Goal: Task Accomplishment & Management: Complete application form

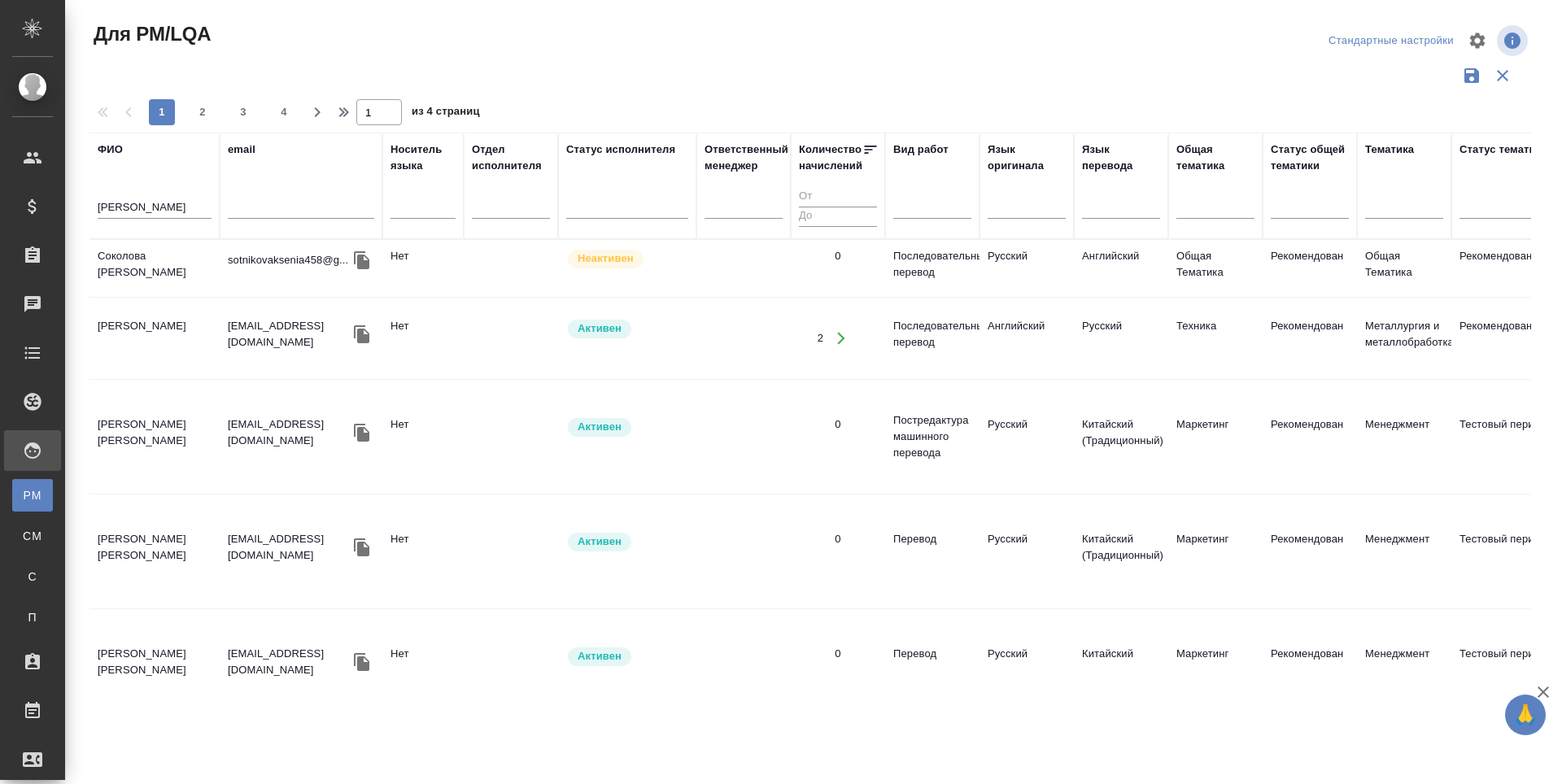
scroll to position [976, 0]
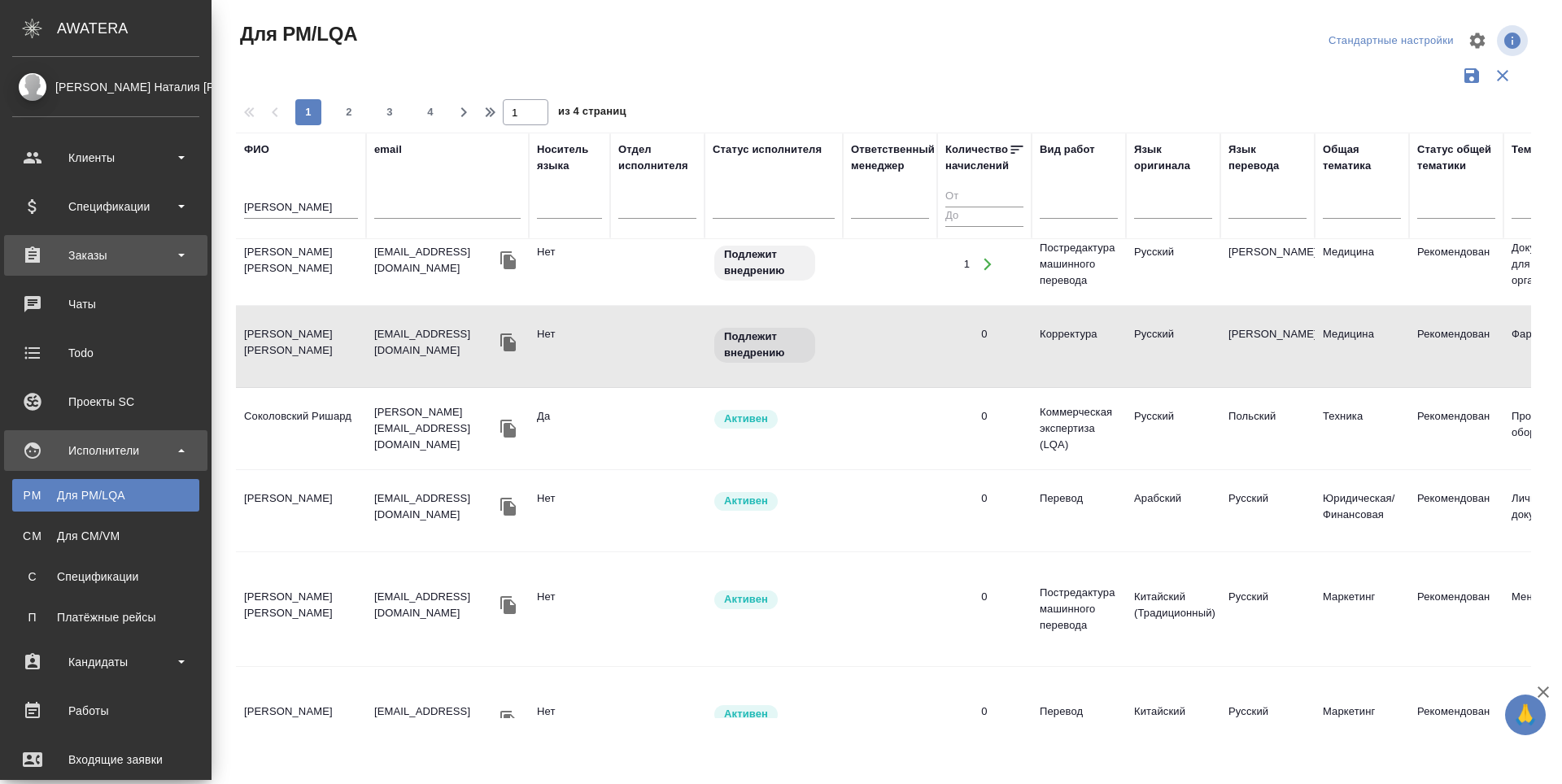
click at [35, 252] on div "Заказы" at bounding box center [105, 255] width 187 height 25
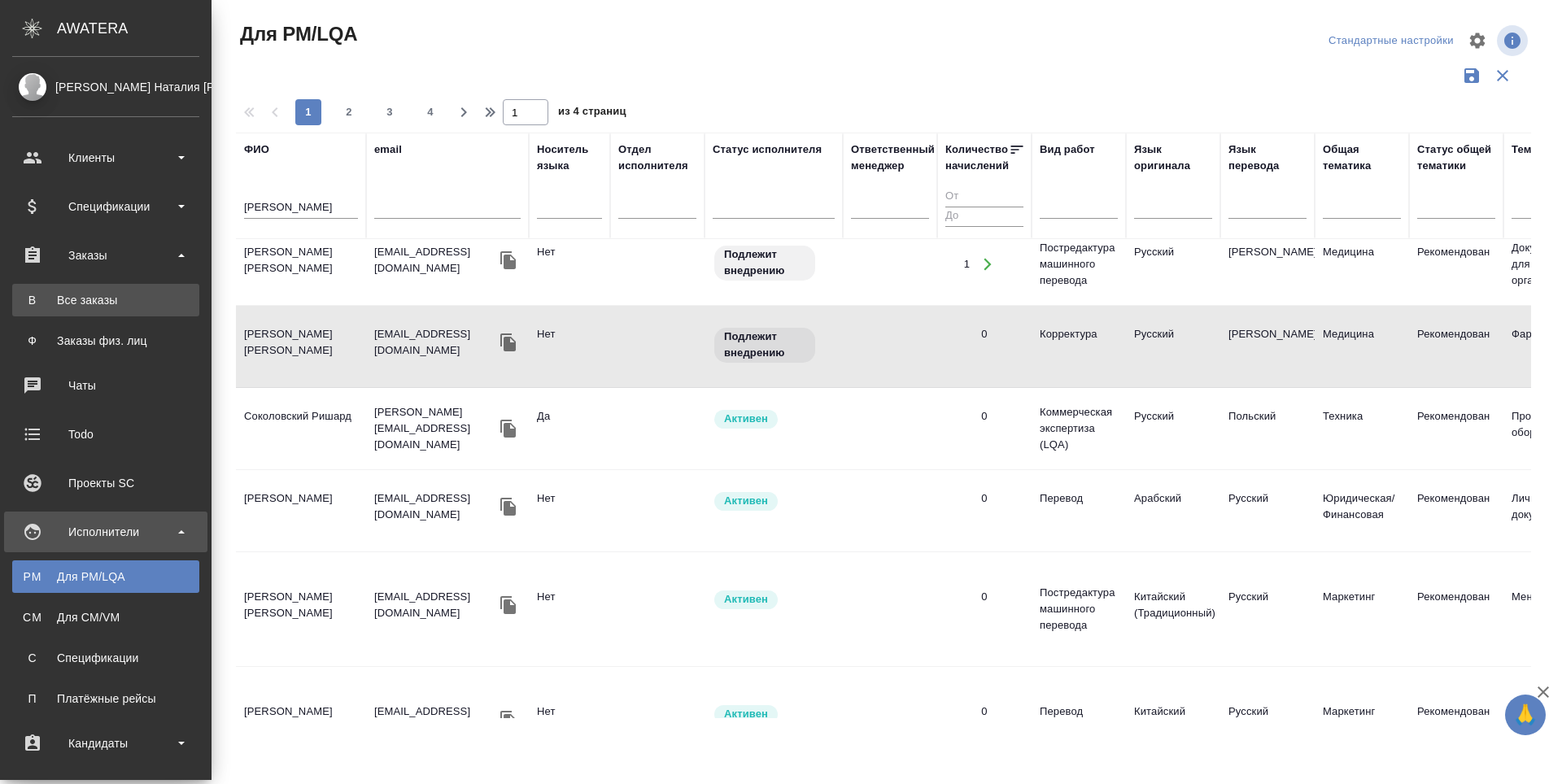
click at [39, 294] on div "Все заказы" at bounding box center [106, 300] width 171 height 16
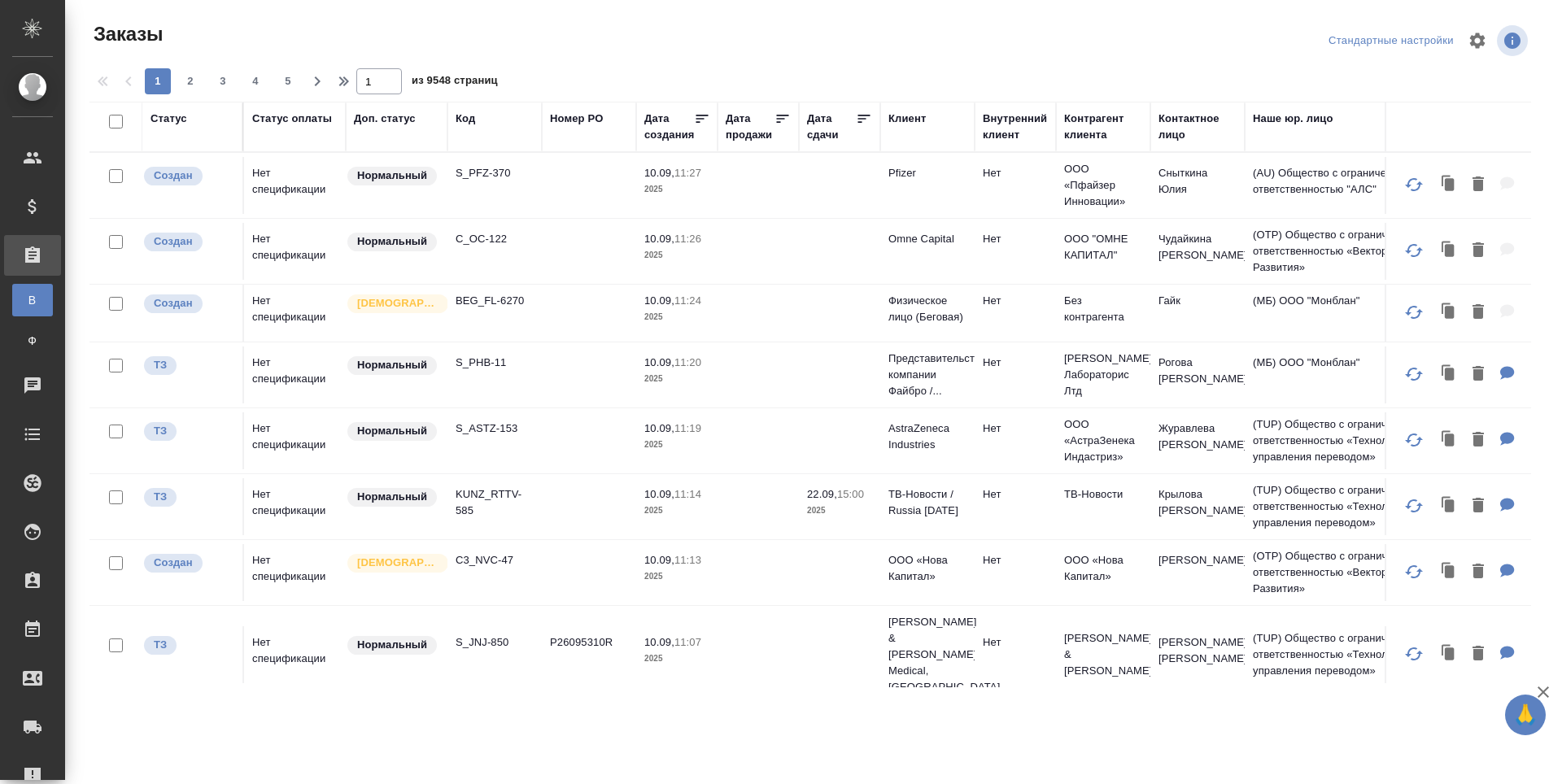
drag, startPoint x: 465, startPoint y: 121, endPoint x: 484, endPoint y: 154, distance: 38.1
click at [465, 121] on div "Код" at bounding box center [466, 119] width 20 height 16
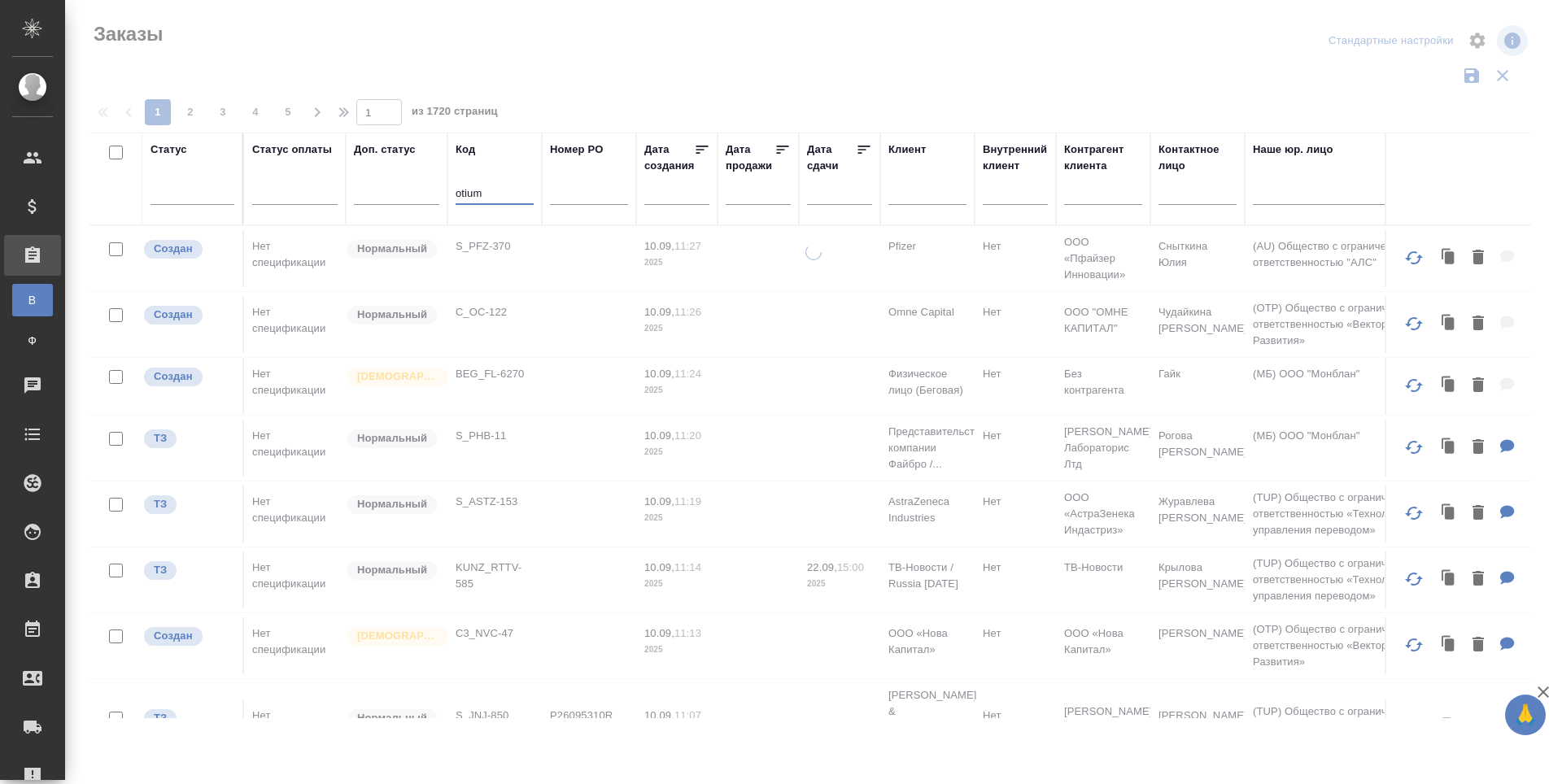
type input "otium"
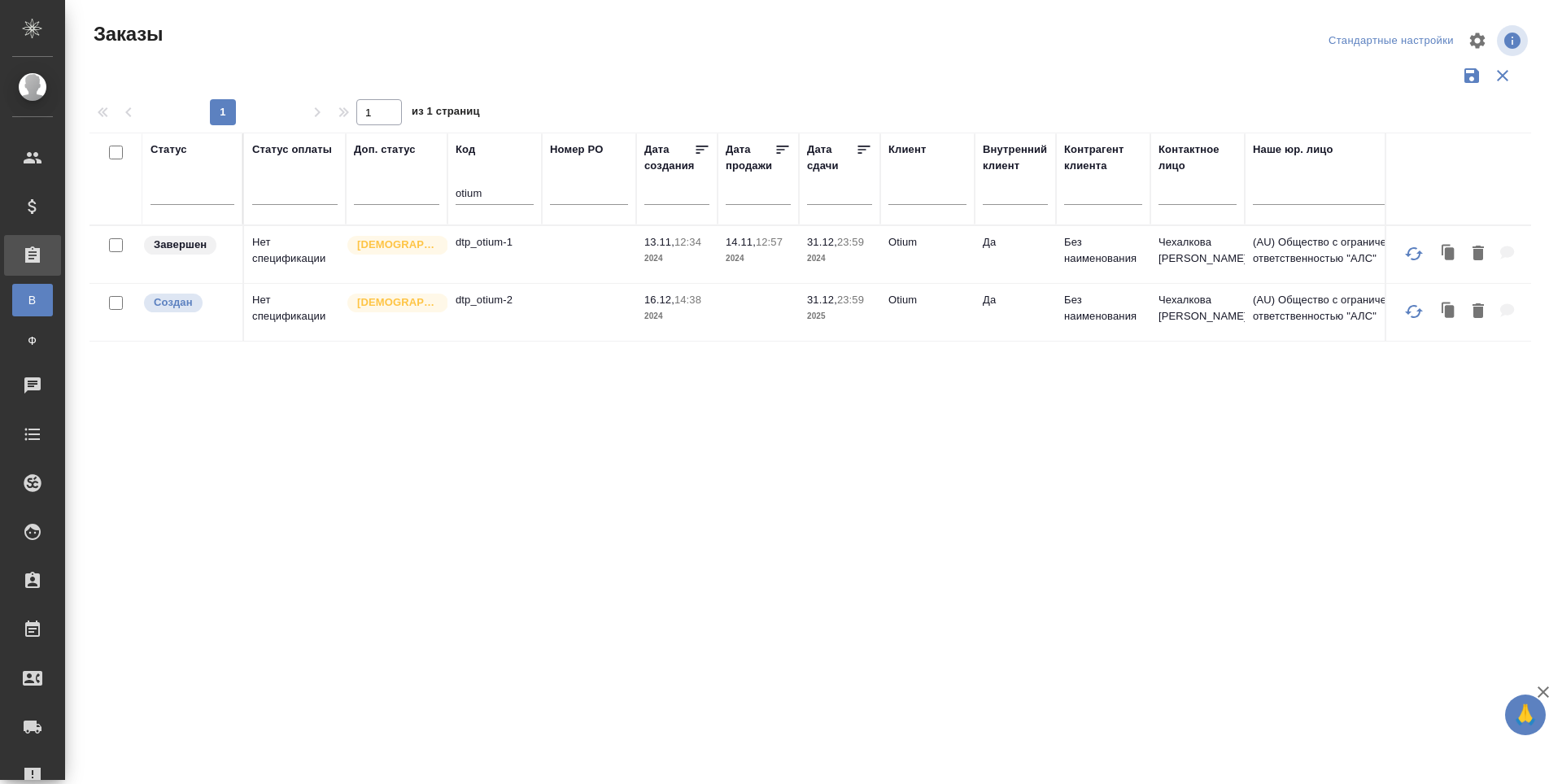
click at [488, 339] on td "dtp_otium-2" at bounding box center [494, 313] width 94 height 57
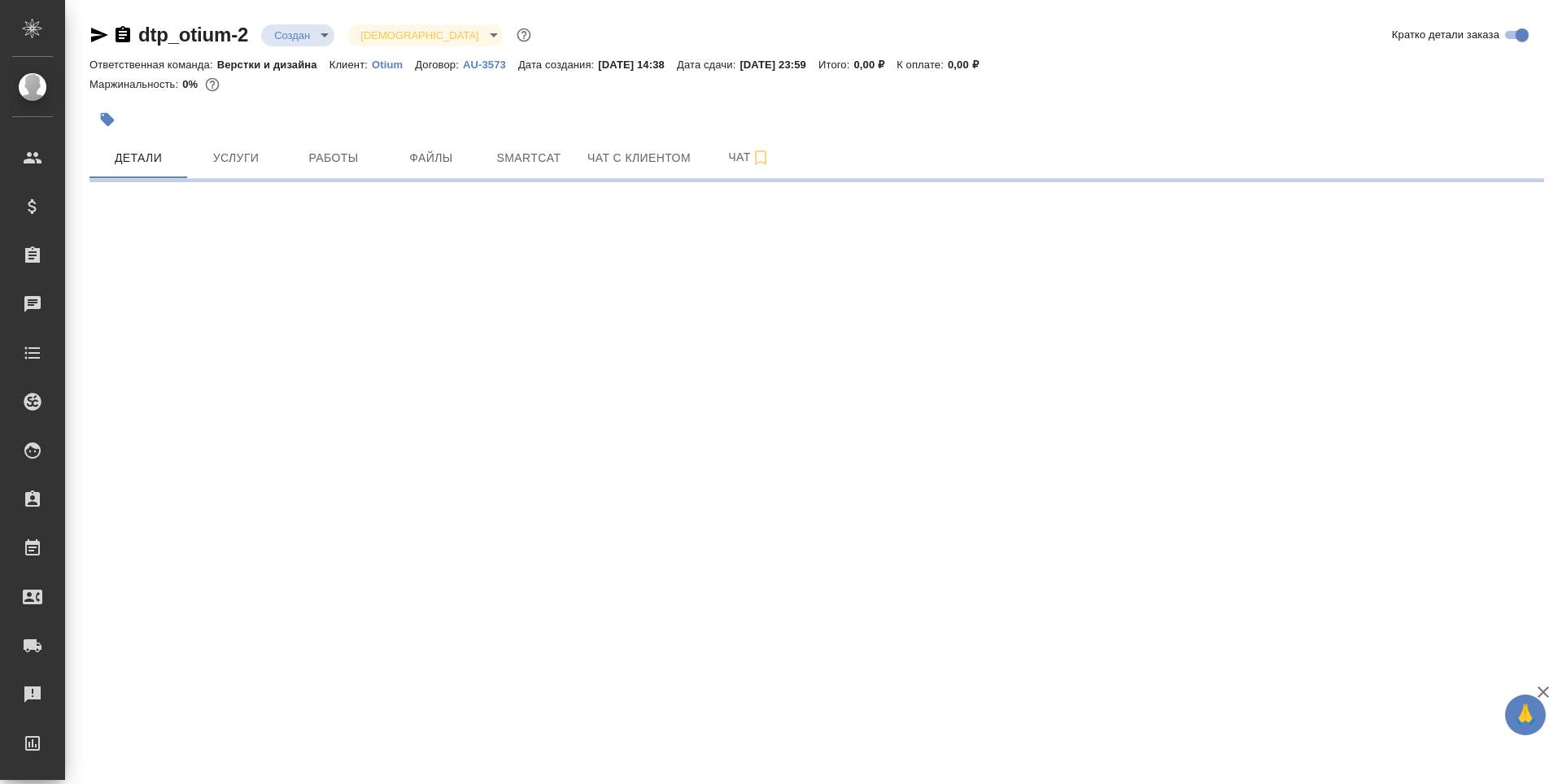
select select "RU"
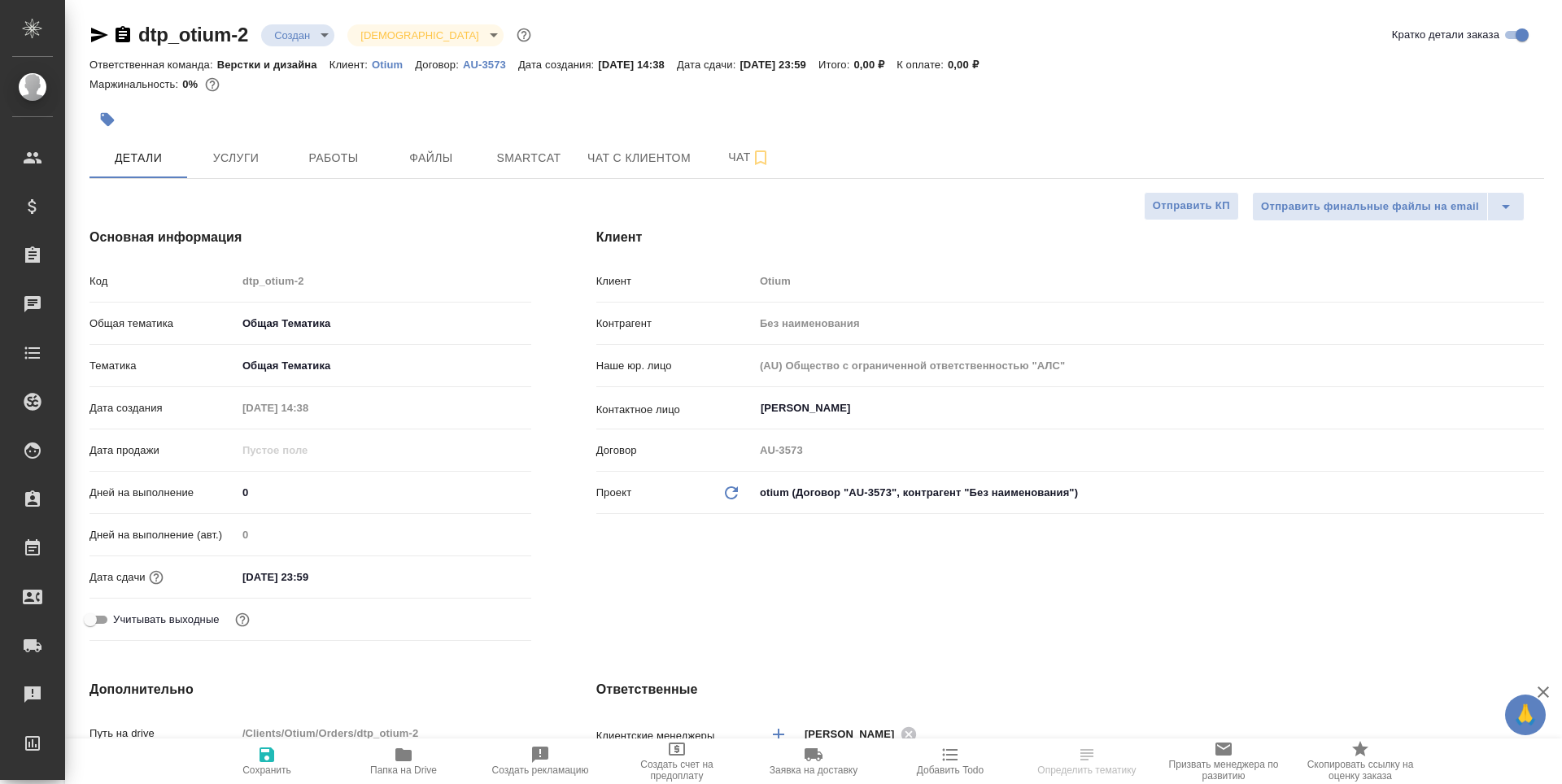
type textarea "x"
click at [342, 168] on button "Работы" at bounding box center [334, 157] width 98 height 41
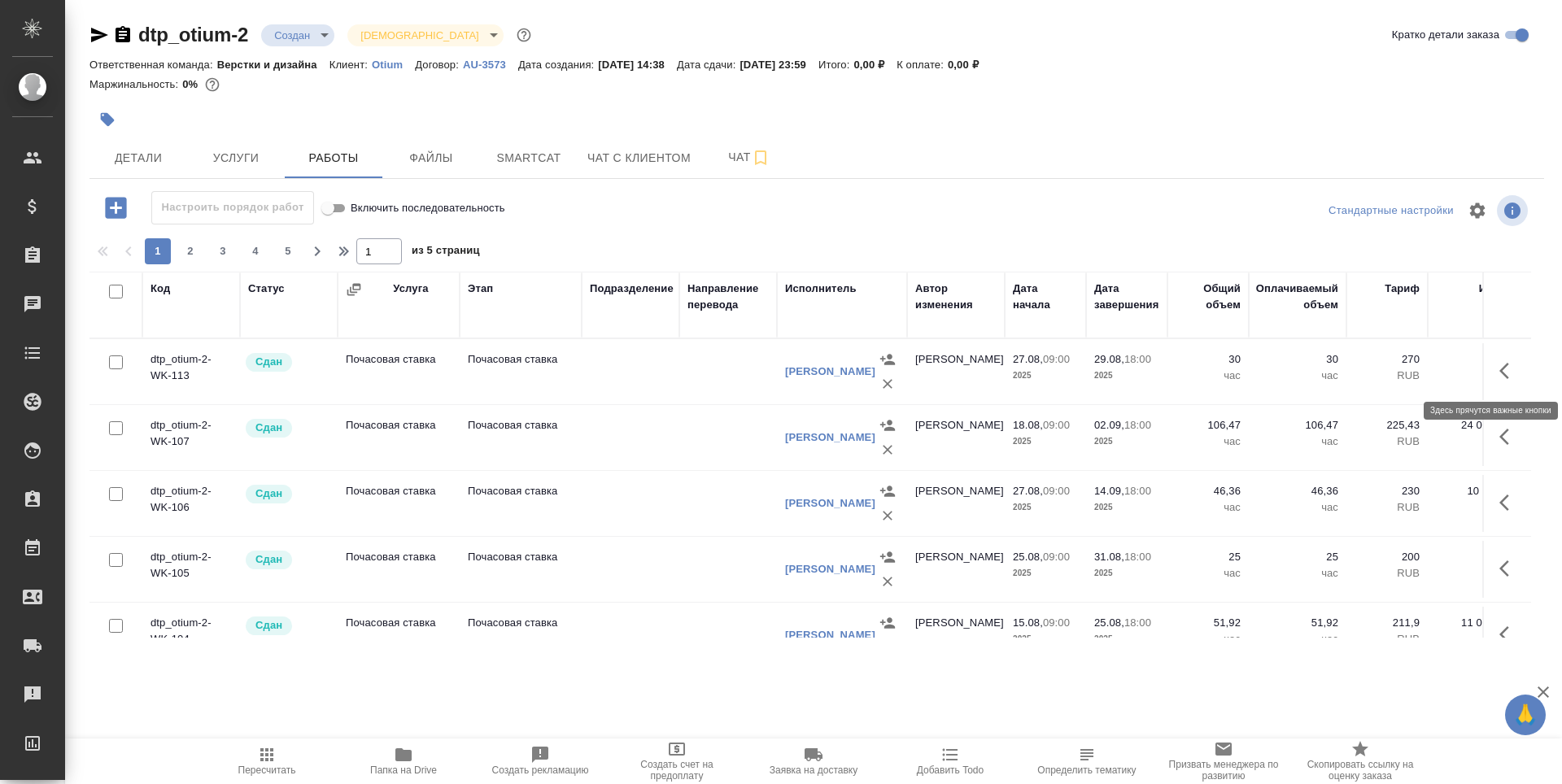
click at [1500, 372] on icon "button" at bounding box center [1510, 371] width 20 height 20
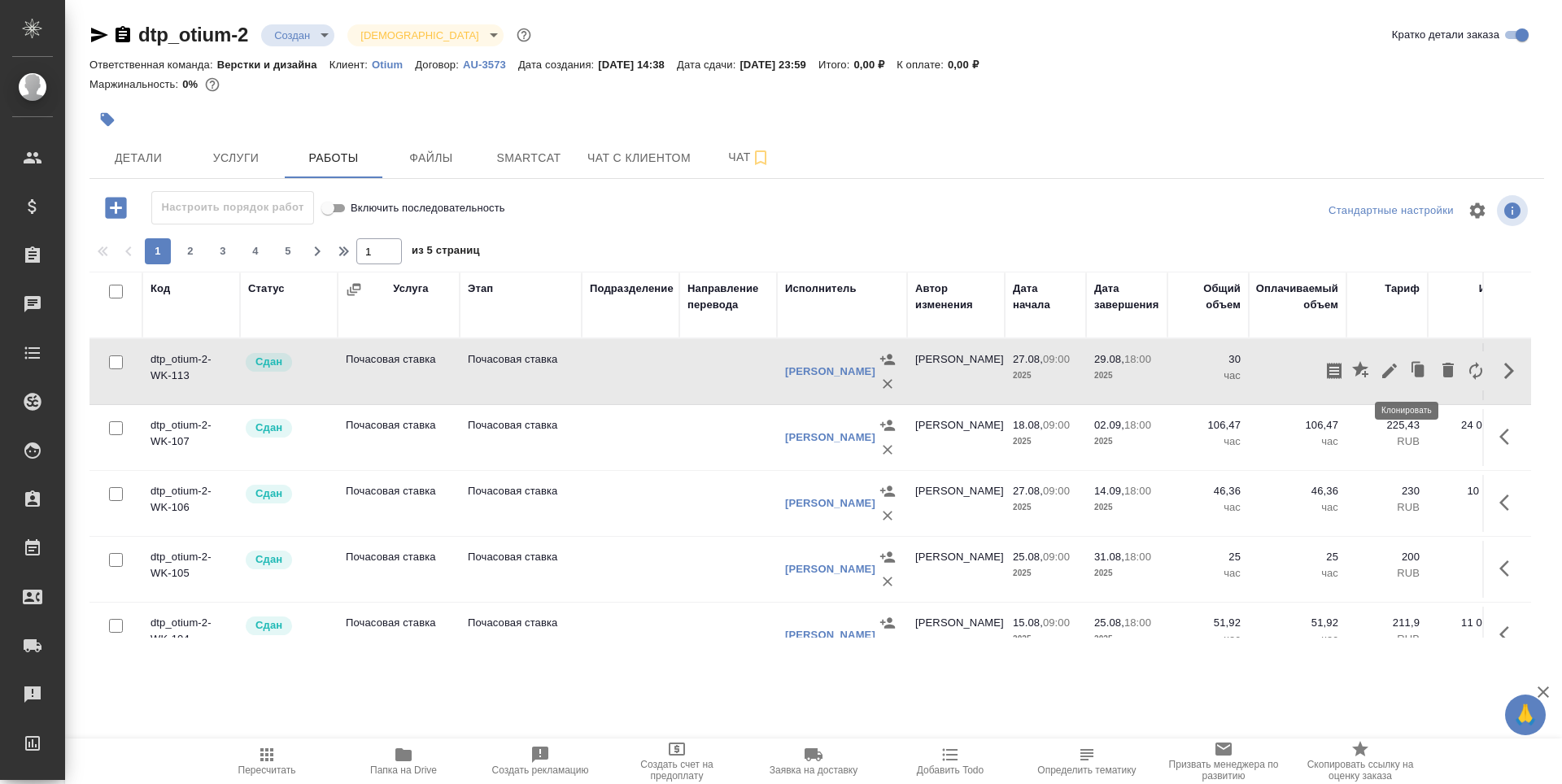
click at [1407, 371] on icon "button" at bounding box center [1418, 370] width 23 height 23
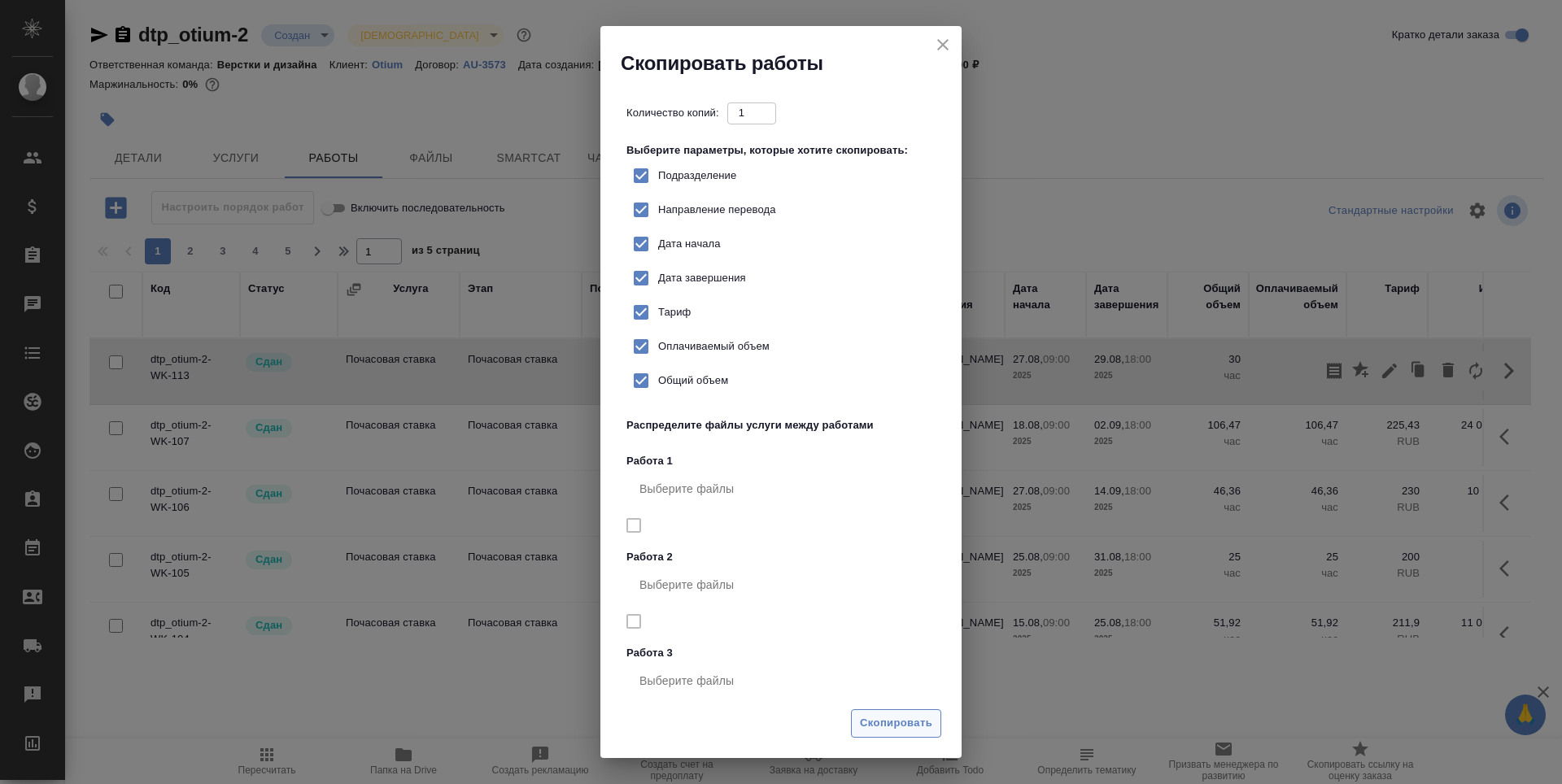
click at [903, 726] on span "Скопировать" at bounding box center [895, 723] width 72 height 19
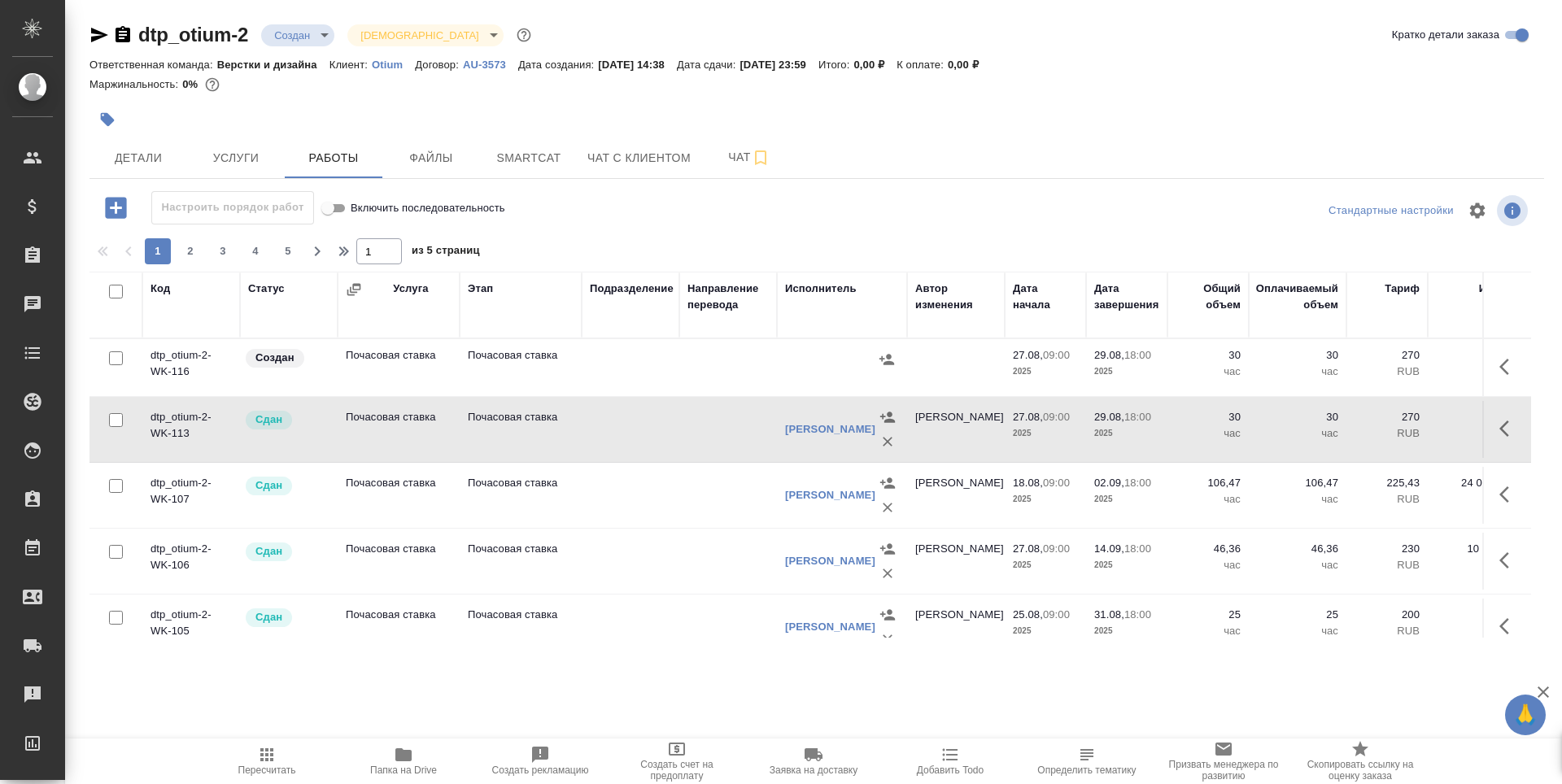
click at [412, 378] on td "Почасовая ставка" at bounding box center [398, 368] width 122 height 57
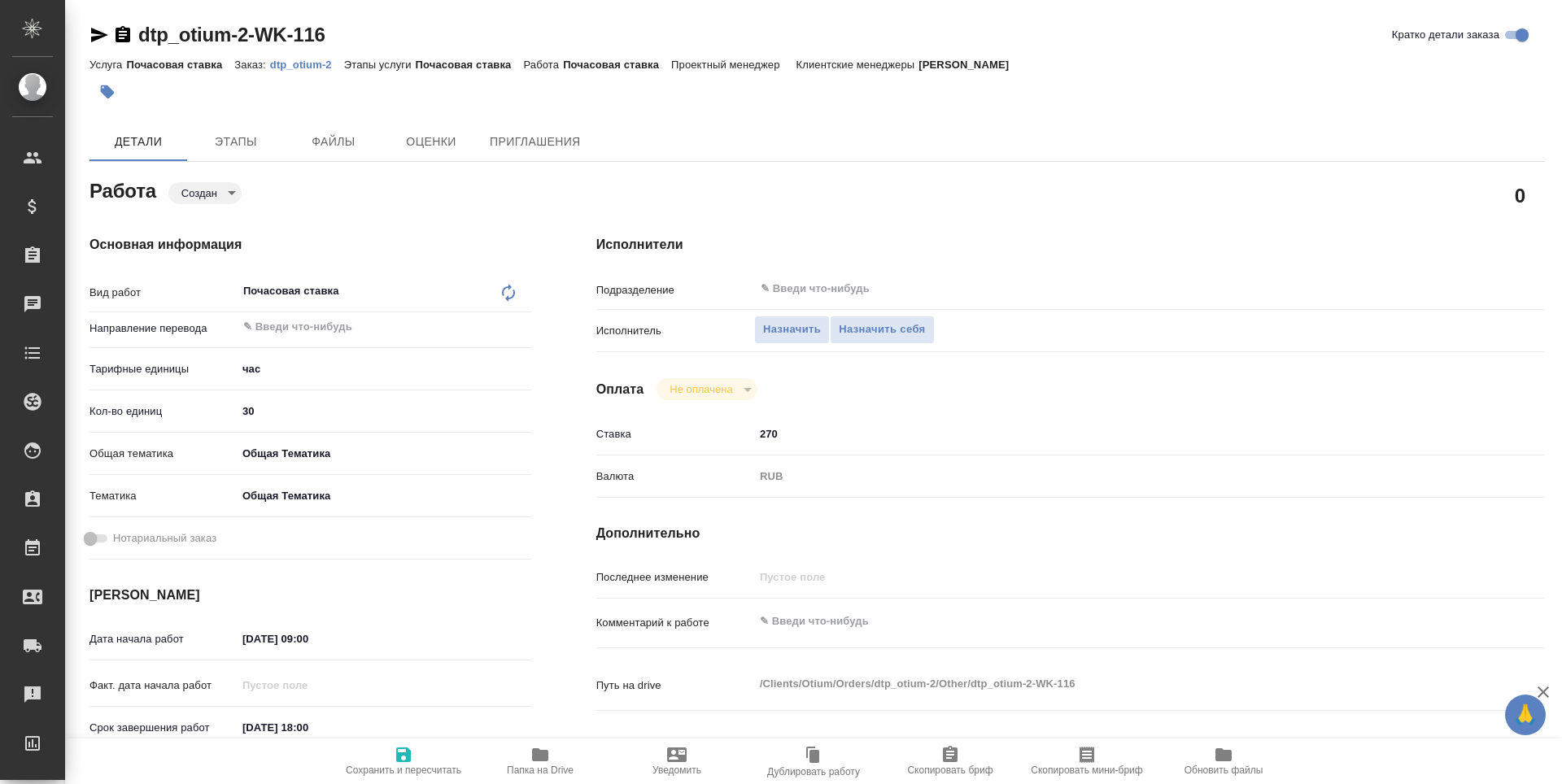
type textarea "x"
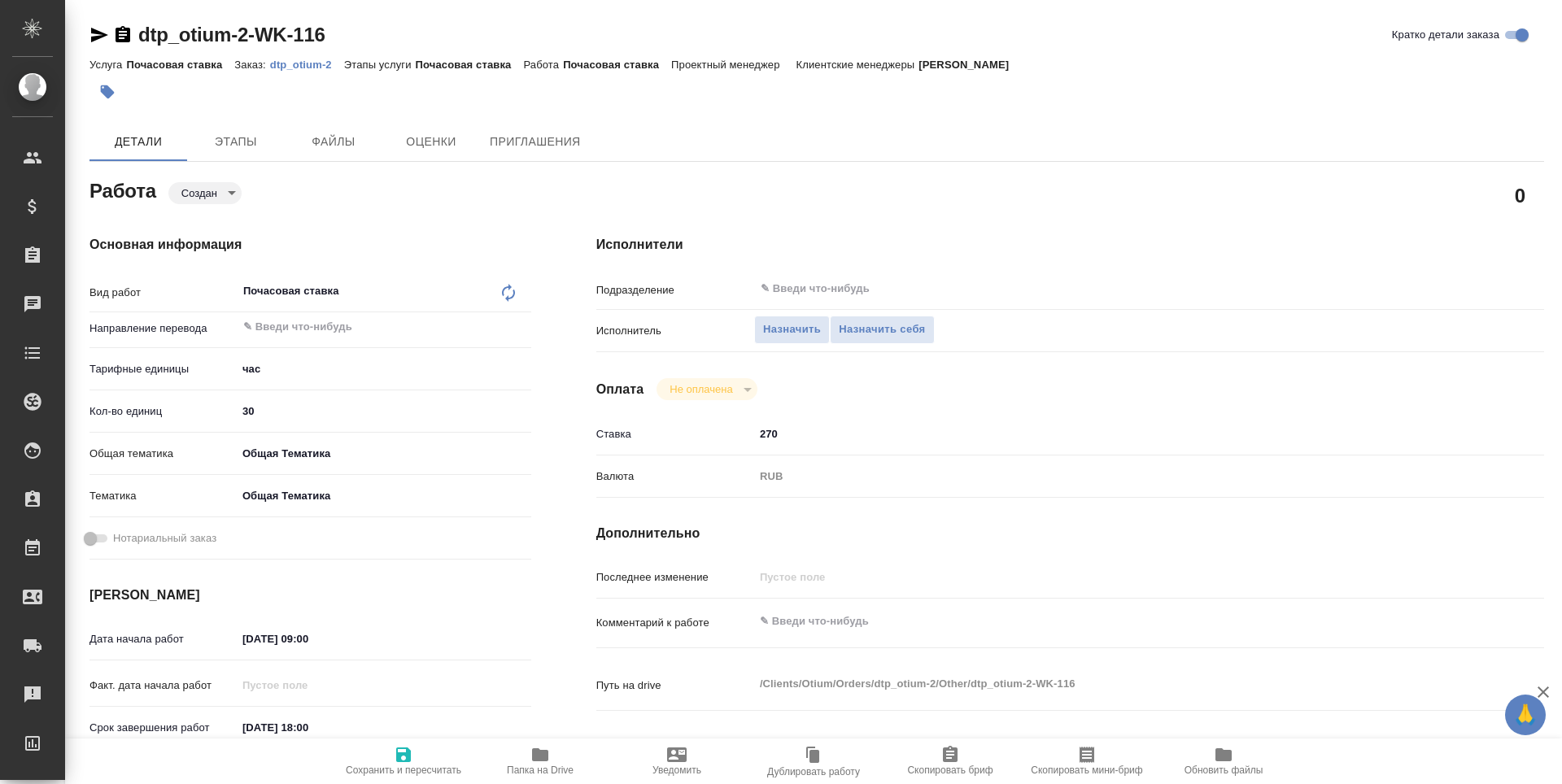
type textarea "x"
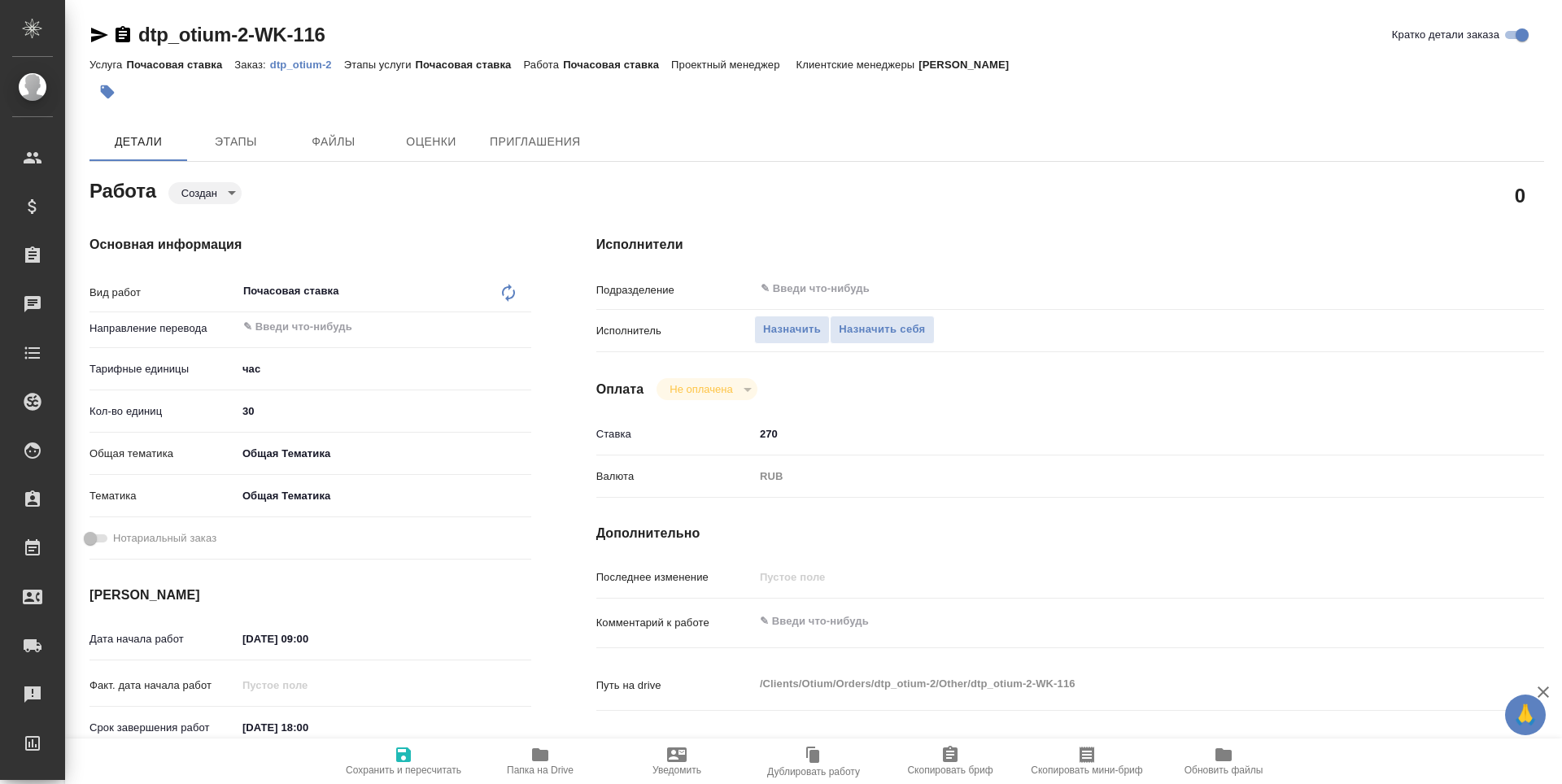
click at [264, 412] on input "30" at bounding box center [383, 411] width 294 height 24
type textarea "x"
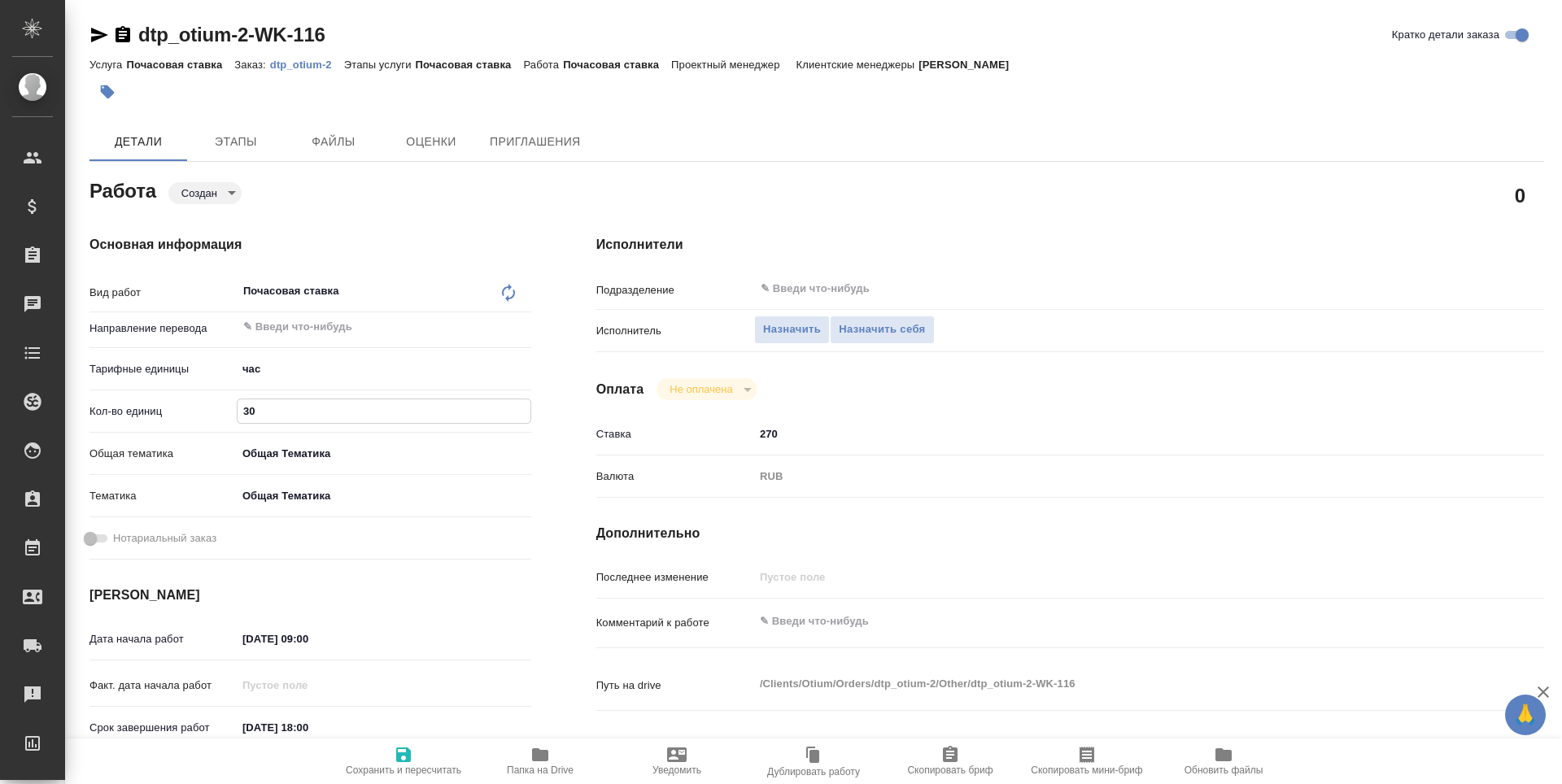
type textarea "x"
type input "3"
type textarea "x"
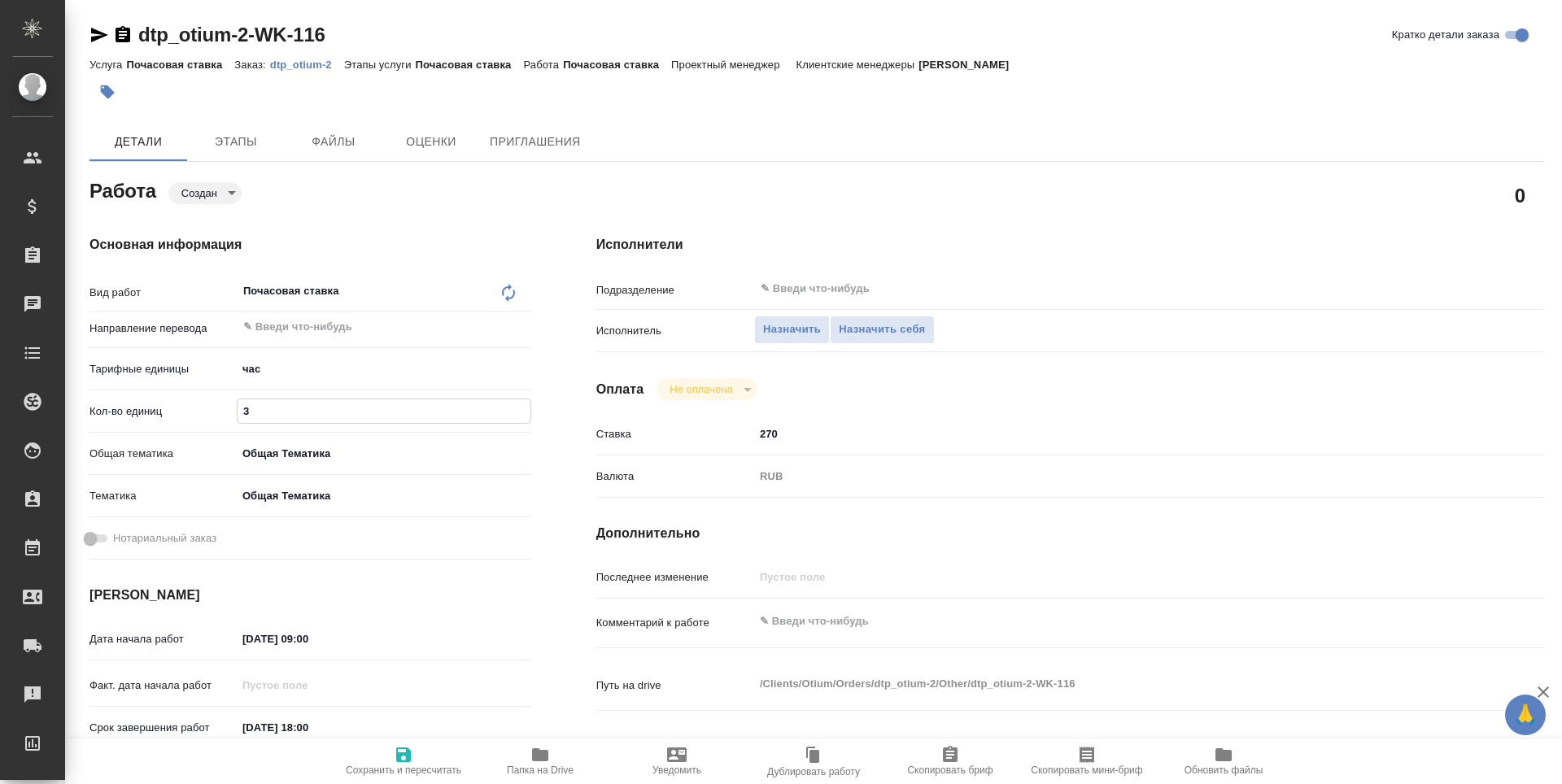
type textarea "x"
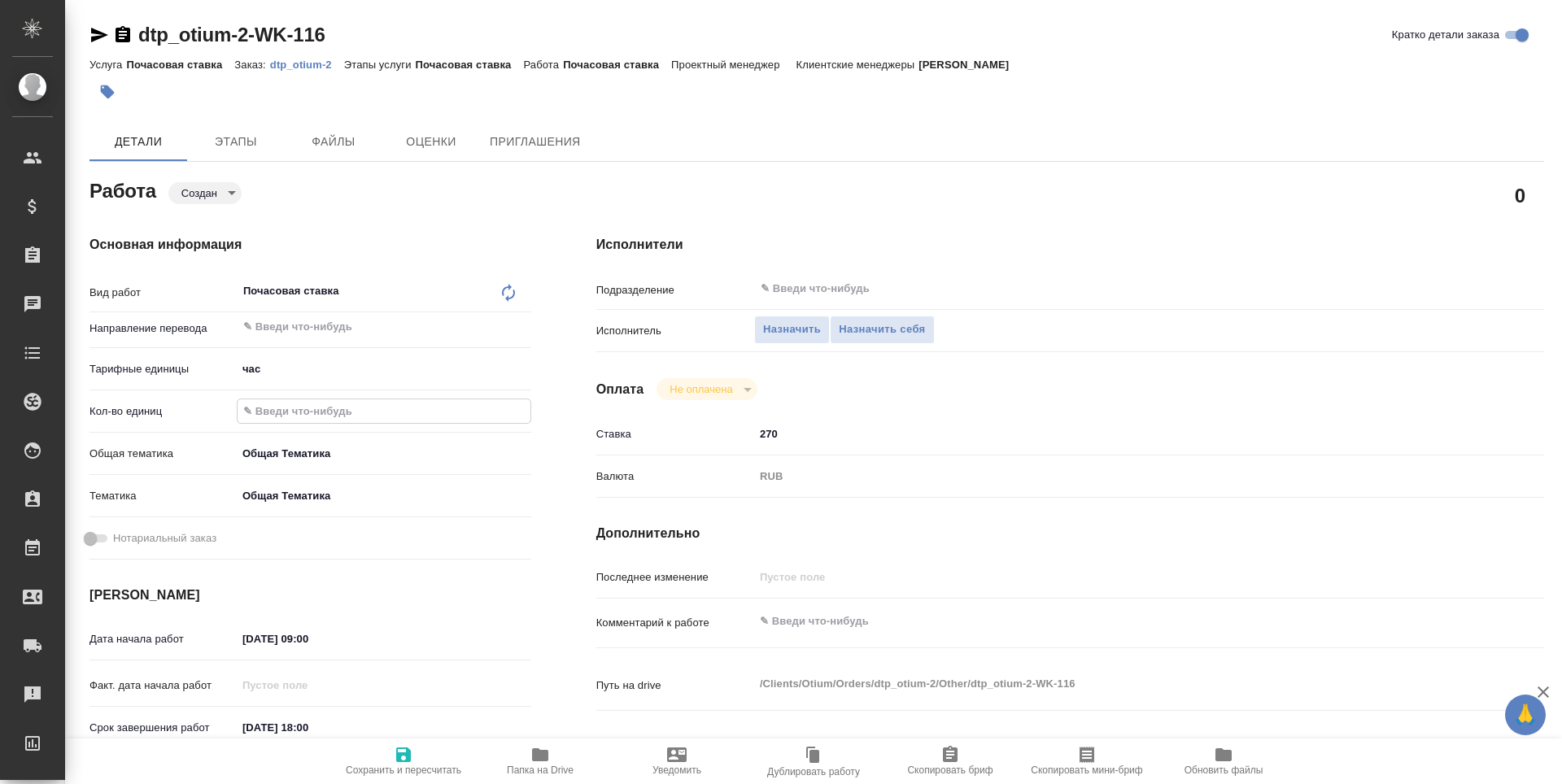
type textarea "x"
type input "5"
type textarea "x"
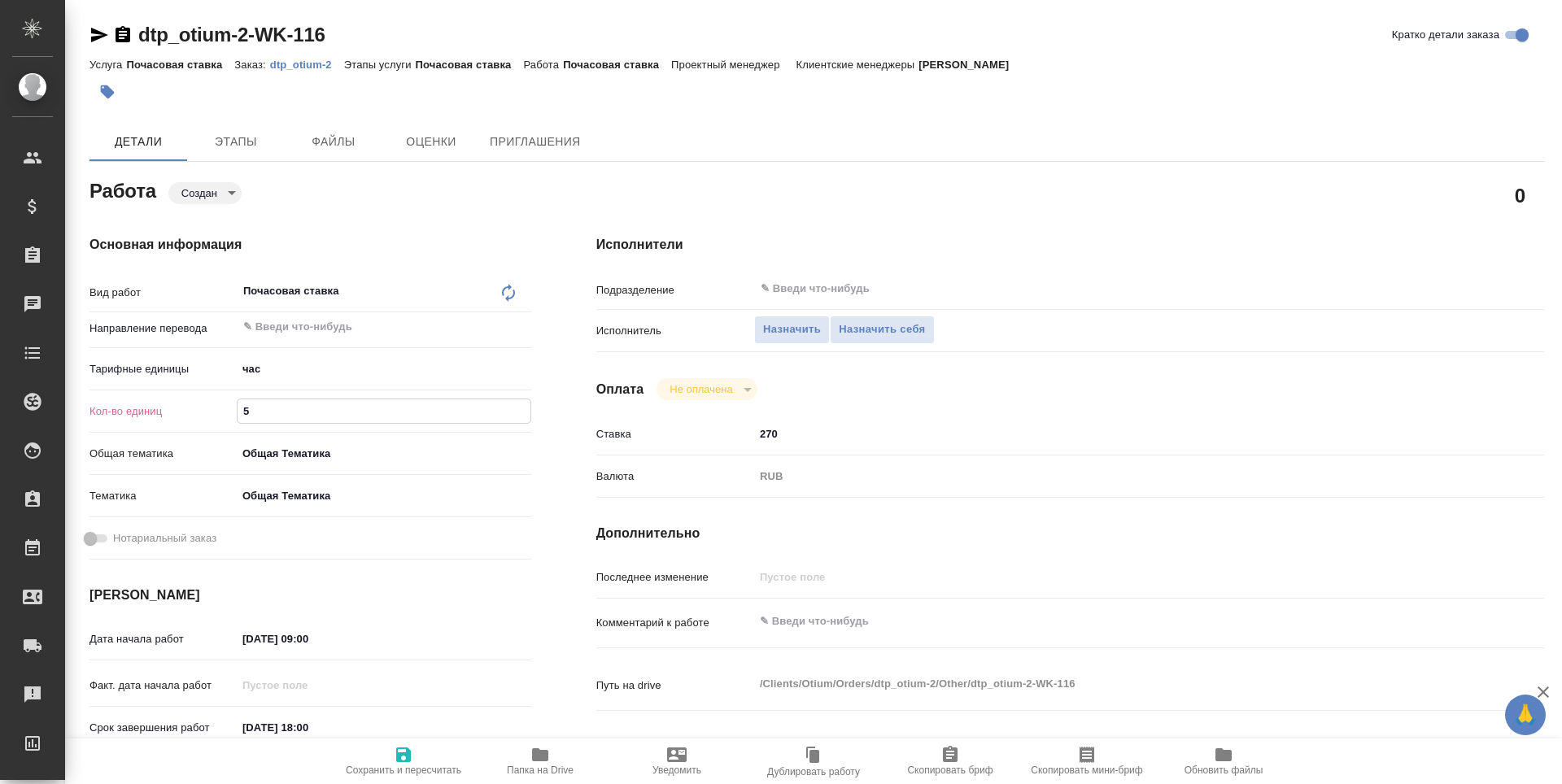
type textarea "x"
type input "52"
type textarea "x"
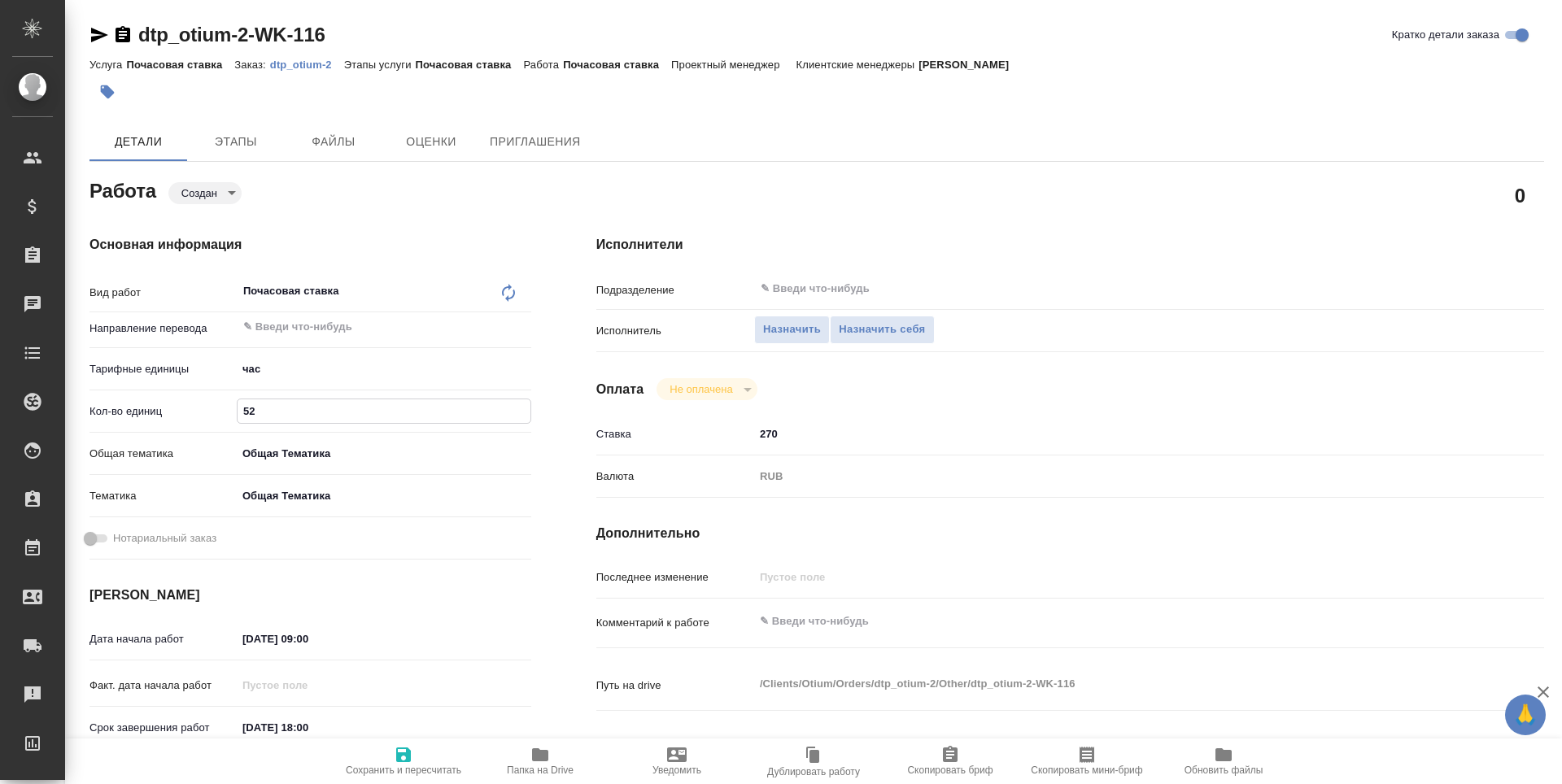
type textarea "x"
type input "52.8"
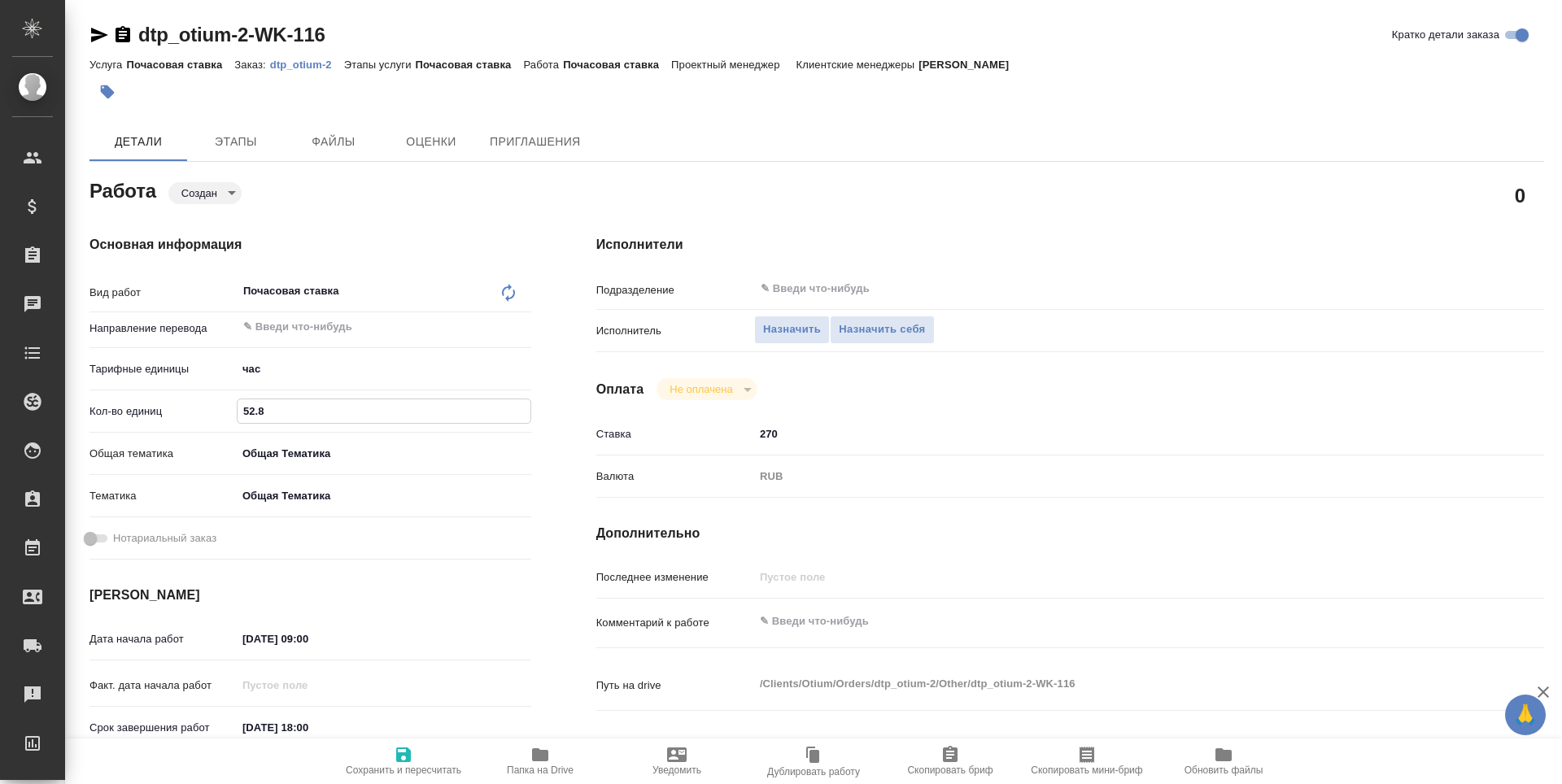
type textarea "x"
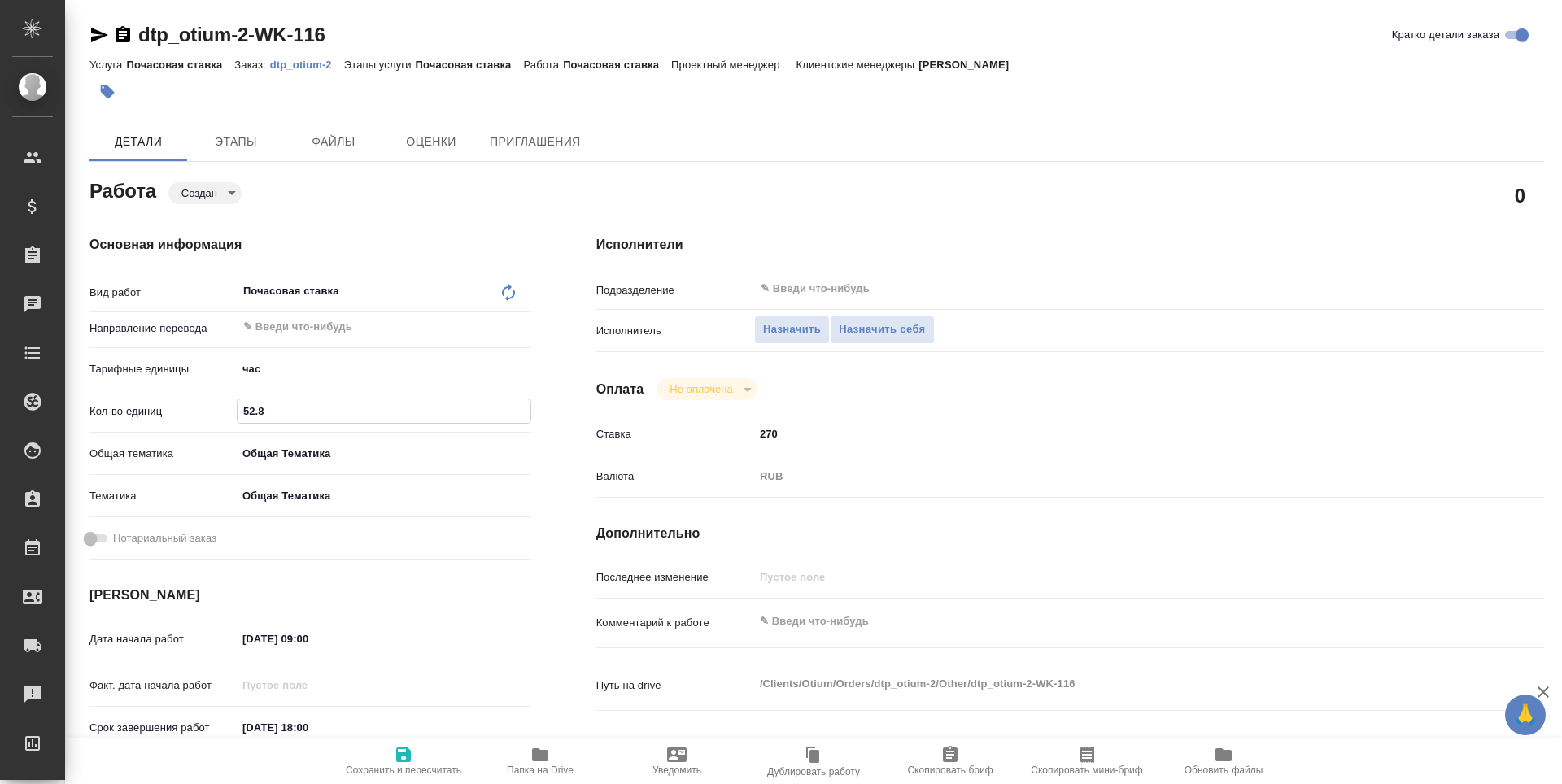
type input "52.8"
click at [410, 763] on icon "button" at bounding box center [404, 754] width 20 height 20
type textarea "x"
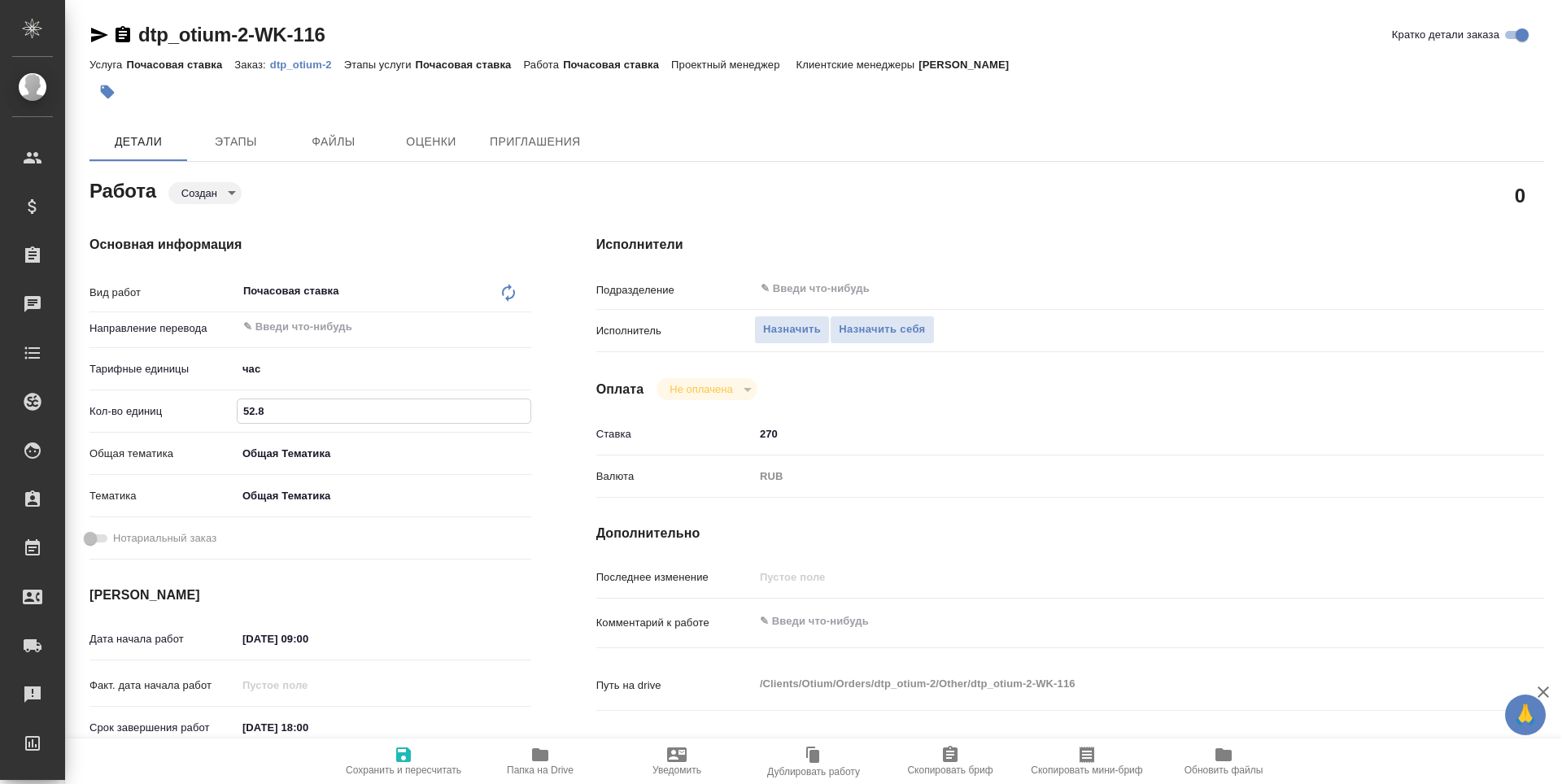
type textarea "x"
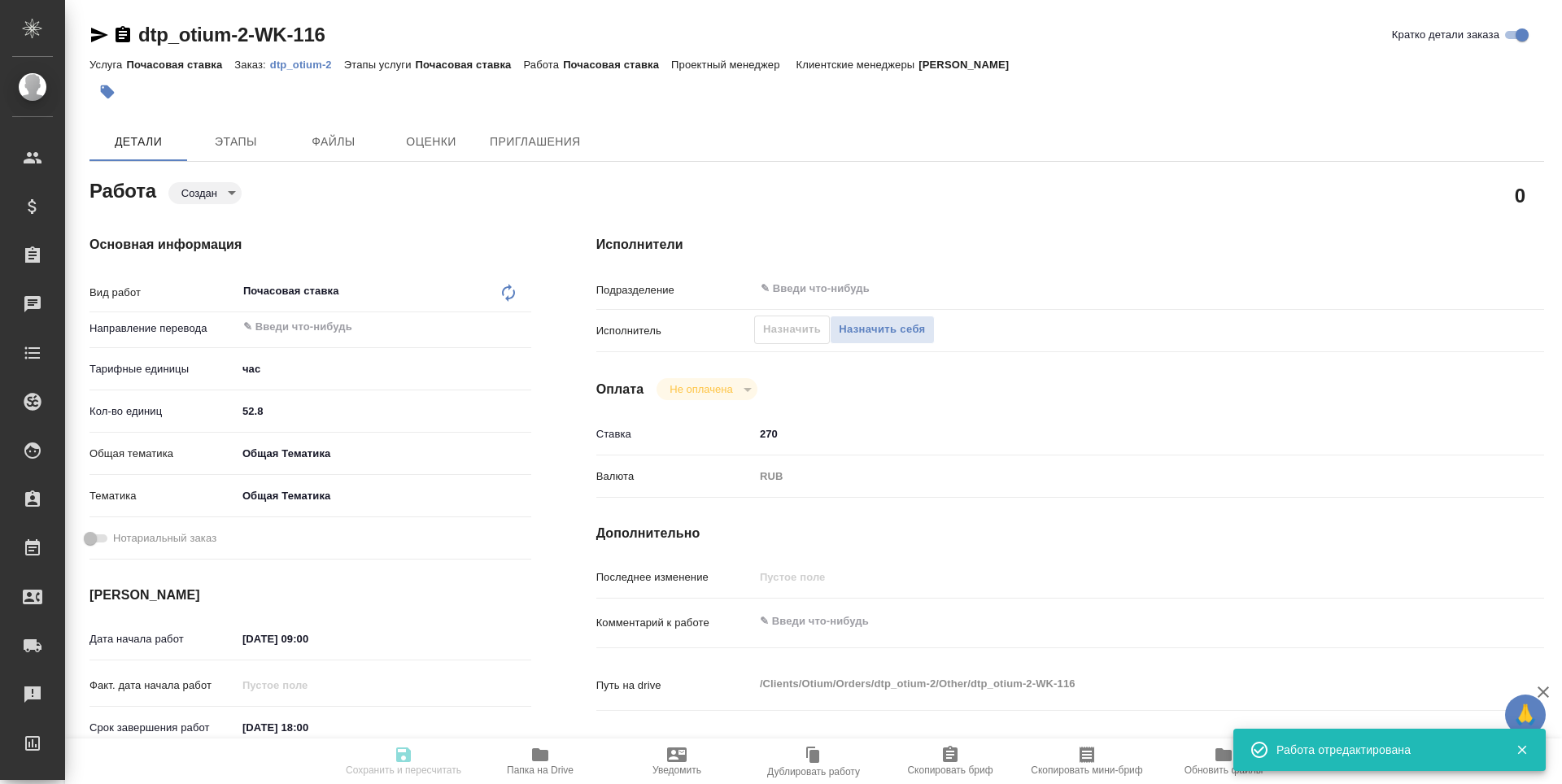
type textarea "x"
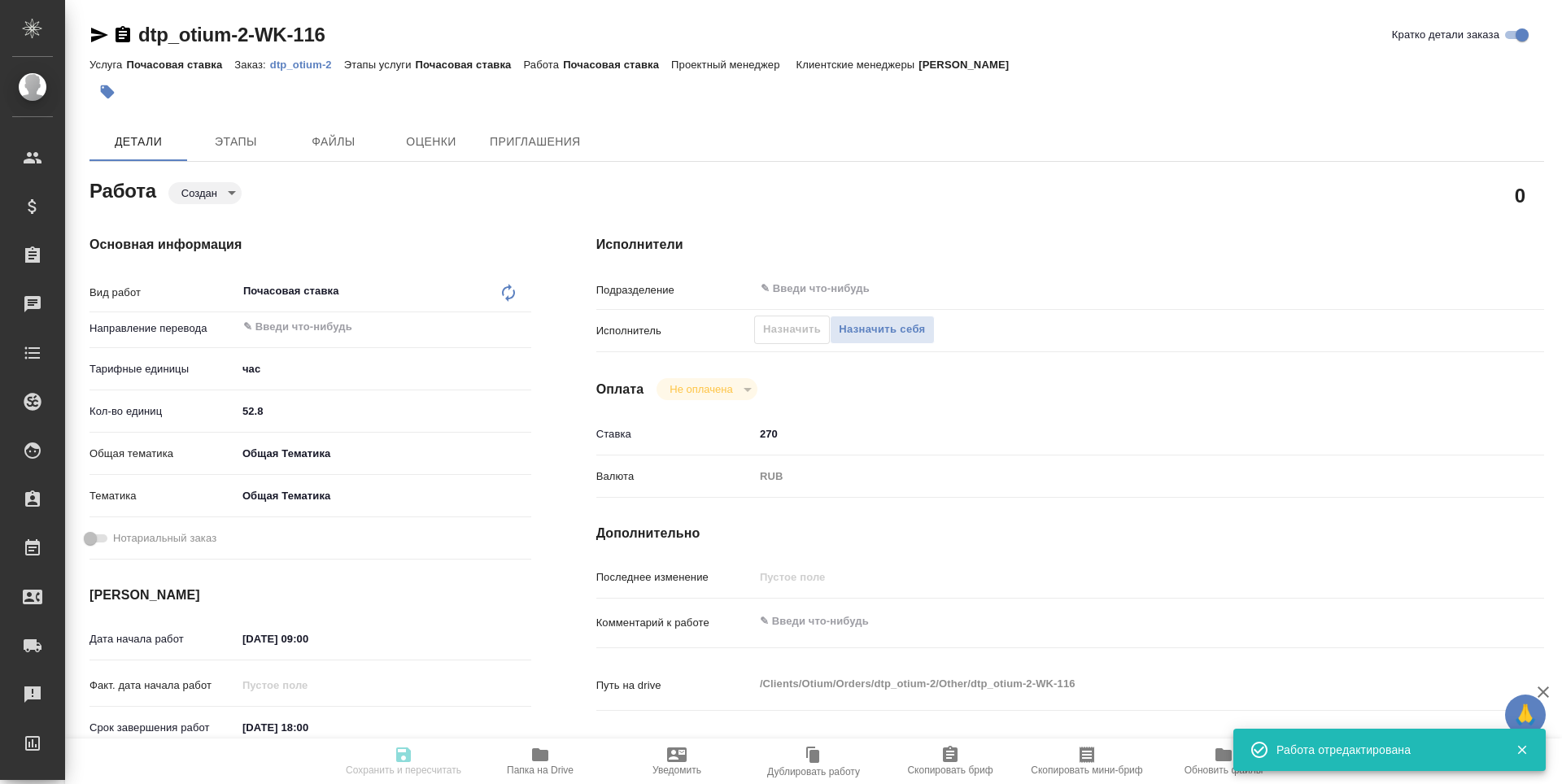
type textarea "x"
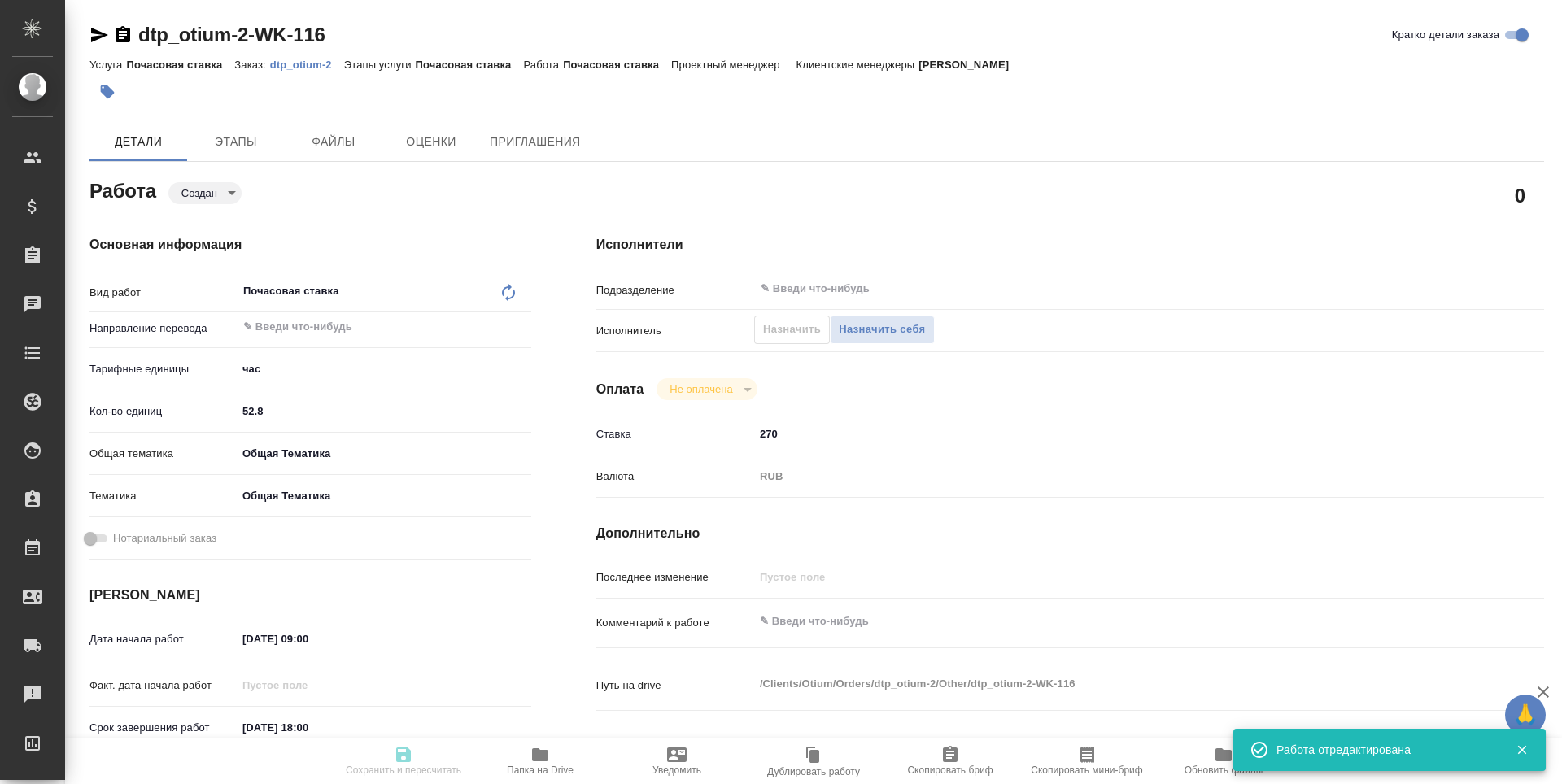
type input "created"
type textarea "Почасовая ставка"
type textarea "x"
type input "5a8b1489cc6b4906c91bfd93"
type input "52.8"
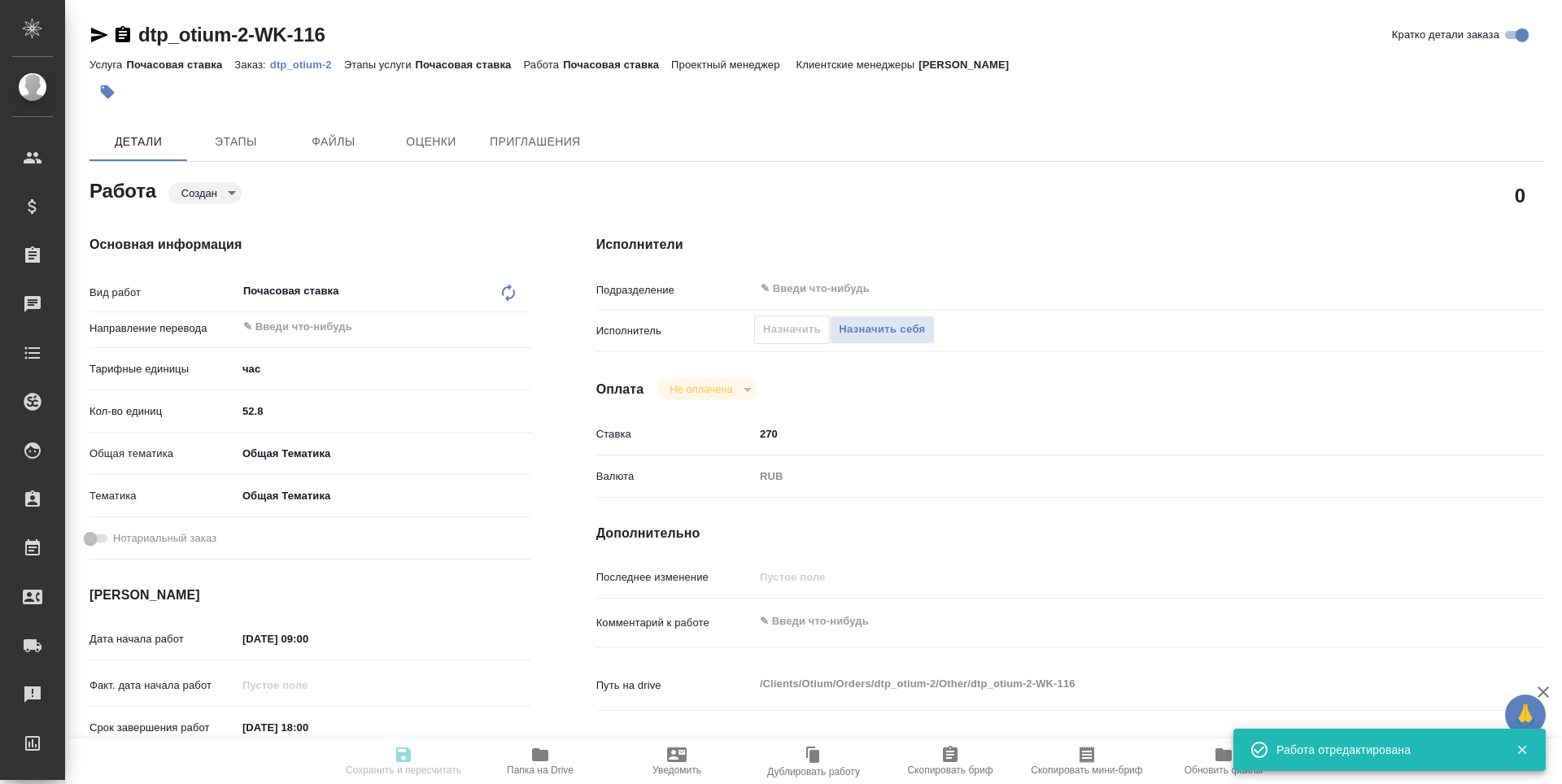
type input "obtem"
type input "6012b1ca196b0e5c9229a120"
type input "27.08.2025 09:00"
type input "29.08.2025 18:00"
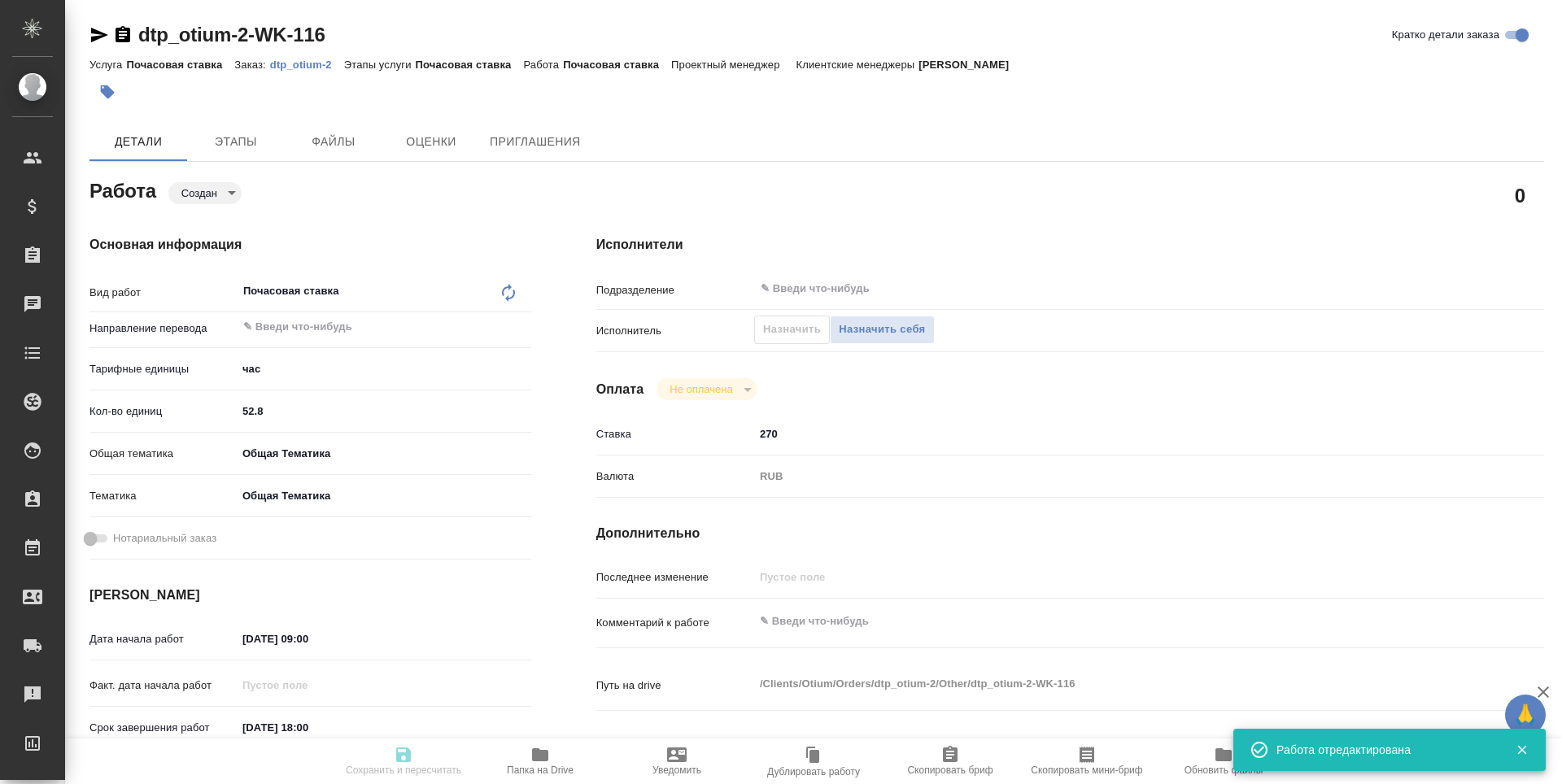
type input "notPayed"
type input "270"
type input "RUB"
type input "Третьякова Наталья"
type textarea "x"
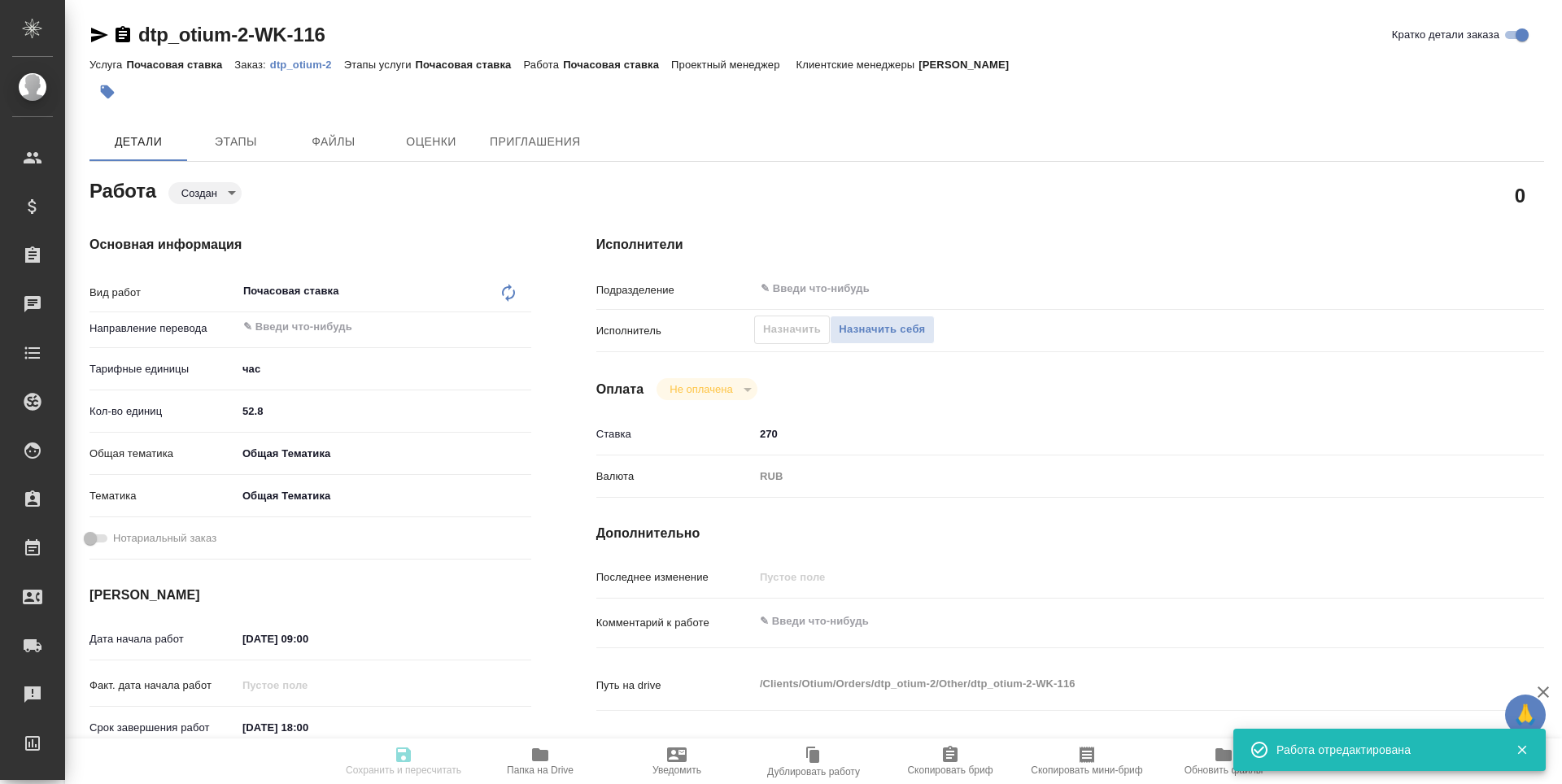
type textarea "/Clients/Оtium/Orders/dtp_otium-2/Other/dtp_otium-2-WK-116"
type textarea "x"
type input "dtp_otium-2"
type input "Почасовая ставка"
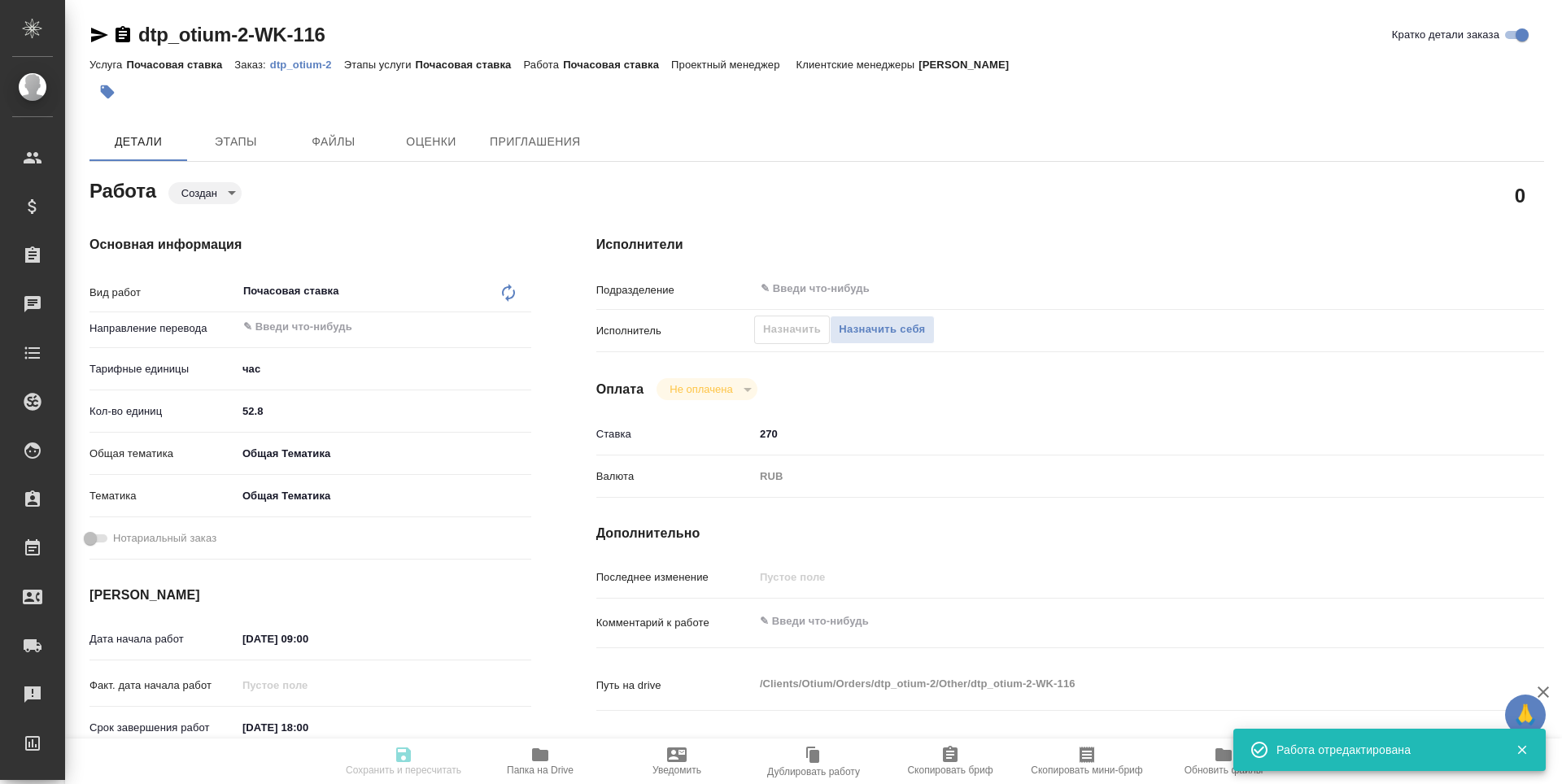
type input "[PERSON_NAME] [PERSON_NAME]"
type input "/Clients/Оtium/Orders/dtp_otium-2"
type textarea "x"
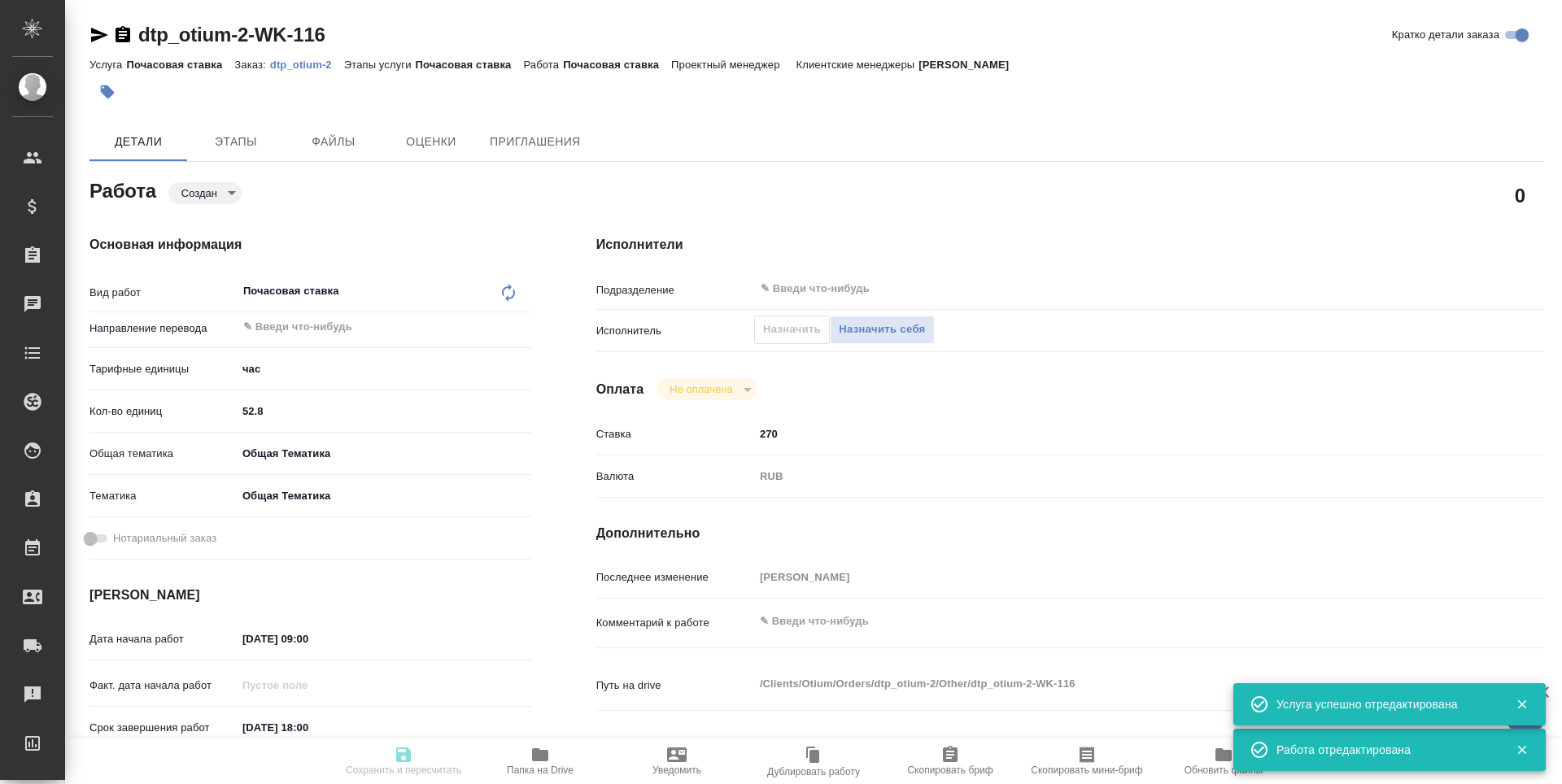
type textarea "x"
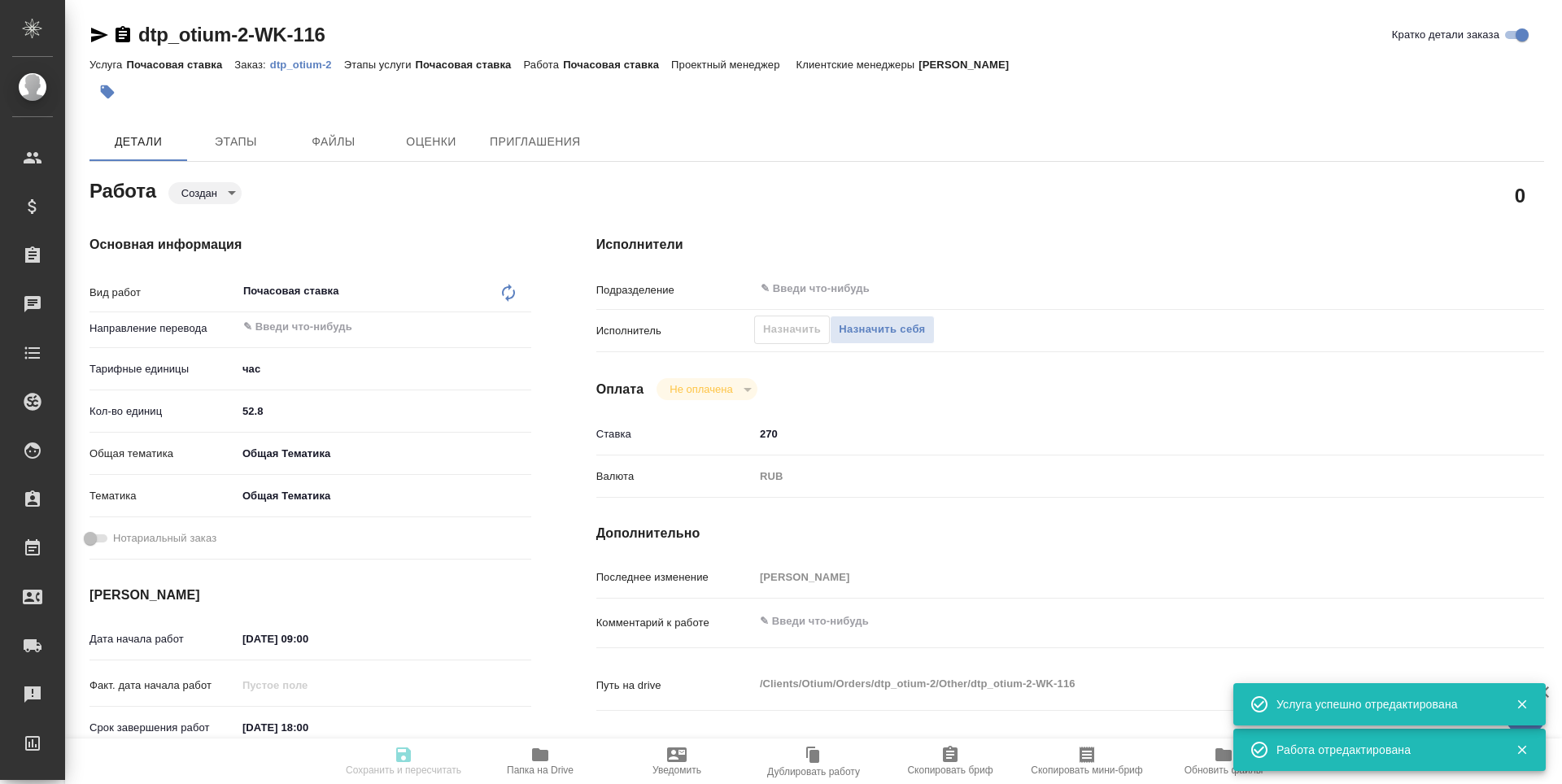
type textarea "x"
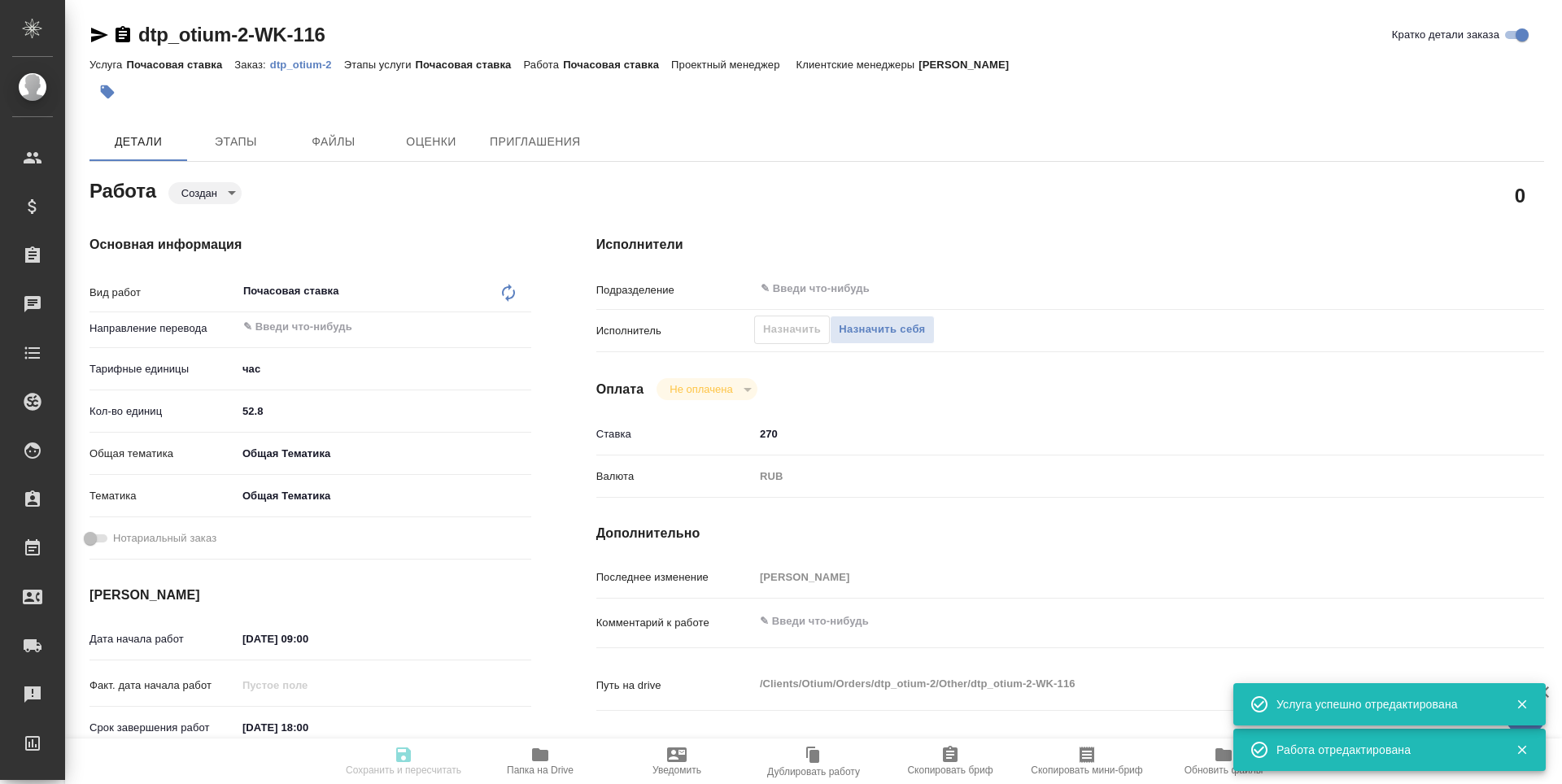
type textarea "x"
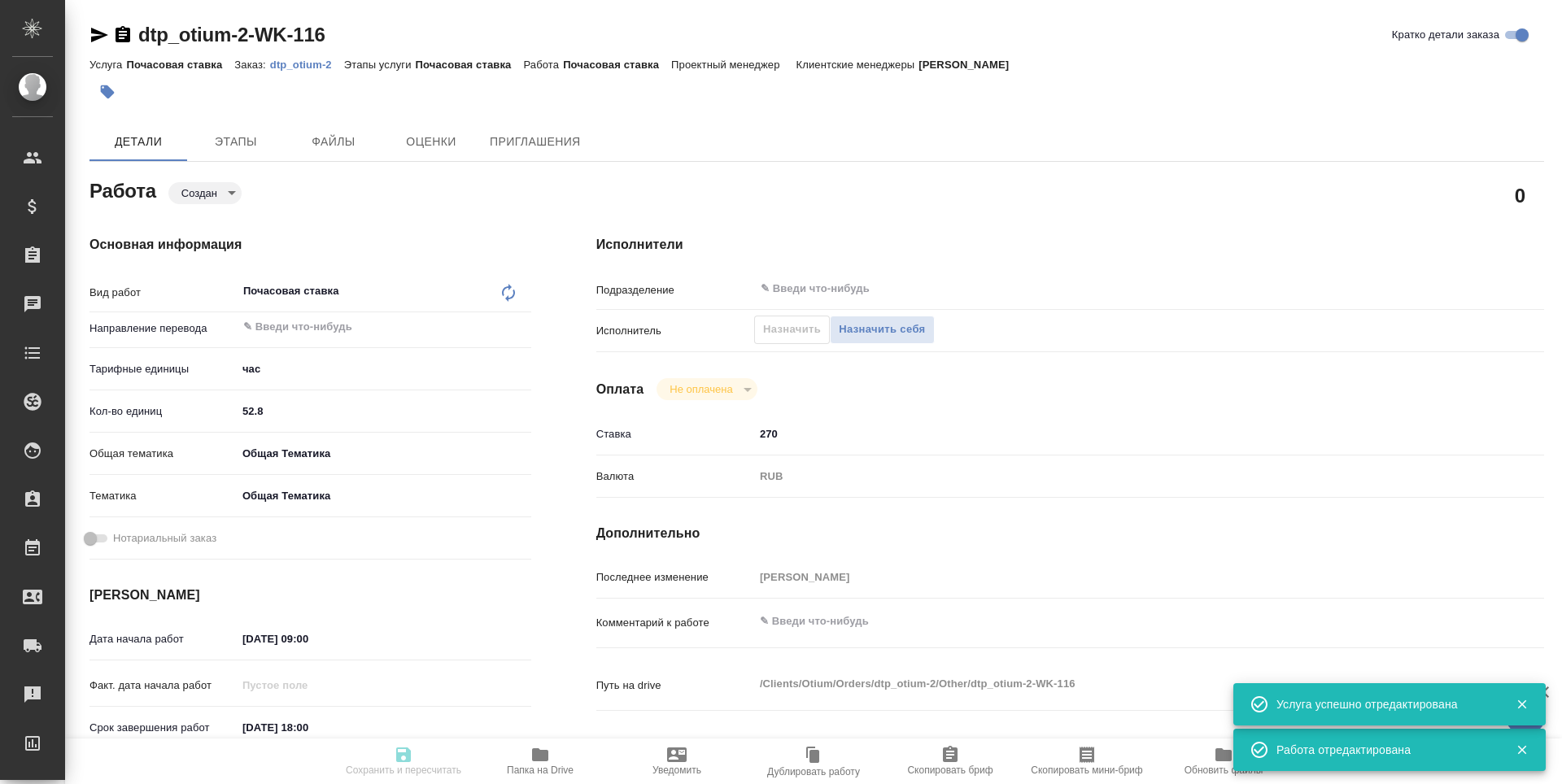
type textarea "x"
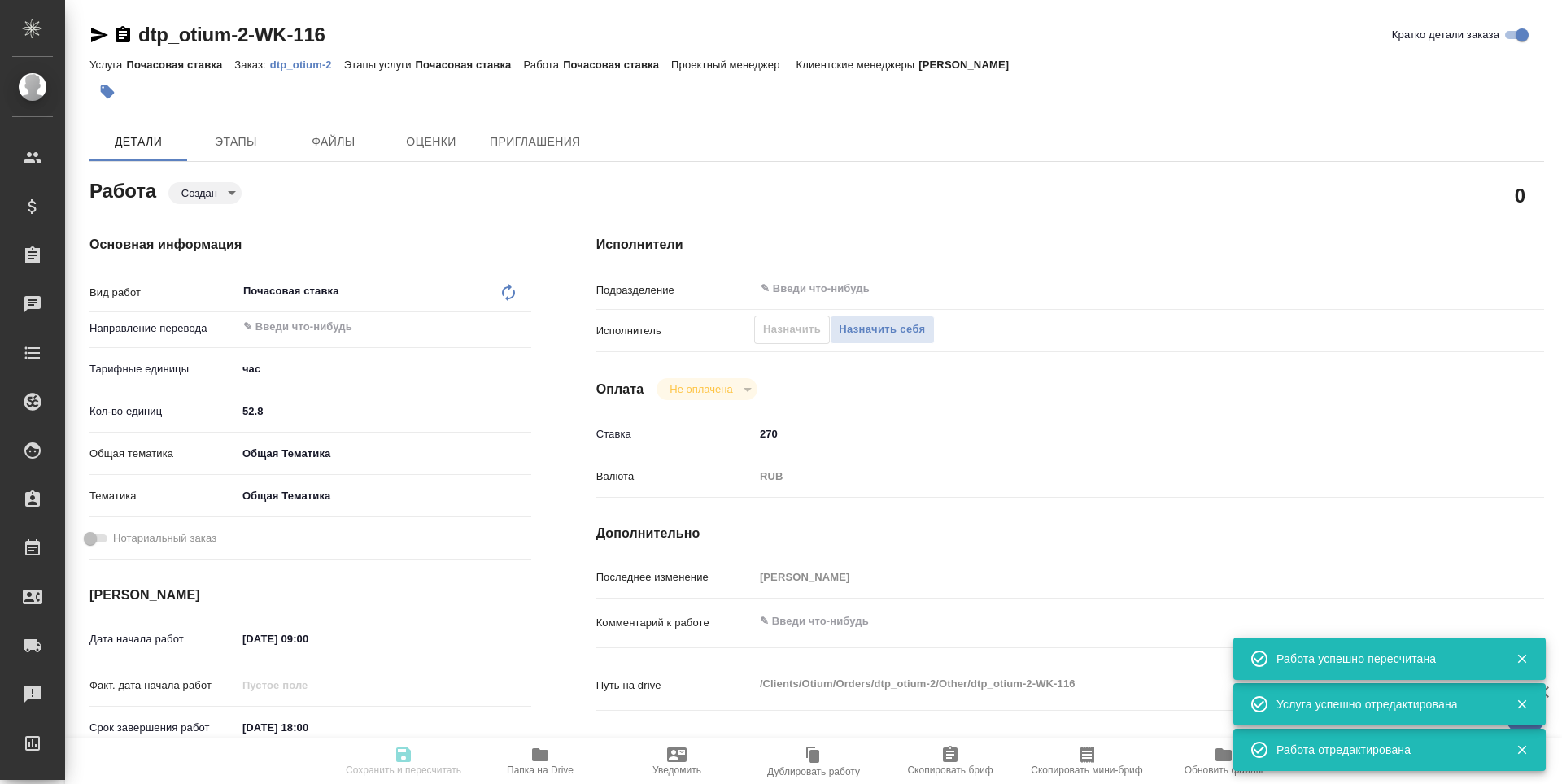
type input "created"
type textarea "Почасовая ставка"
type textarea "x"
type input "5a8b1489cc6b4906c91bfd93"
type input "52.8"
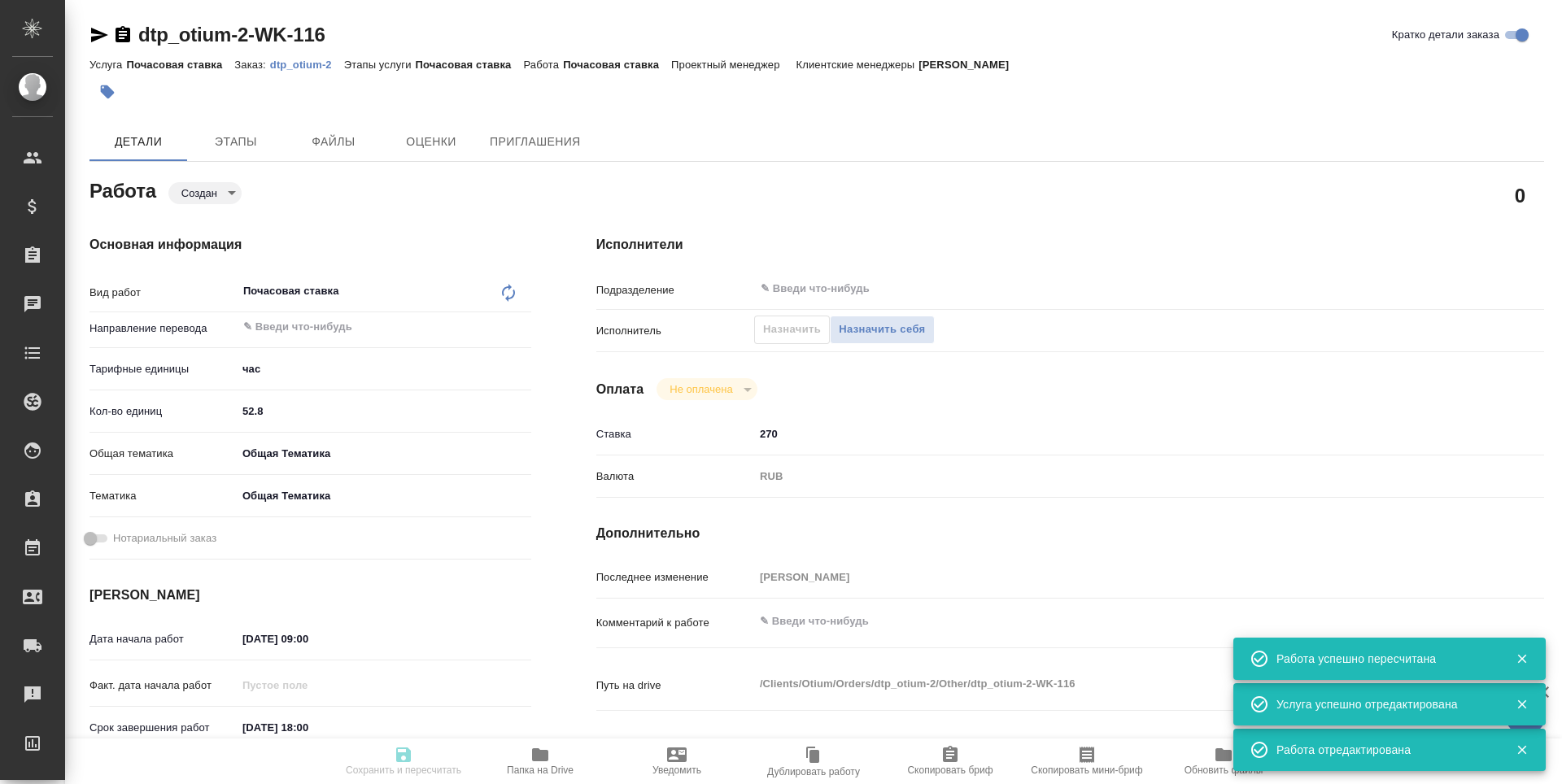
type input "obtem"
type input "6012b1ca196b0e5c9229a120"
type input "27.08.2025 09:00"
type input "29.08.2025 18:00"
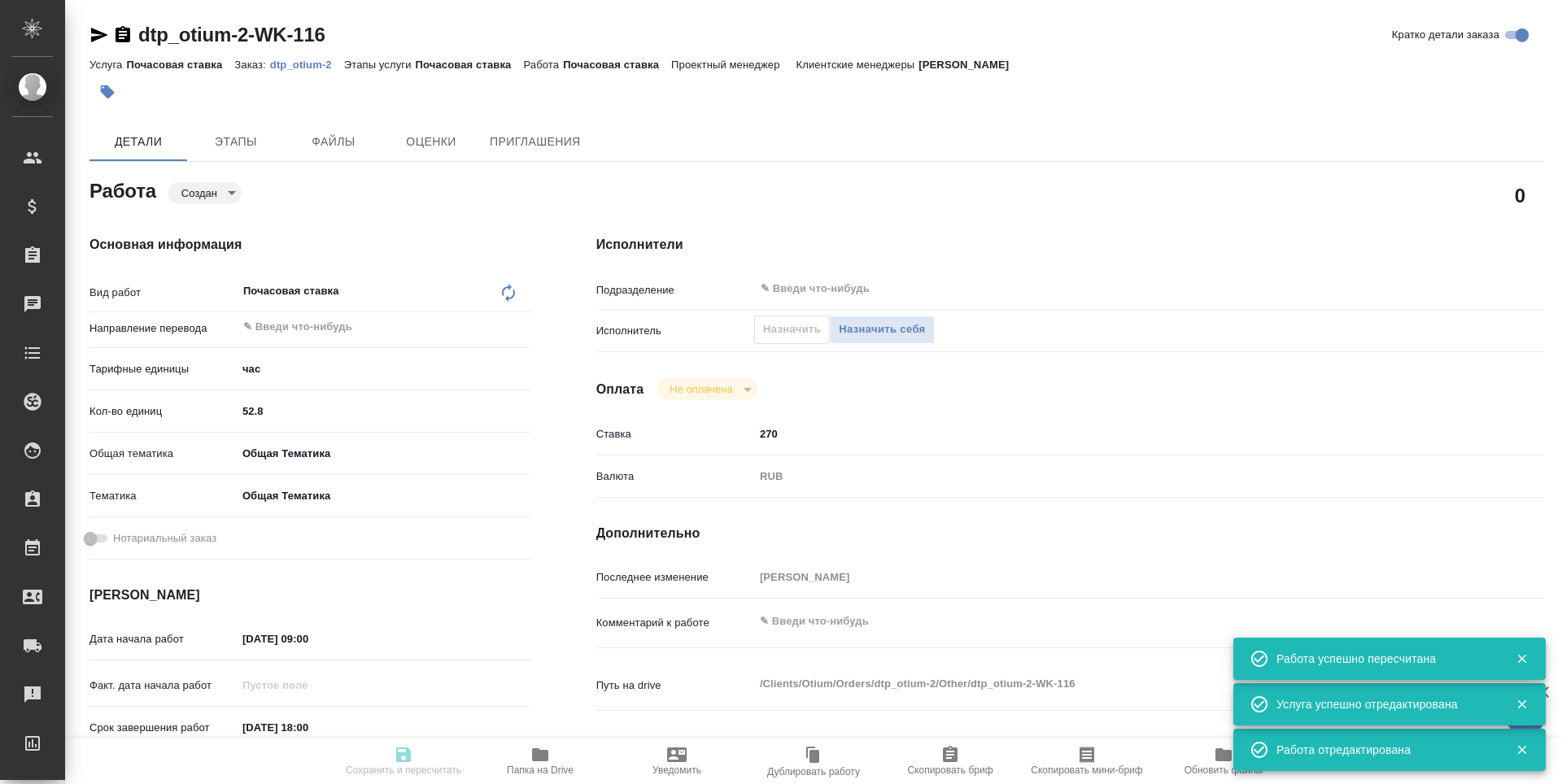
type input "notPayed"
type input "270"
type input "RUB"
type input "Третьякова Наталья"
type textarea "x"
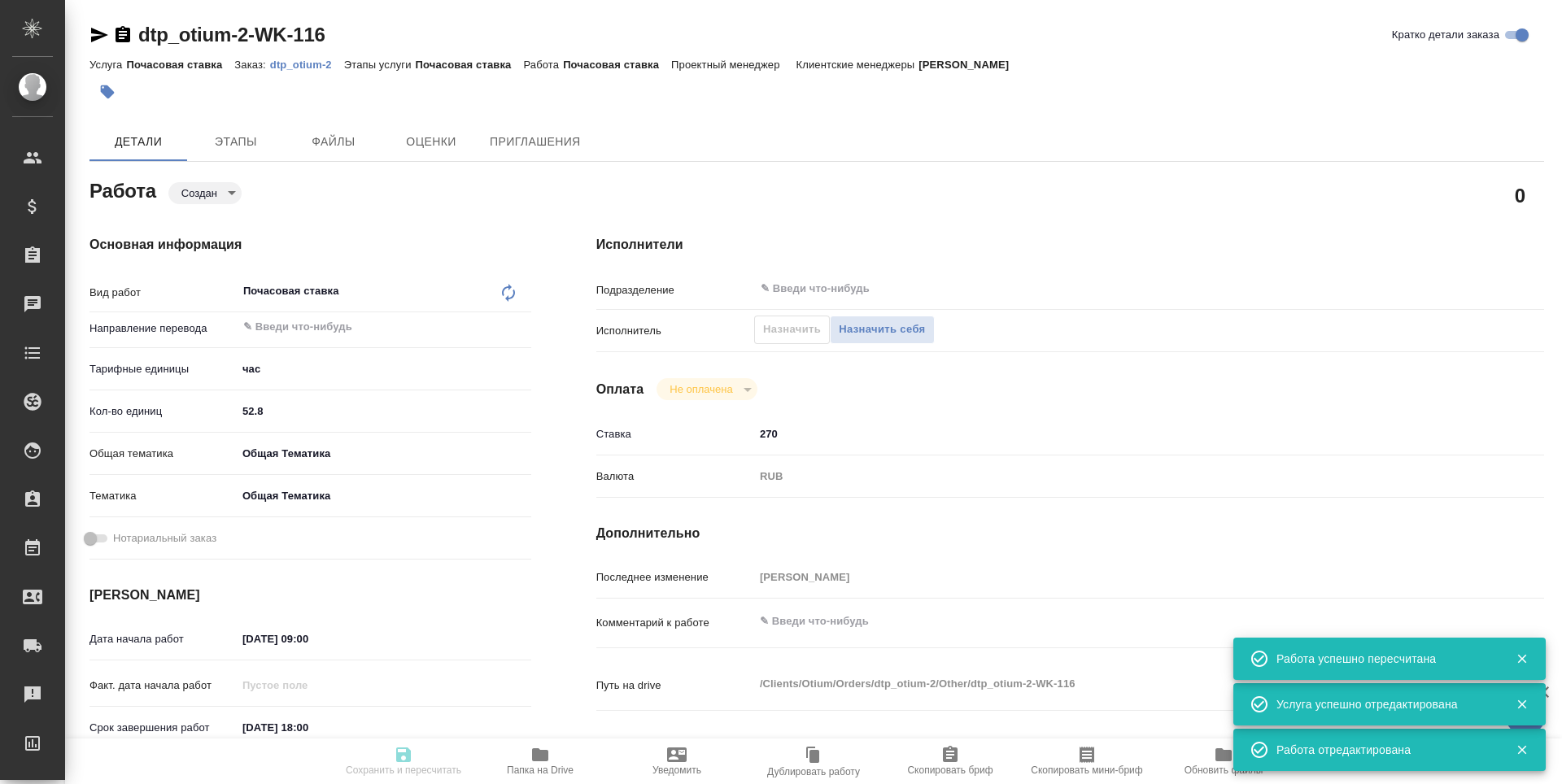
type textarea "/Clients/Оtium/Orders/dtp_otium-2/Other/dtp_otium-2-WK-116"
type textarea "x"
type input "dtp_otium-2"
type input "Почасовая ставка"
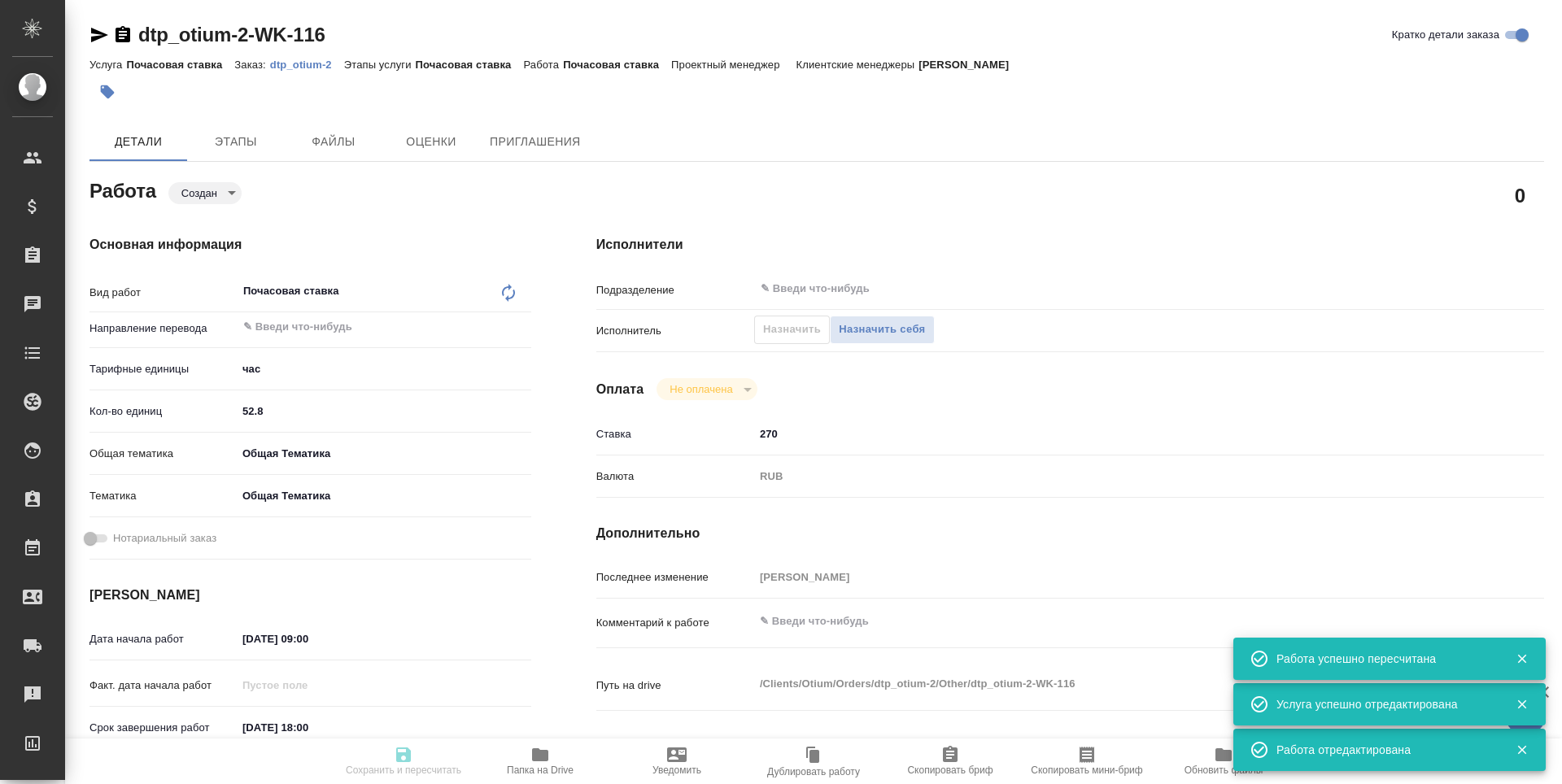
type input "[PERSON_NAME] [PERSON_NAME]"
type input "/Clients/Оtium/Orders/dtp_otium-2"
type textarea "x"
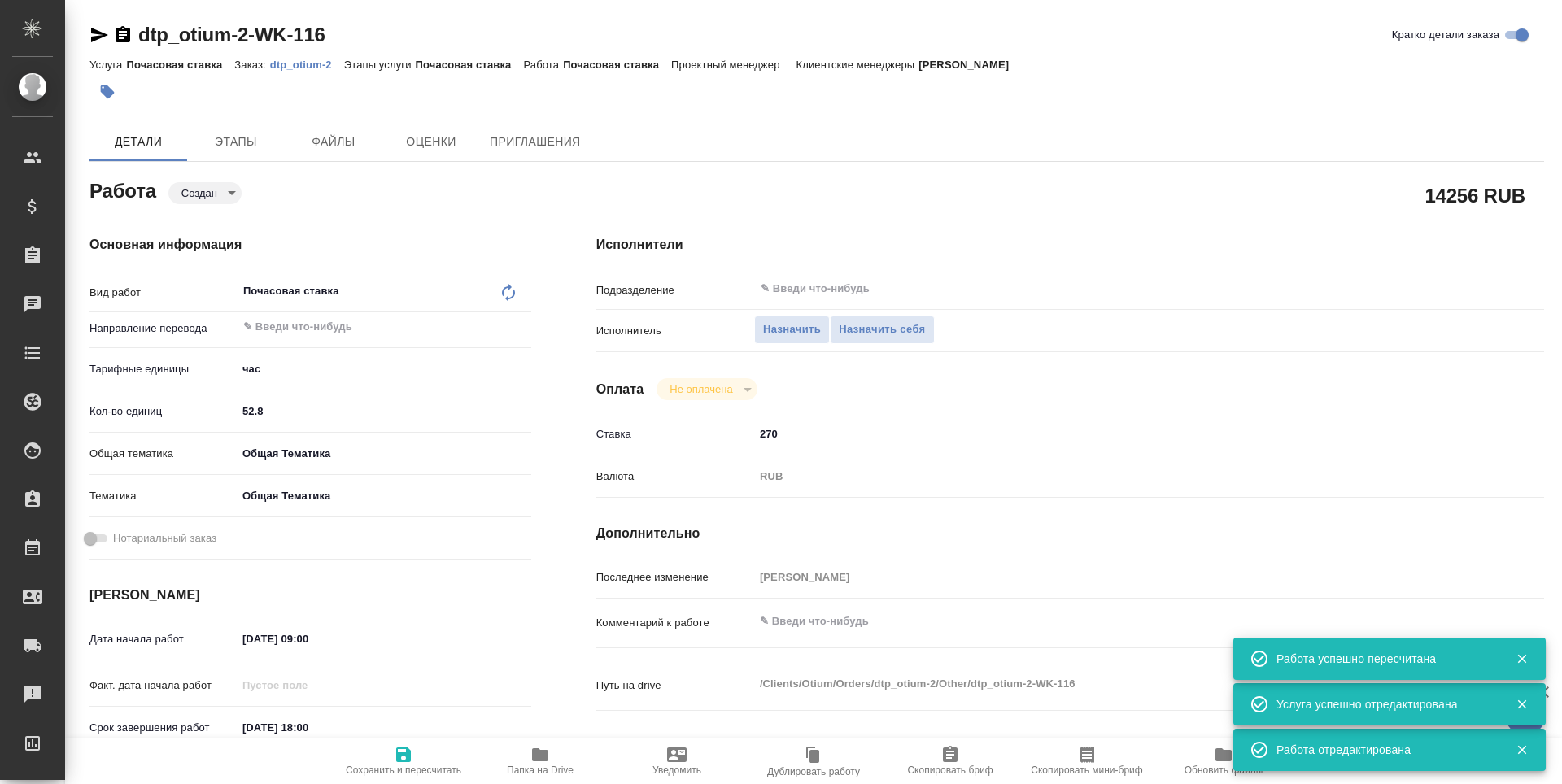
type textarea "x"
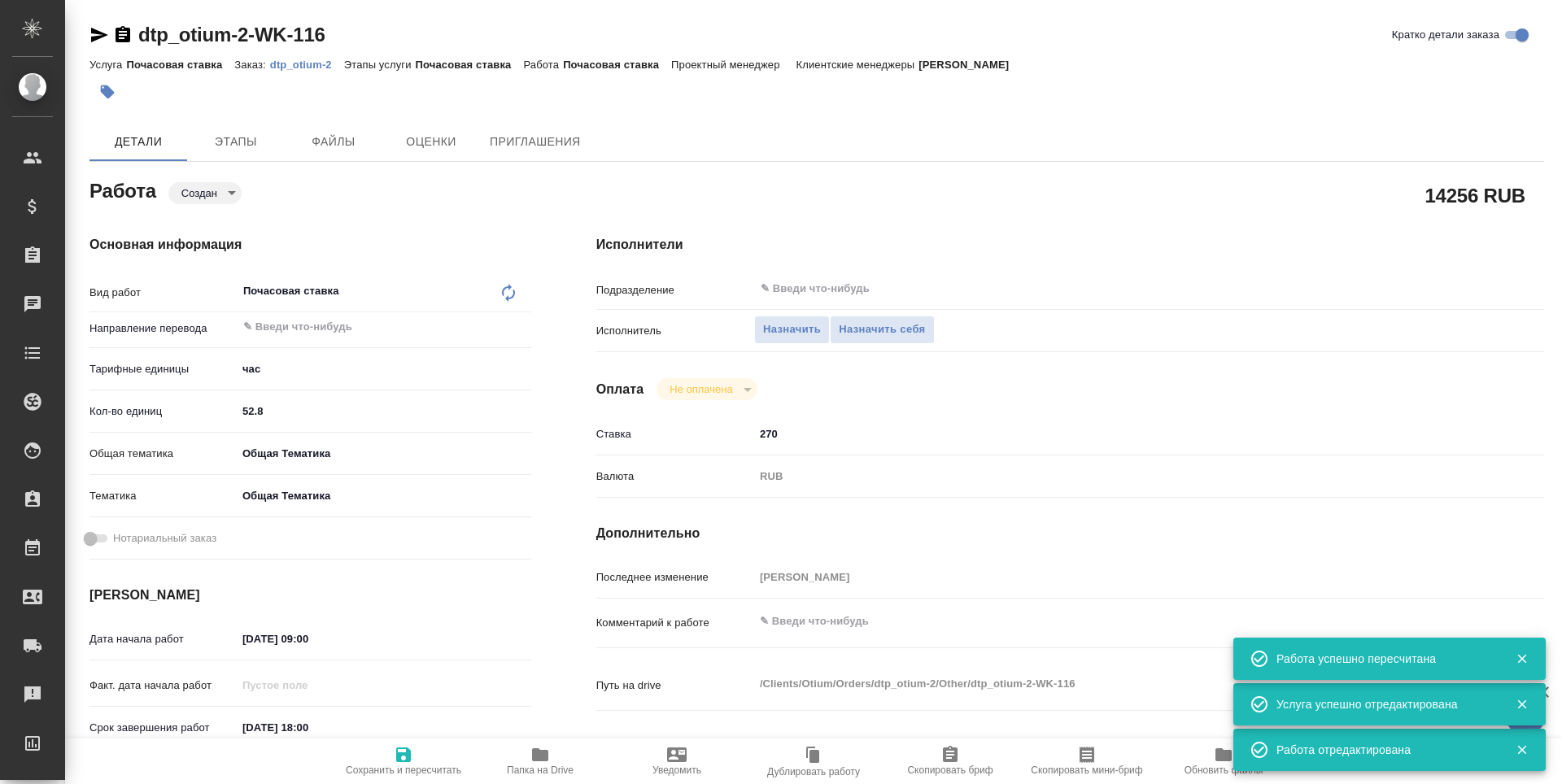
type textarea "x"
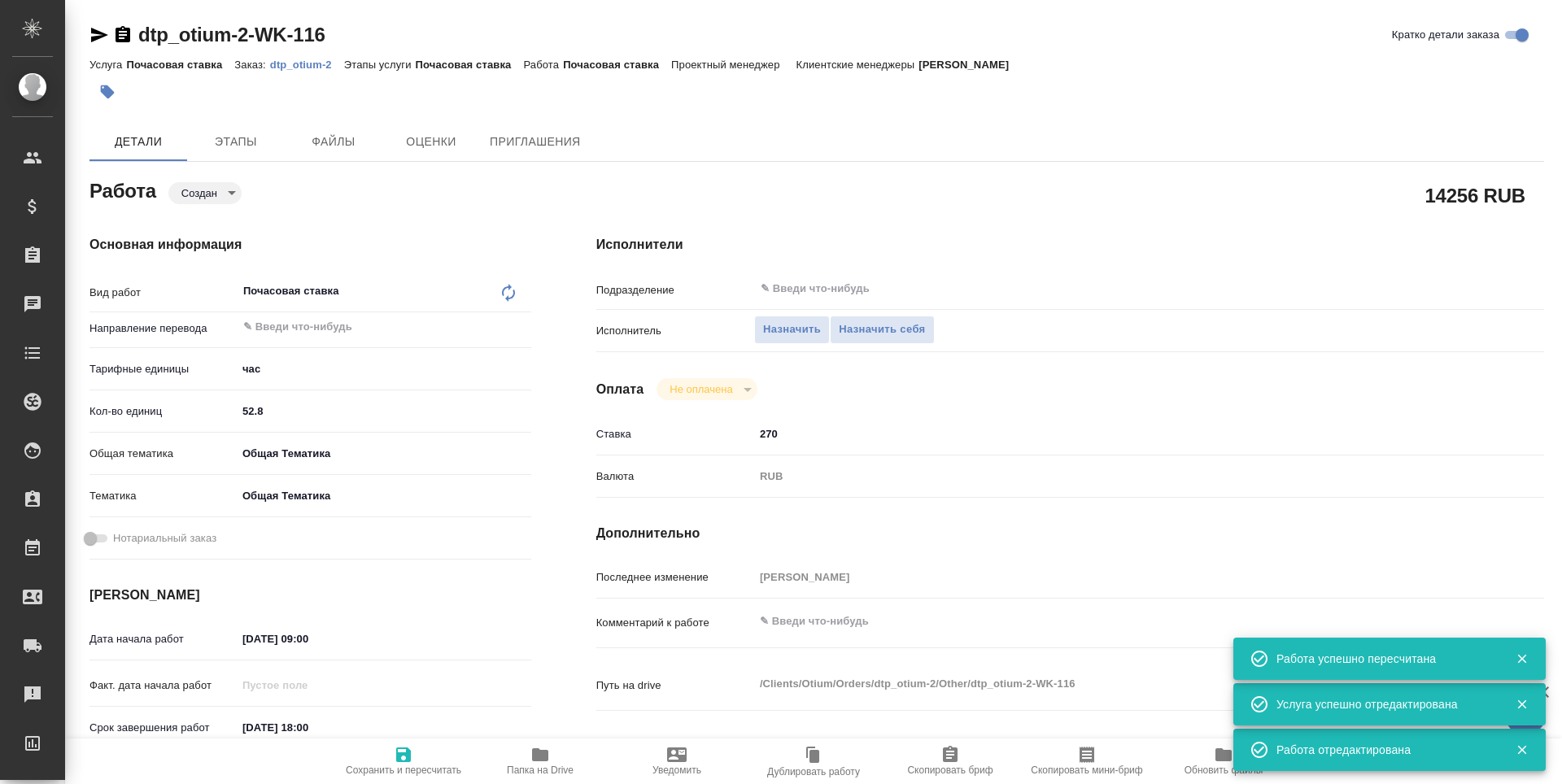
type textarea "x"
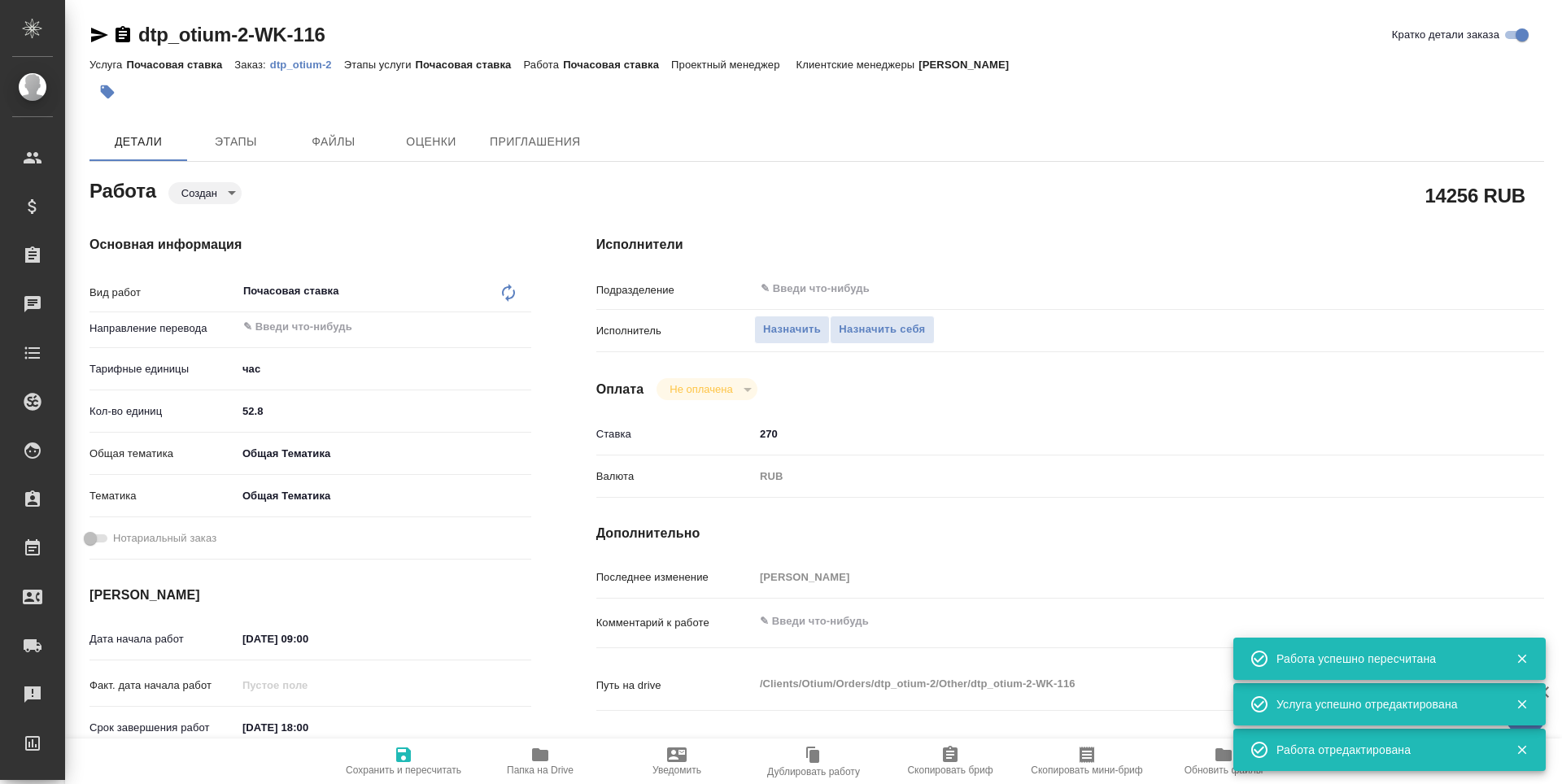
type textarea "x"
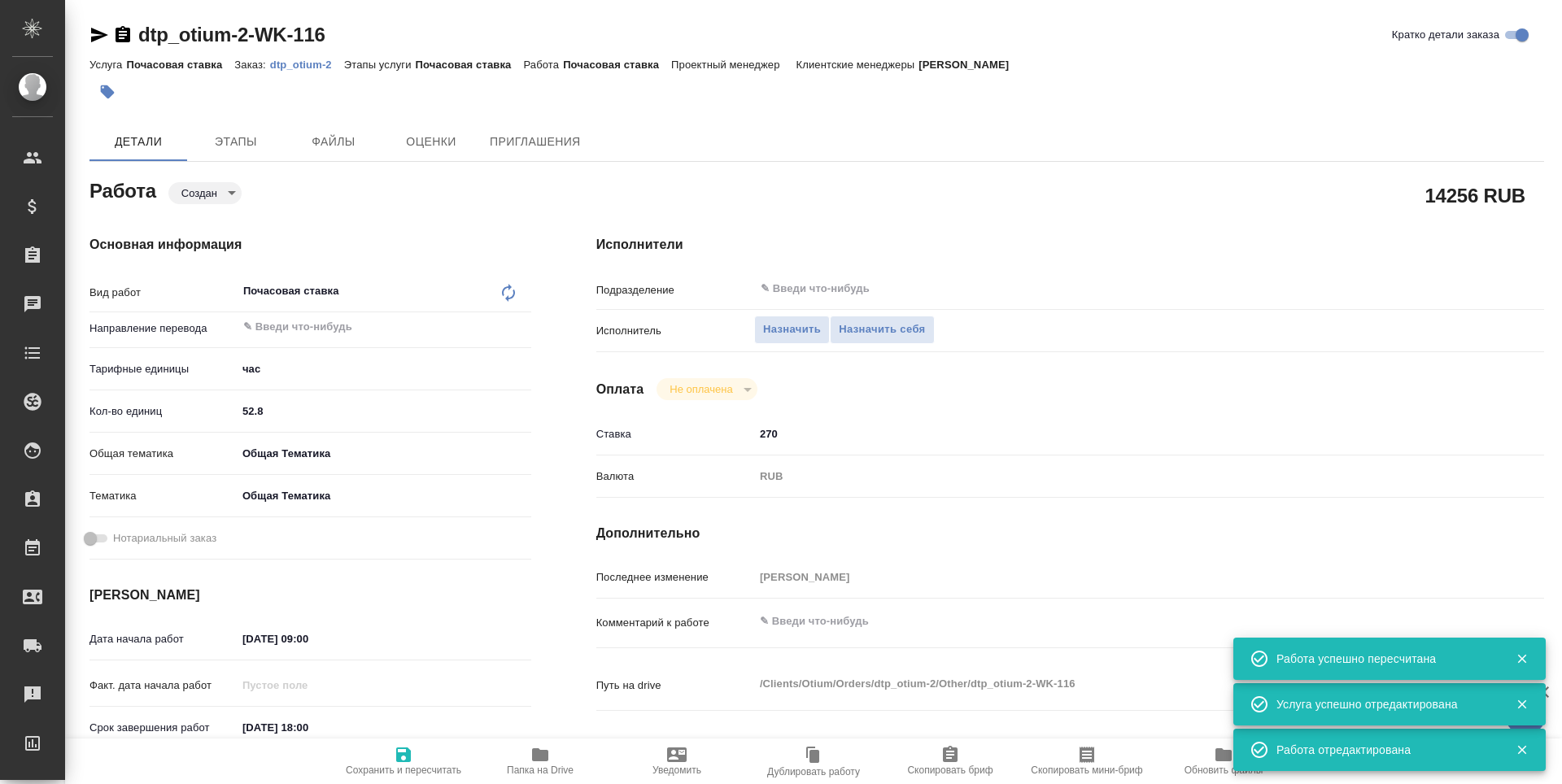
type textarea "x"
click at [787, 333] on span "Назначить" at bounding box center [792, 330] width 57 height 19
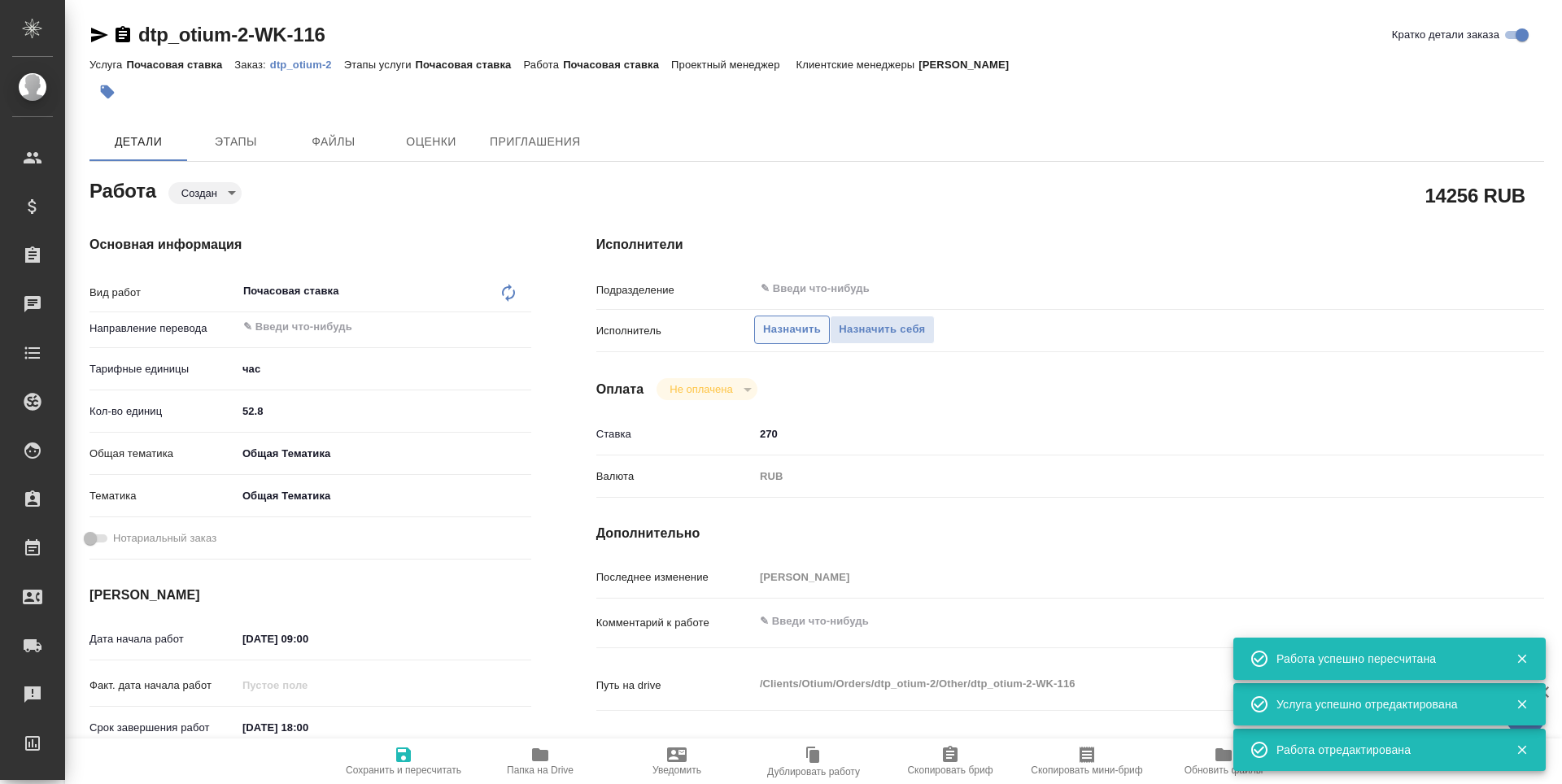
type textarea "x"
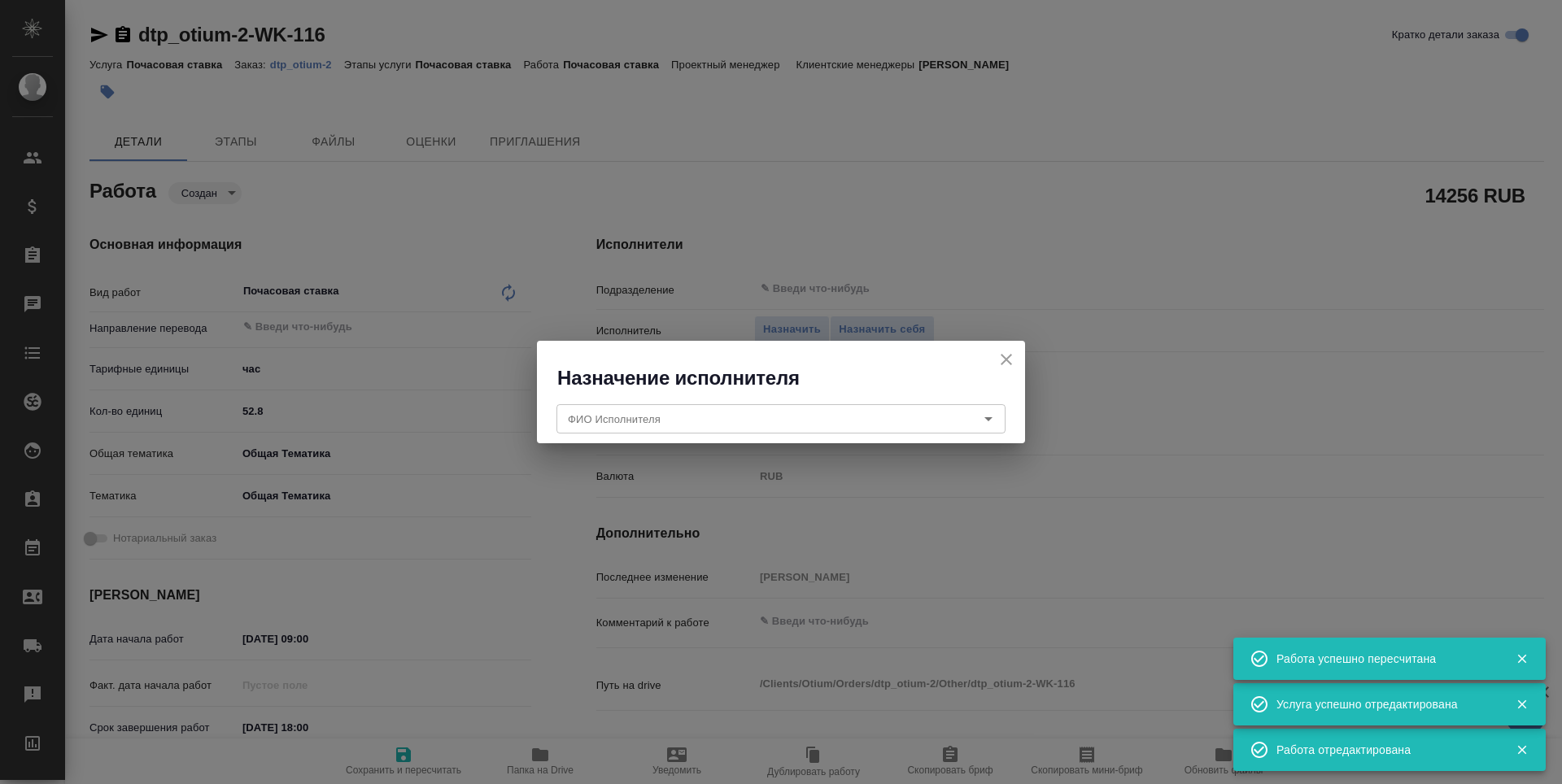
click at [1000, 359] on icon "close" at bounding box center [1006, 359] width 20 height 20
type textarea "x"
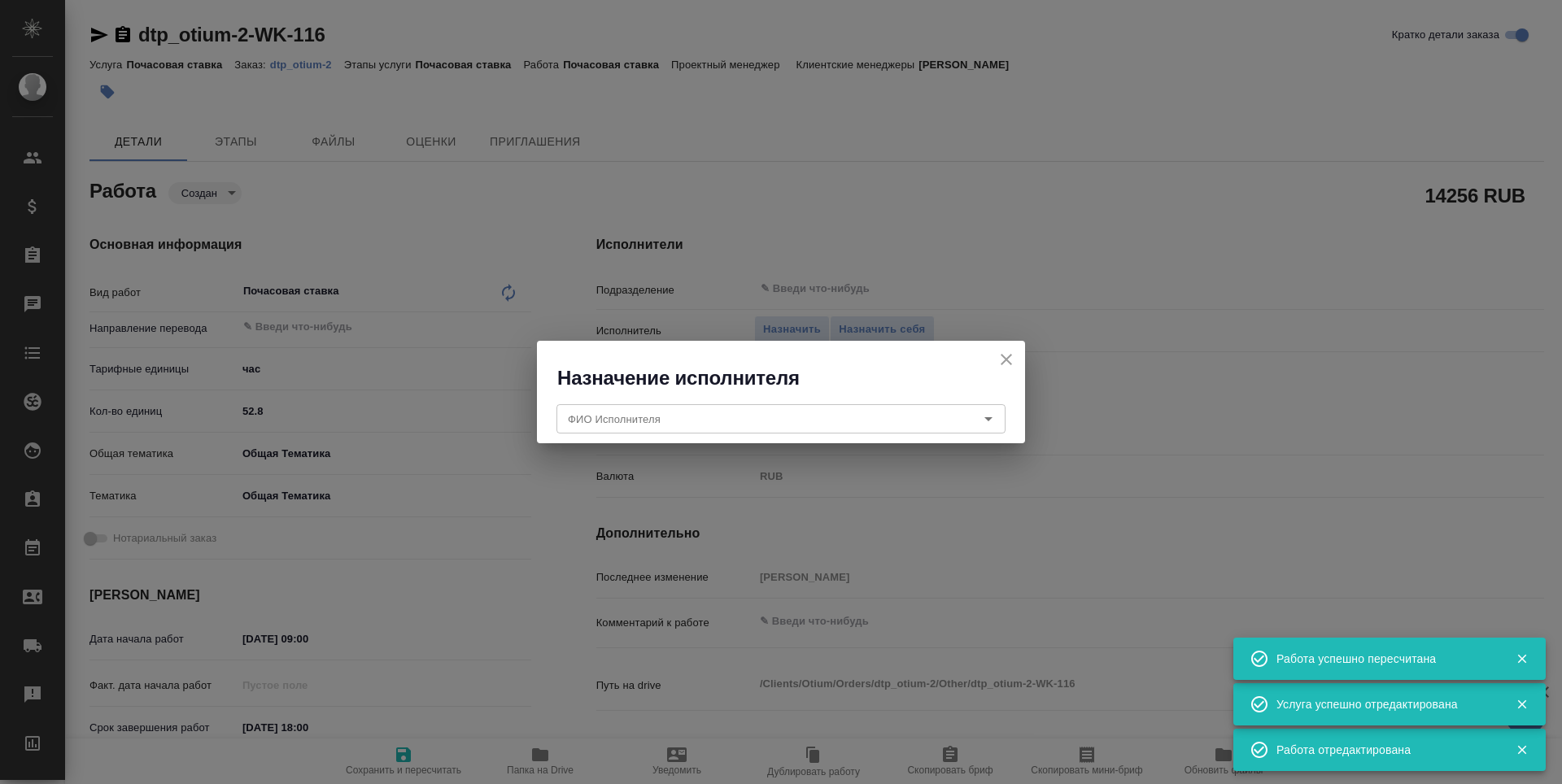
type textarea "x"
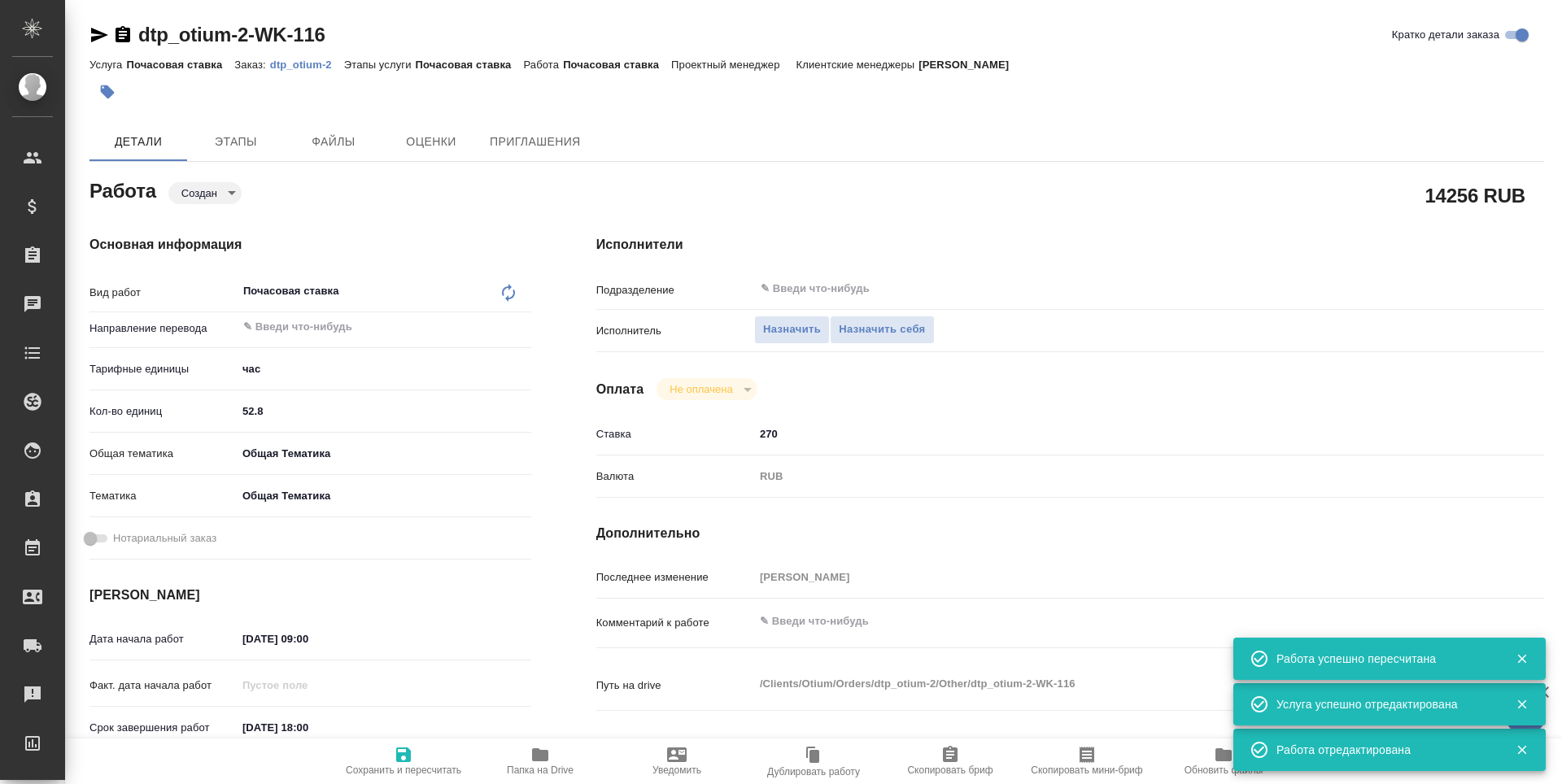
click at [294, 639] on input "27.08.2025 09:00" at bounding box center [308, 638] width 143 height 24
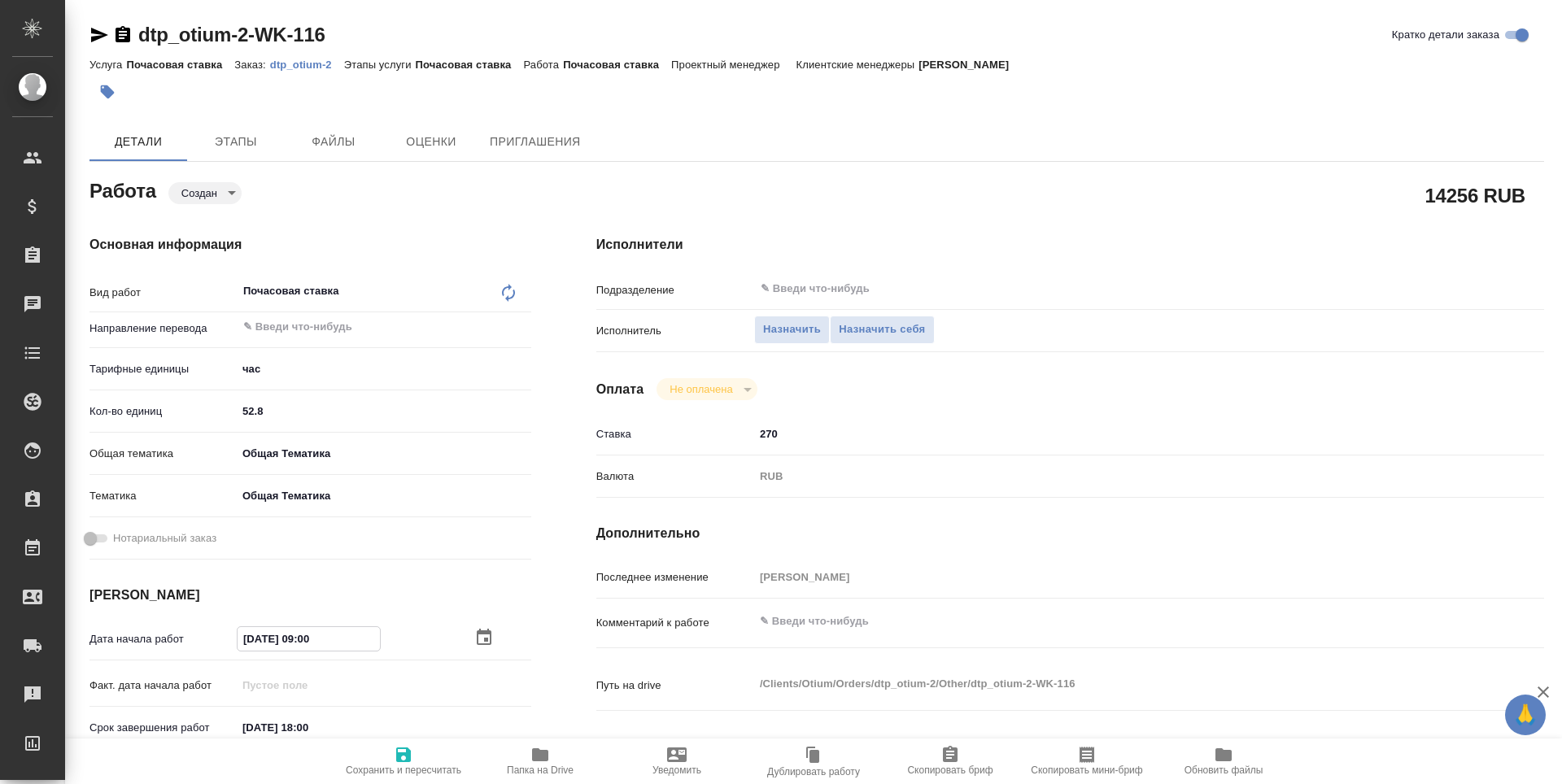
click at [474, 637] on icon "button" at bounding box center [484, 637] width 20 height 20
click at [480, 644] on icon "button" at bounding box center [483, 637] width 15 height 16
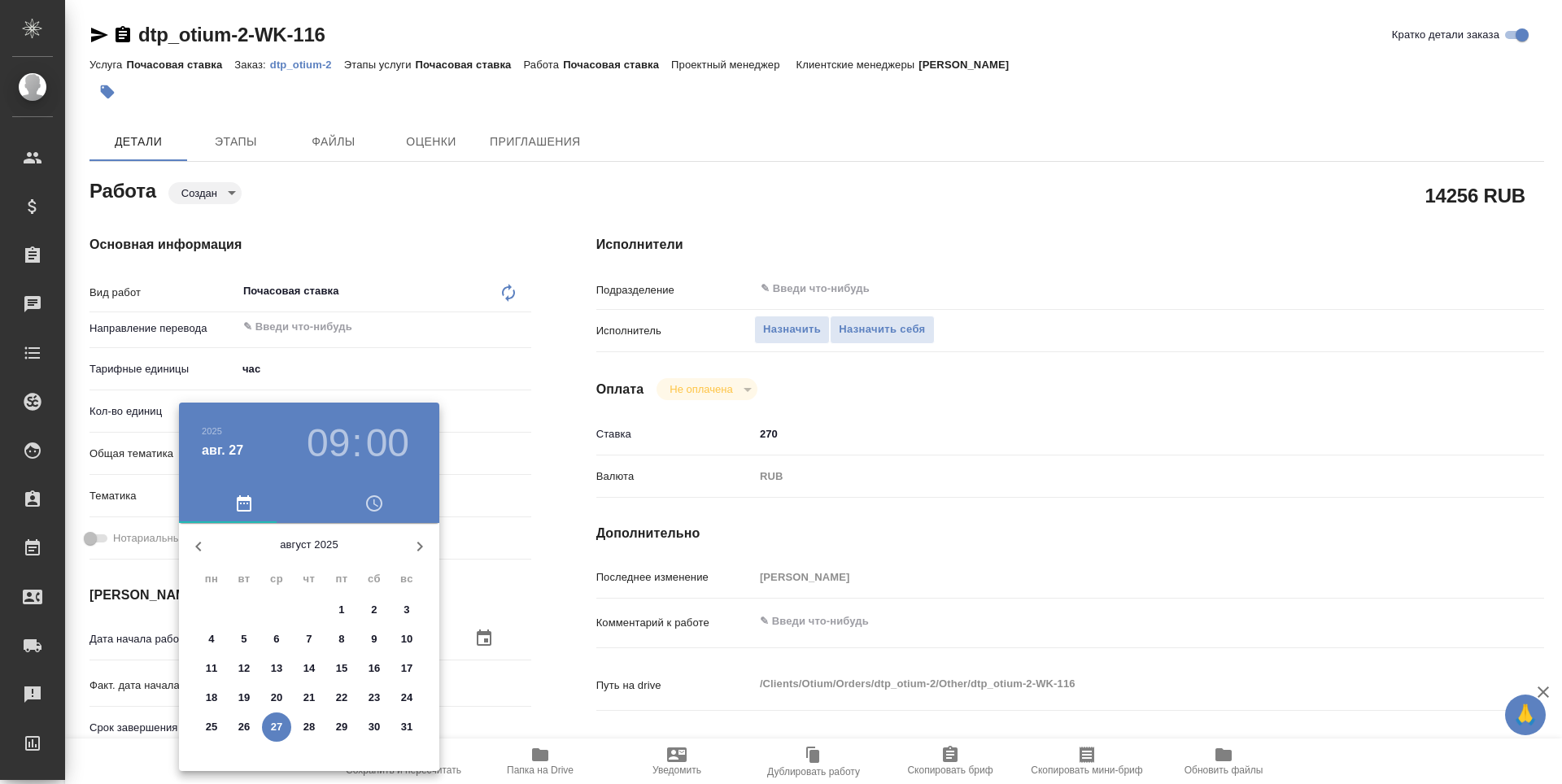
click at [427, 544] on icon "button" at bounding box center [420, 546] width 20 height 20
click at [210, 608] on p "1" at bounding box center [211, 610] width 6 height 16
type textarea "x"
type input "01.09.2025 09:00"
type textarea "x"
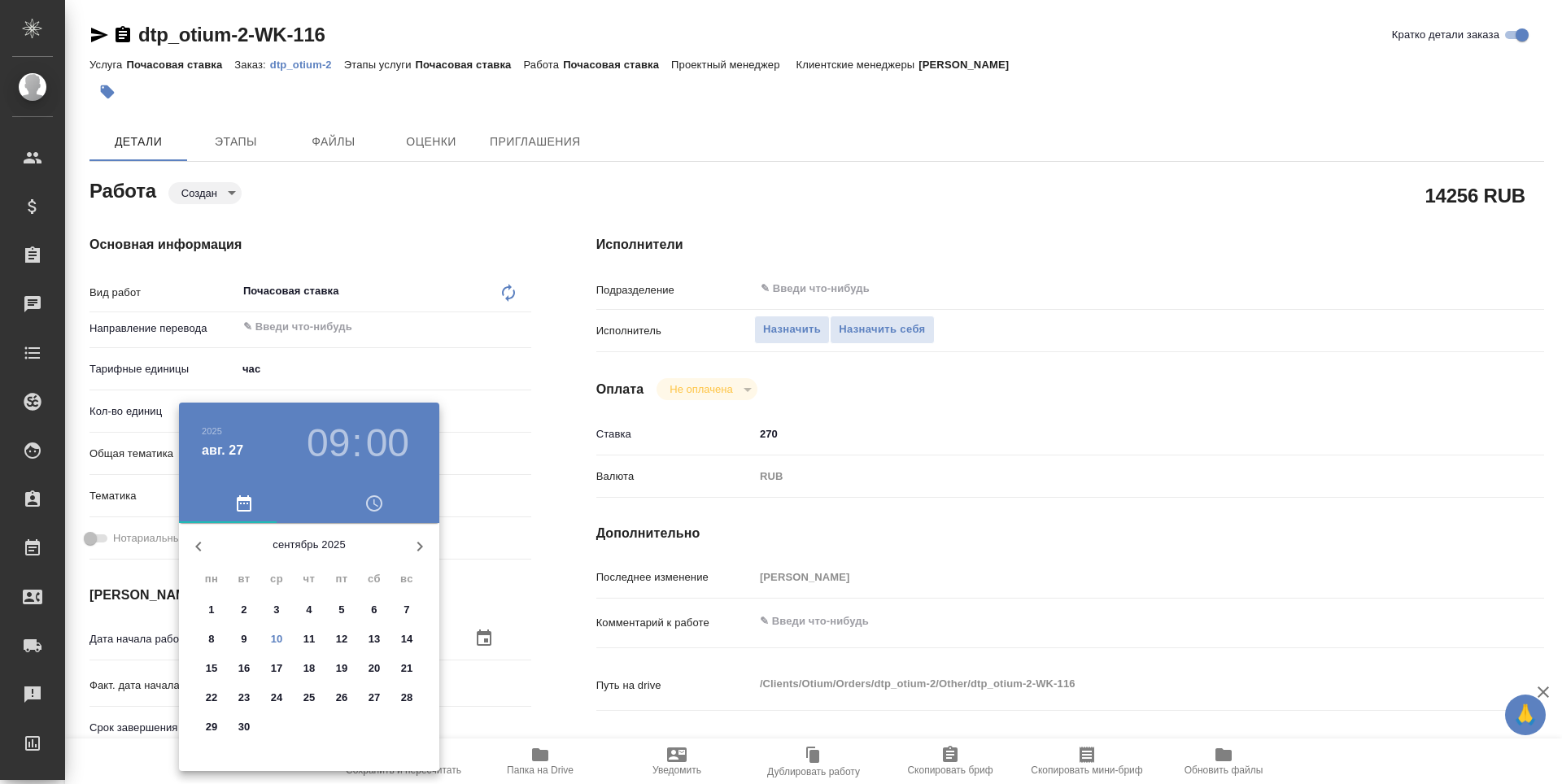
type textarea "x"
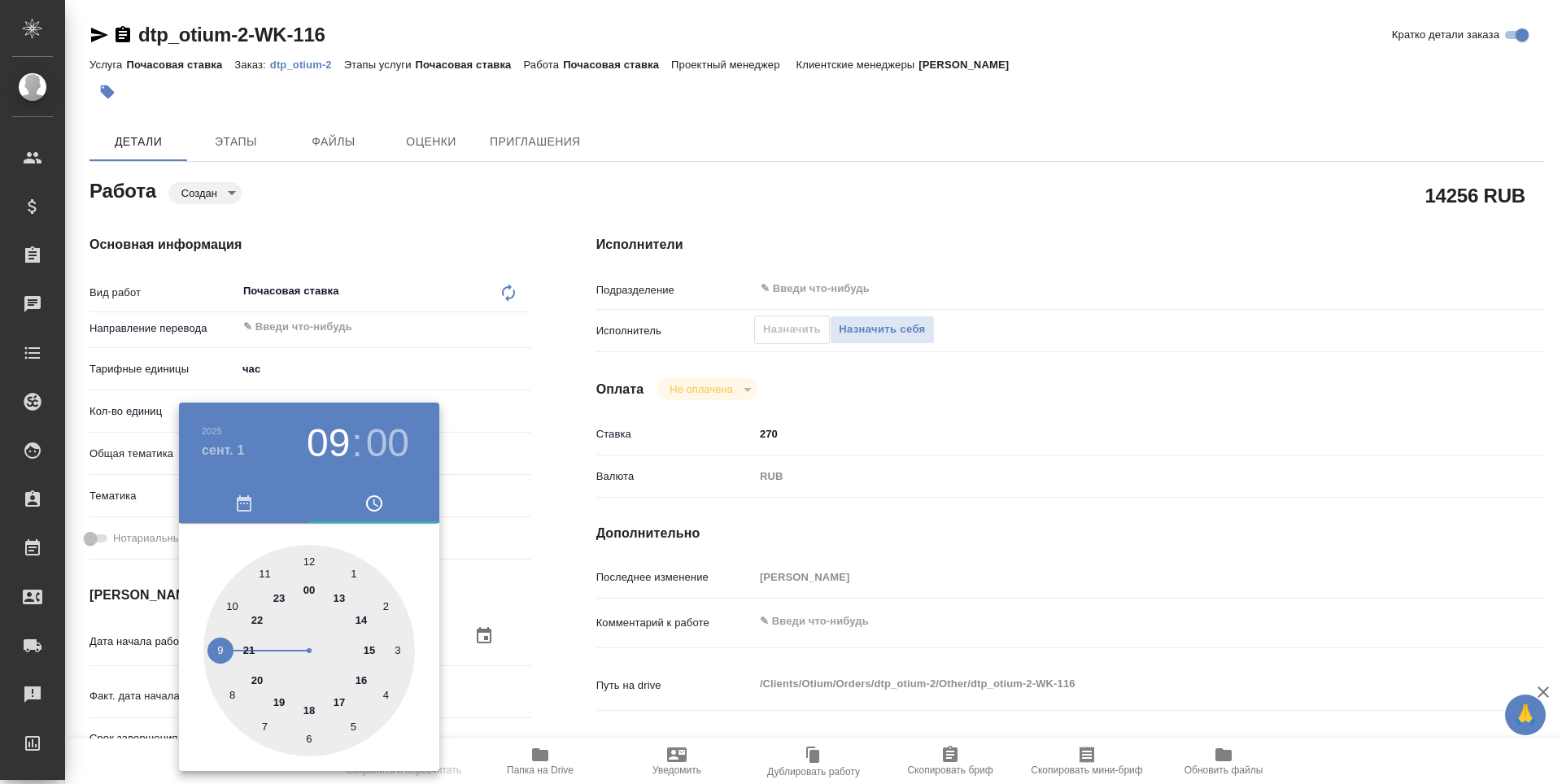
click at [509, 613] on div at bounding box center [781, 392] width 1562 height 784
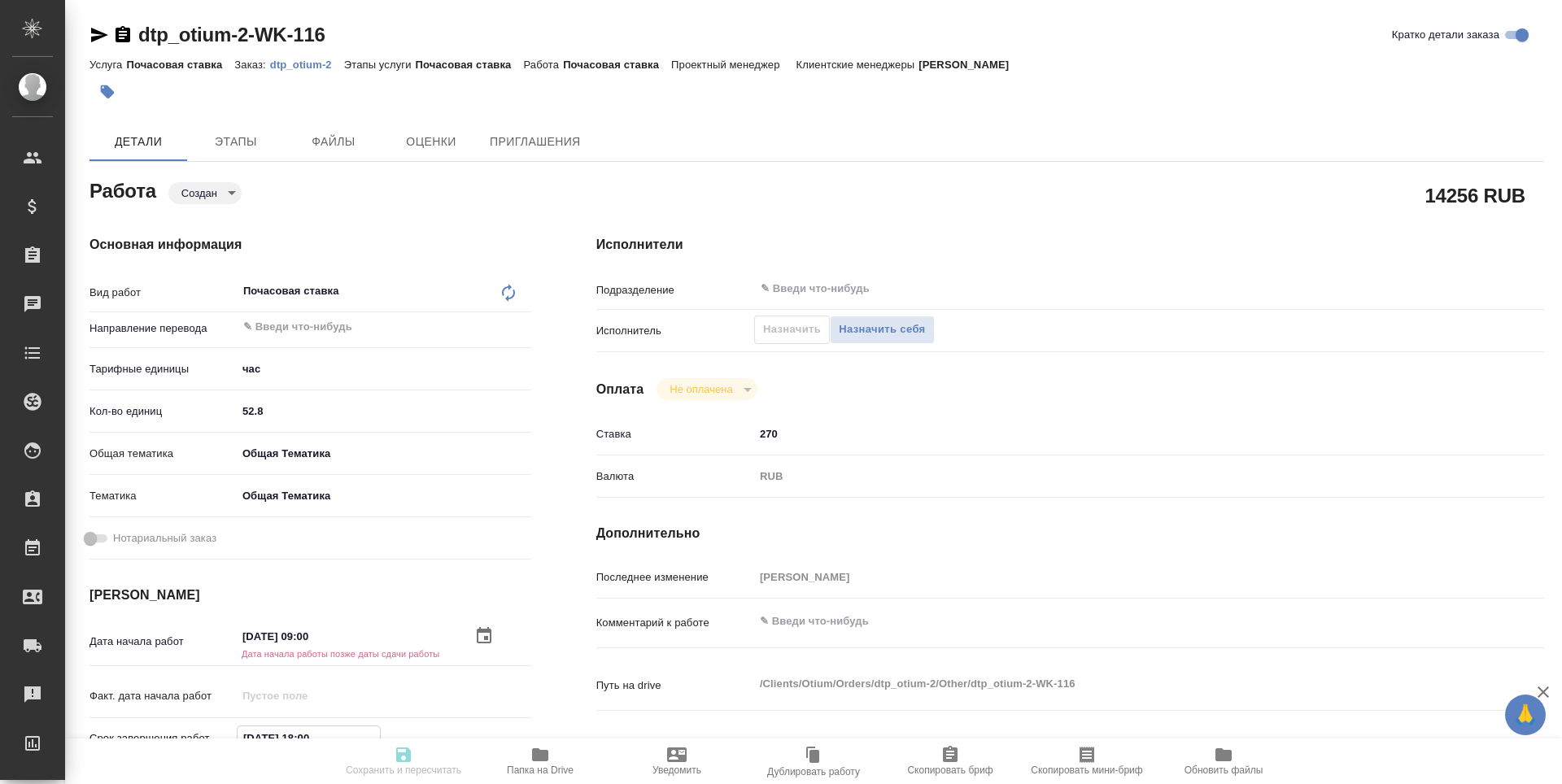
click at [319, 727] on input "29.08.2025 18:00" at bounding box center [309, 738] width 143 height 24
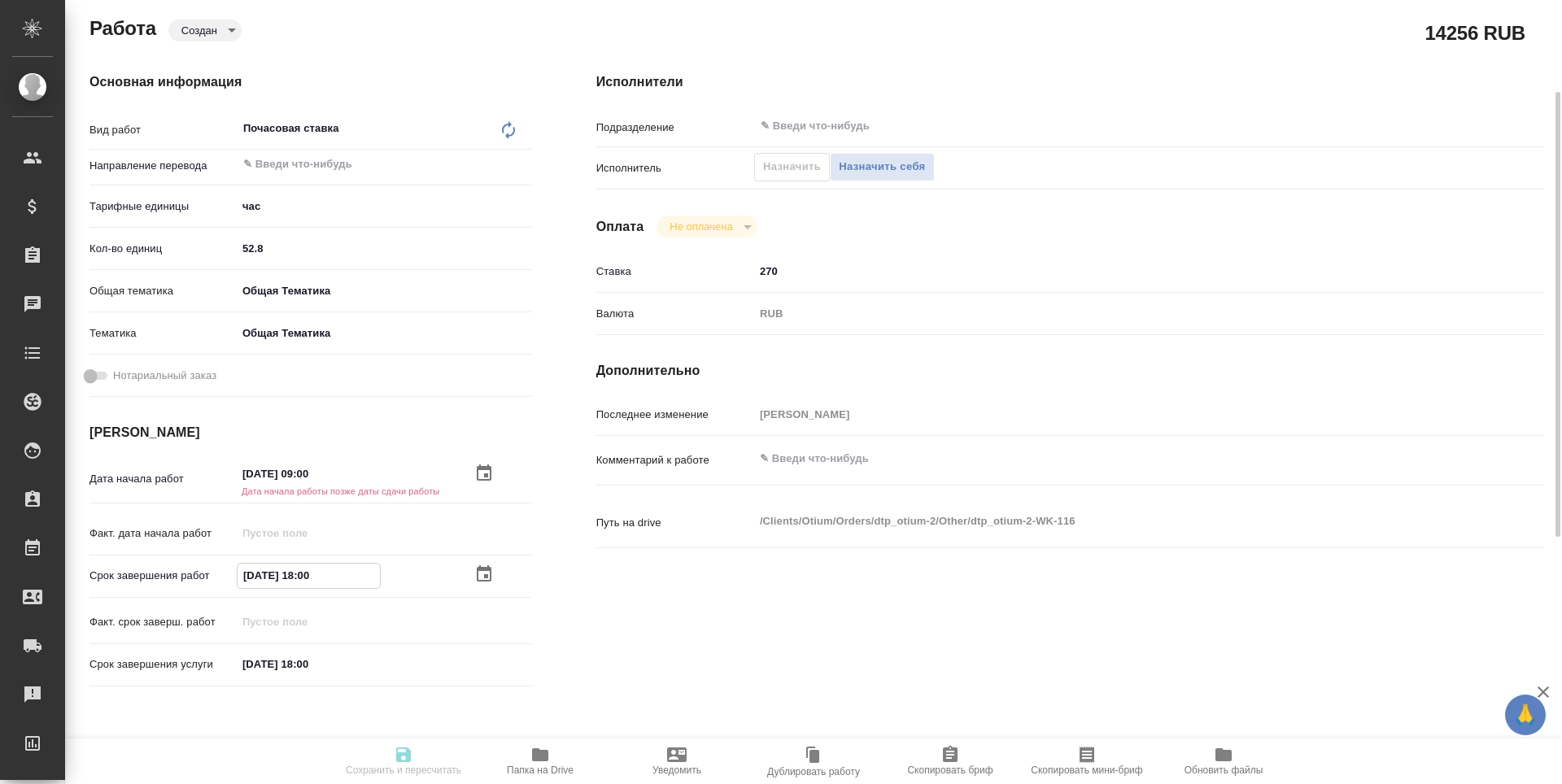
click at [489, 573] on icon "button" at bounding box center [484, 574] width 20 height 20
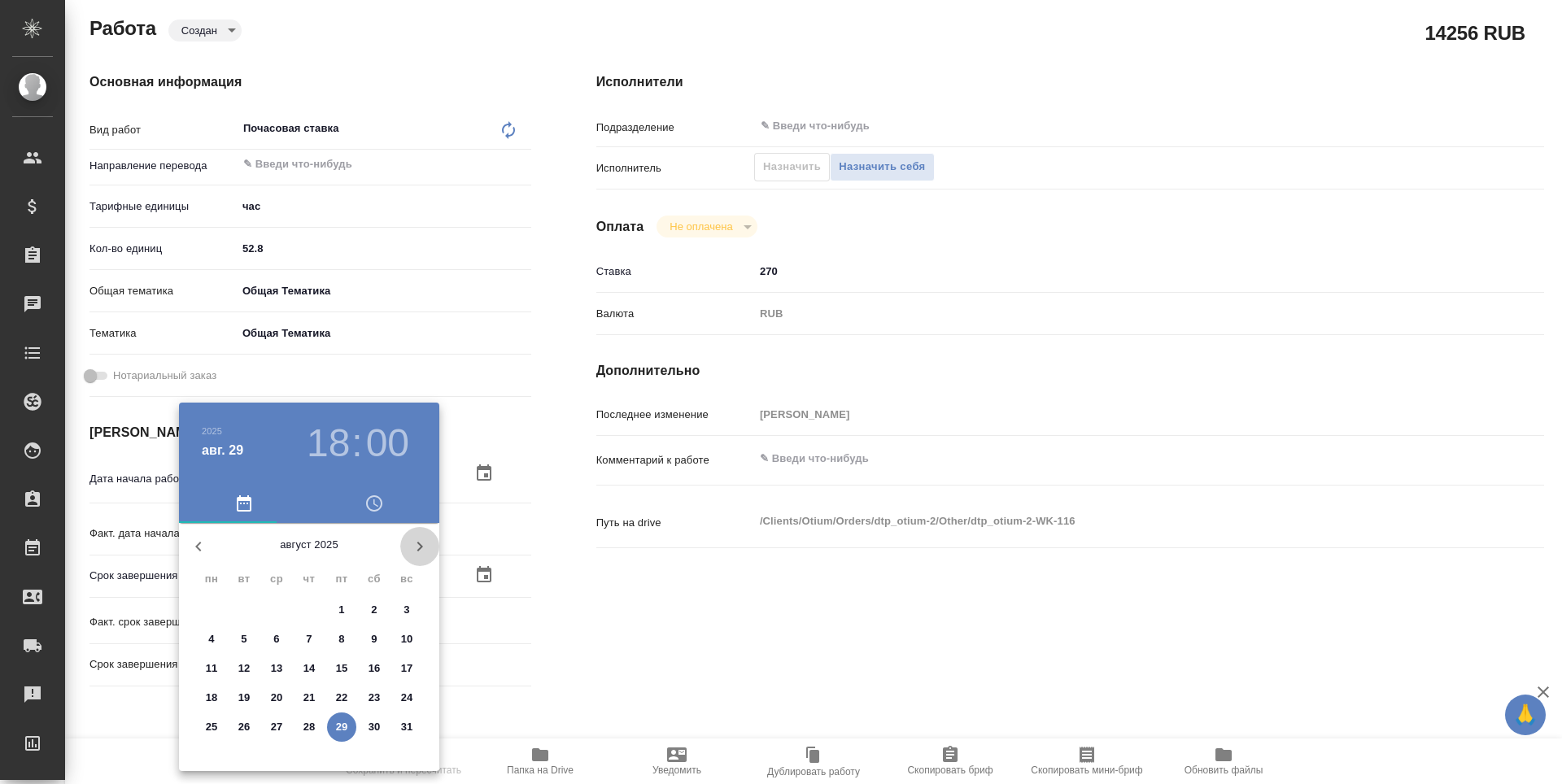
click at [412, 548] on icon "button" at bounding box center [420, 546] width 20 height 20
click at [347, 608] on span "5" at bounding box center [342, 610] width 30 height 16
type textarea "x"
type input "05.09.2025 18:00"
type textarea "x"
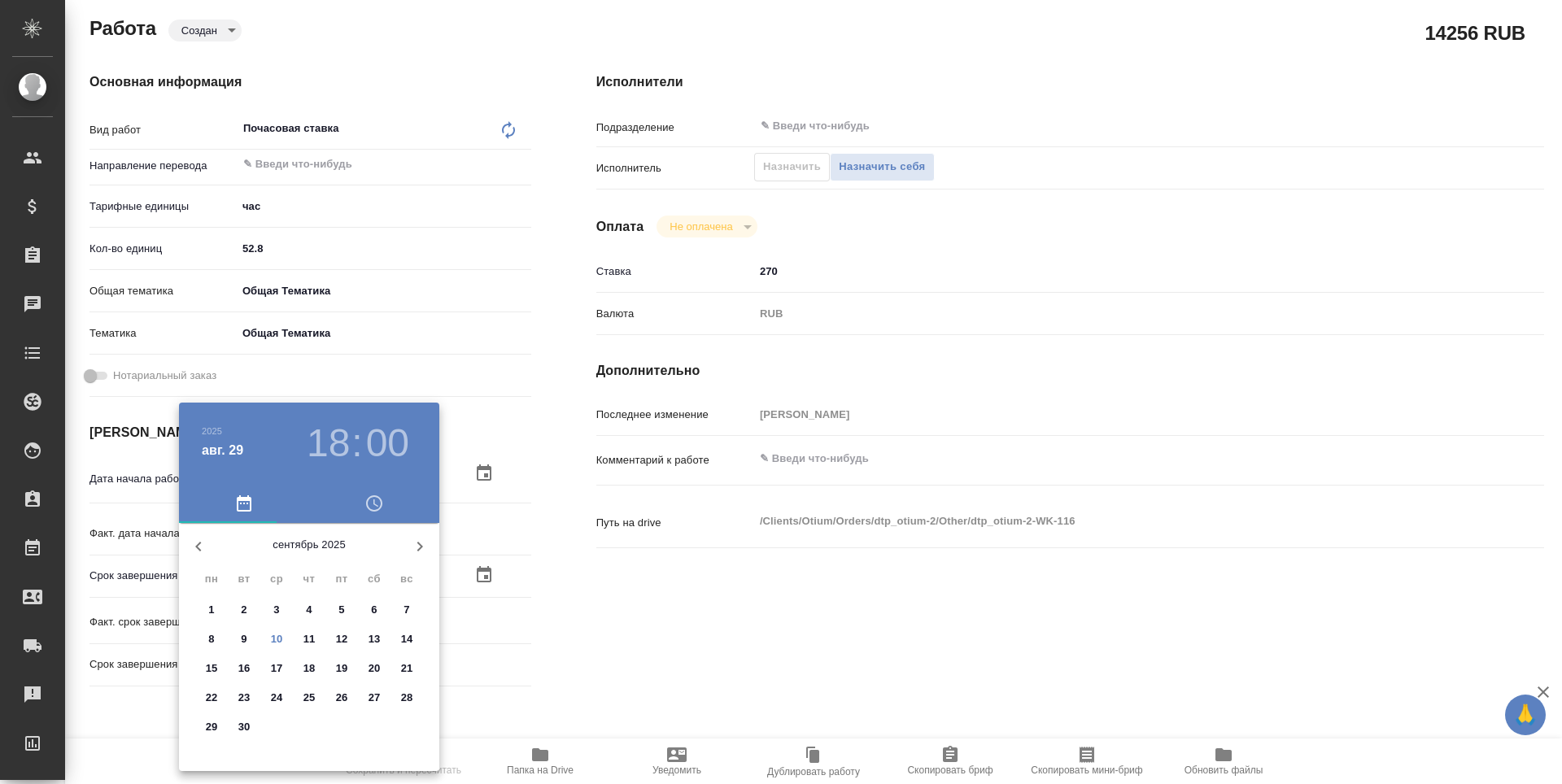
type textarea "x"
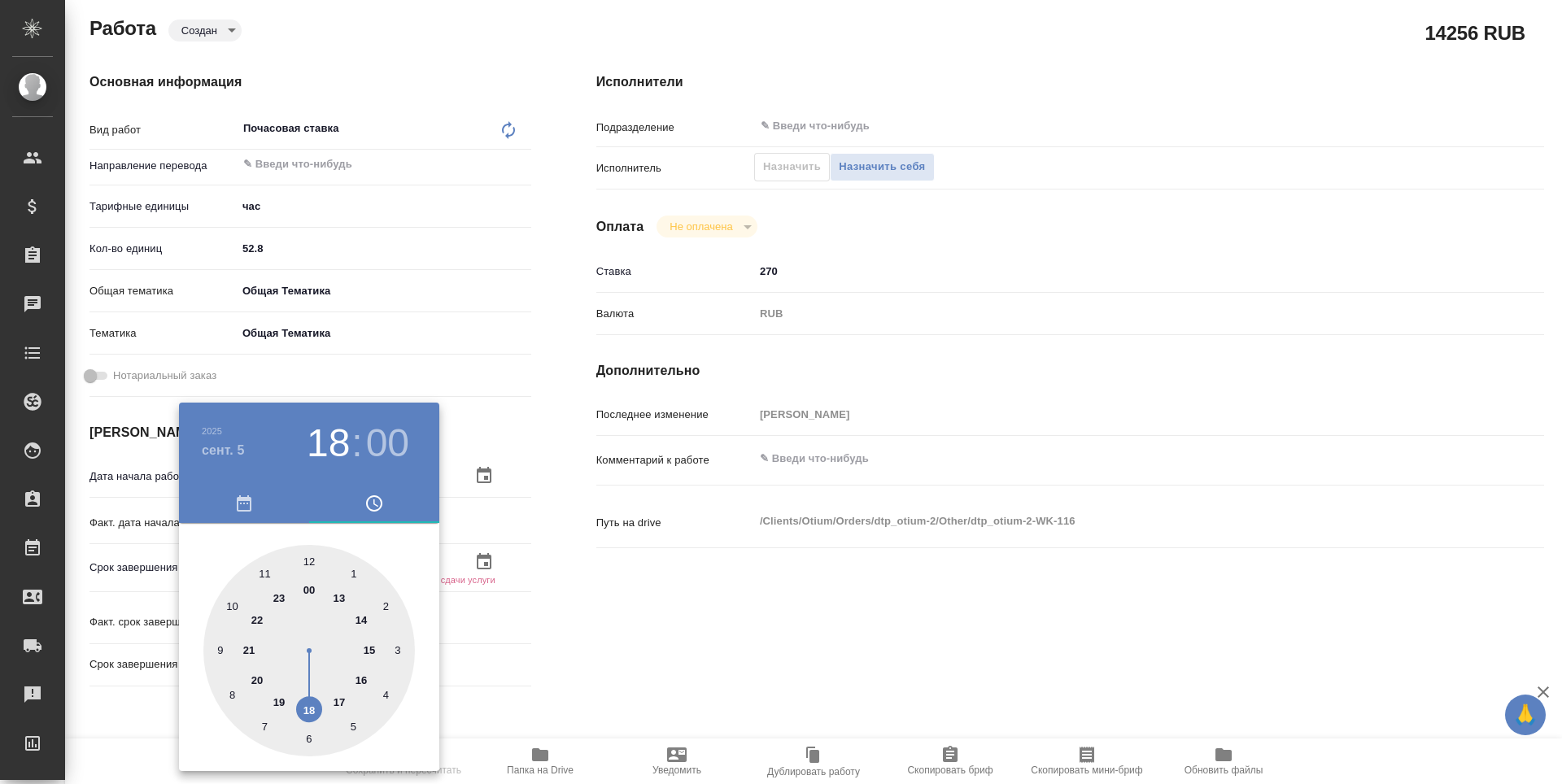
click at [728, 608] on div at bounding box center [781, 392] width 1562 height 784
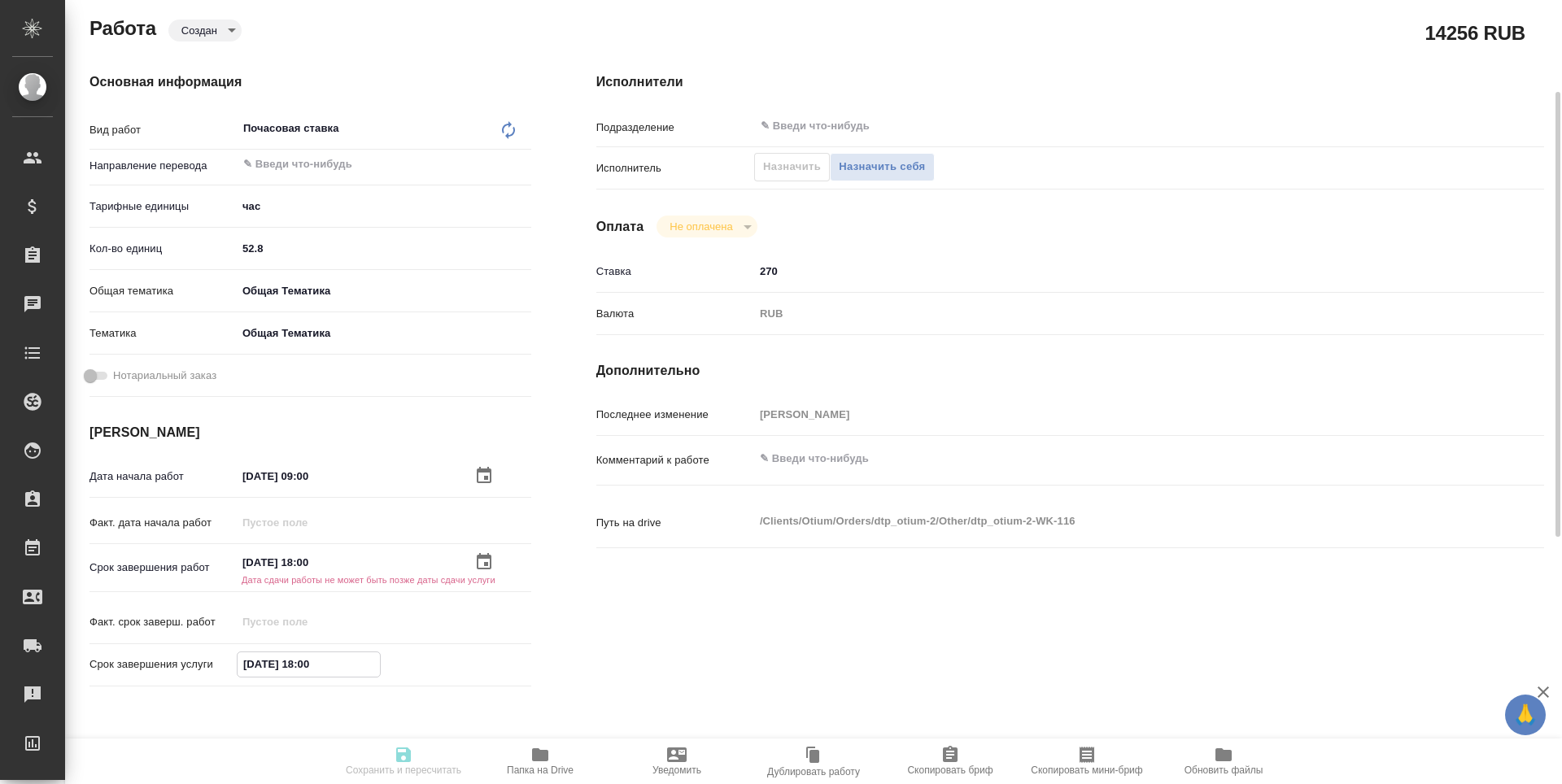
click at [328, 663] on input "29.08.2025 18:00" at bounding box center [309, 664] width 143 height 24
click at [488, 661] on icon "button" at bounding box center [484, 663] width 20 height 20
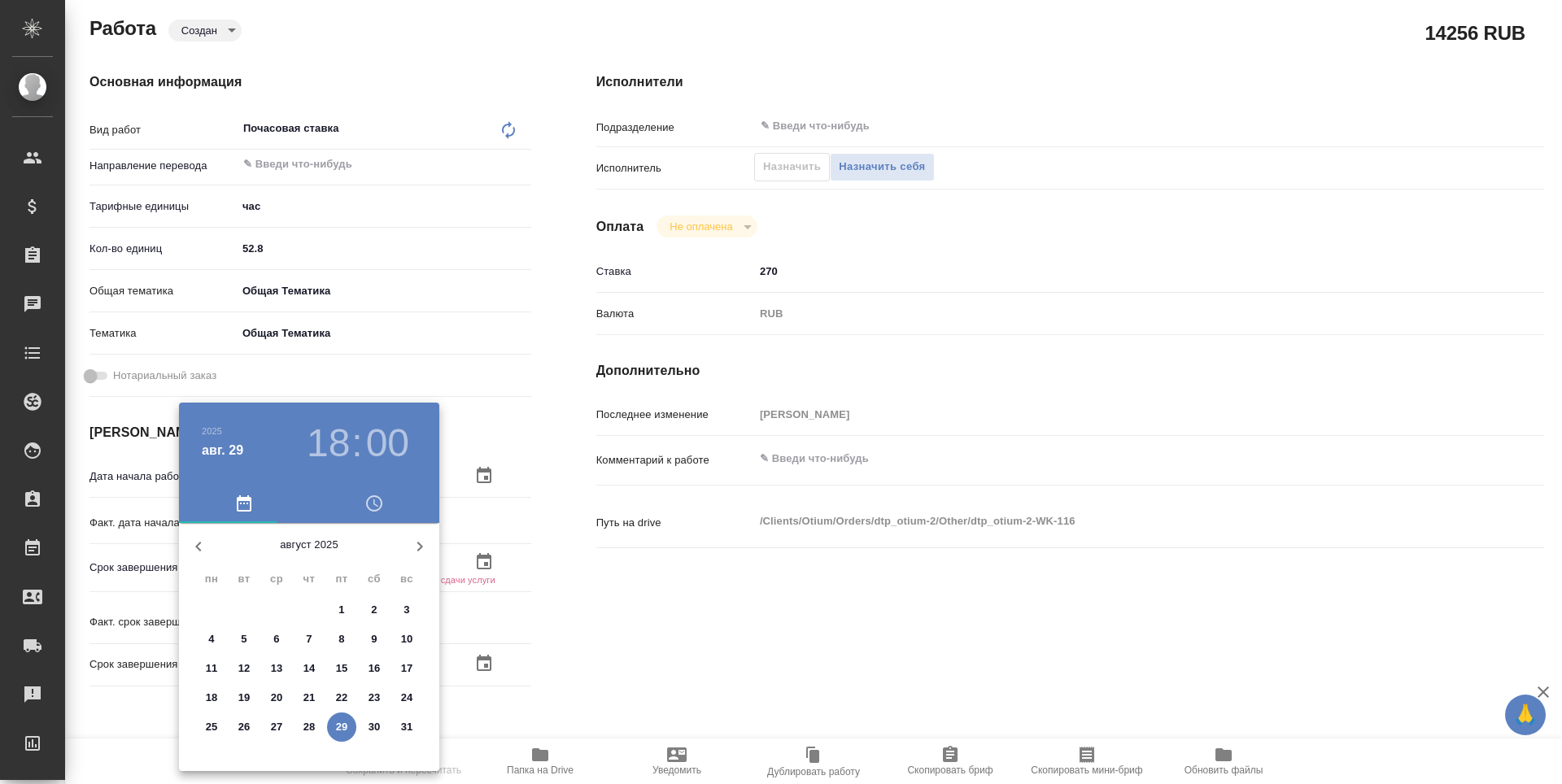
click at [417, 552] on icon "button" at bounding box center [420, 546] width 20 height 20
click at [343, 608] on p "5" at bounding box center [342, 610] width 6 height 16
type textarea "x"
type input "05.09.2025 18:00"
type textarea "x"
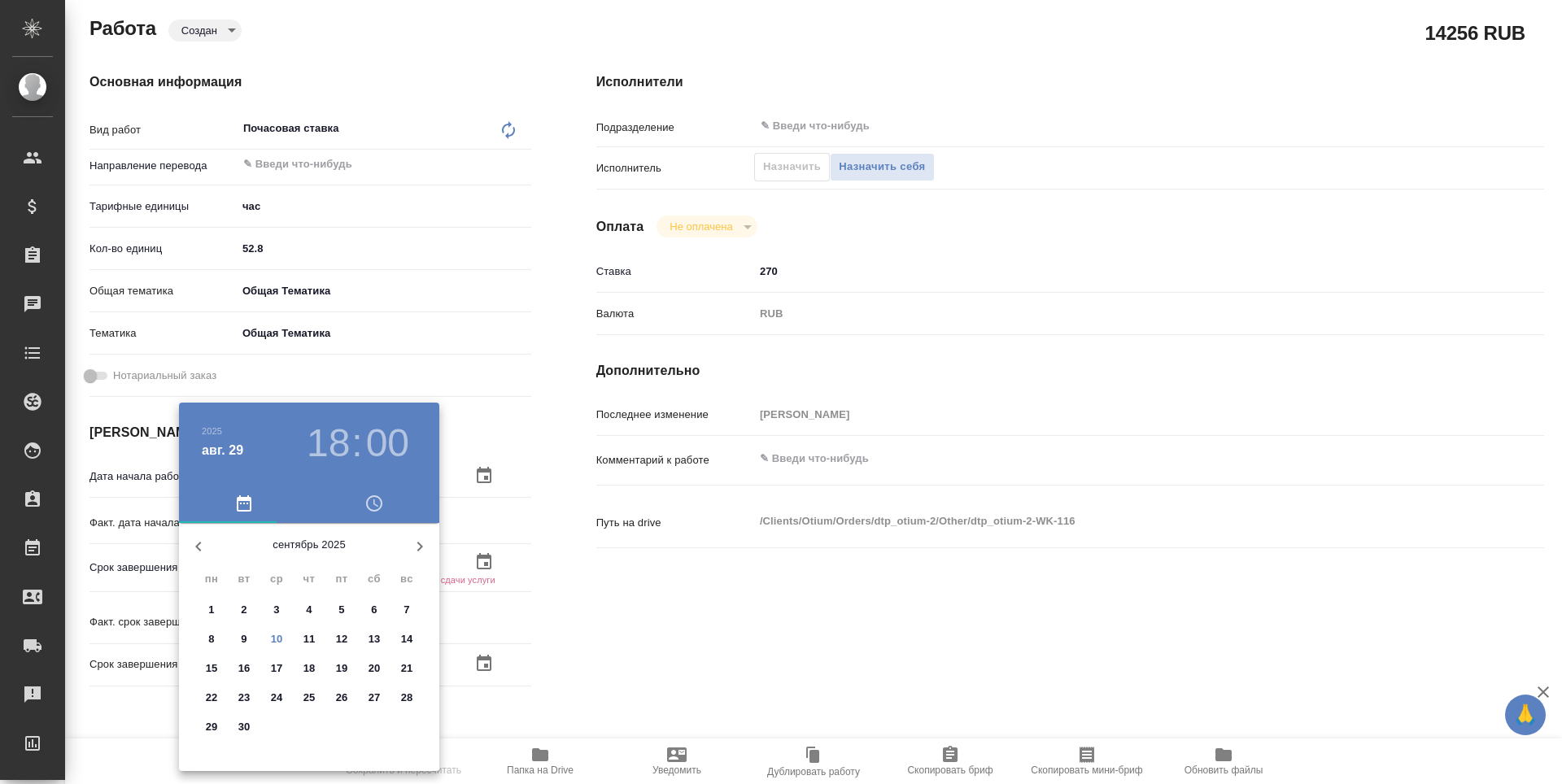
type textarea "x"
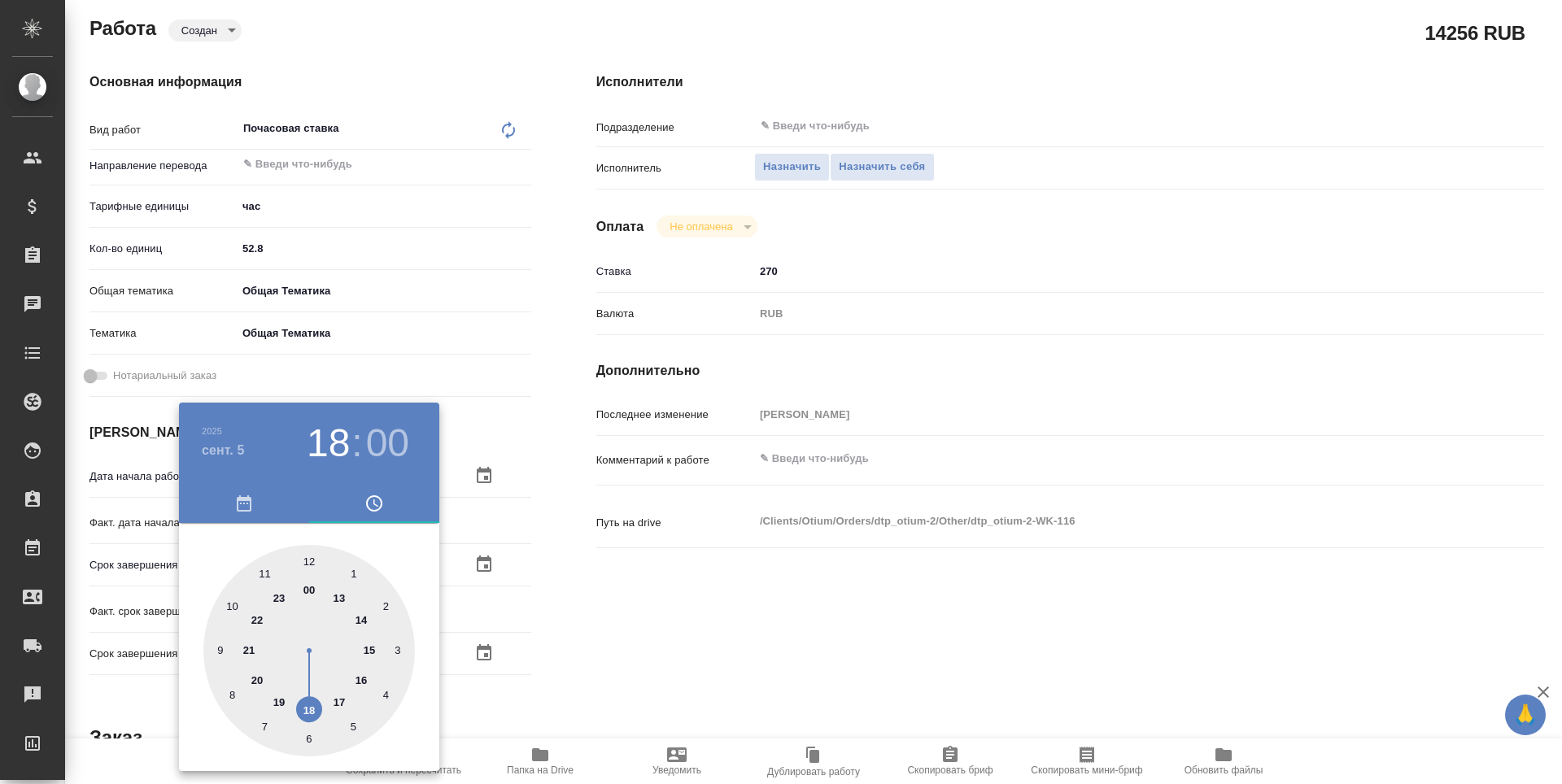
click at [713, 651] on div at bounding box center [781, 392] width 1562 height 784
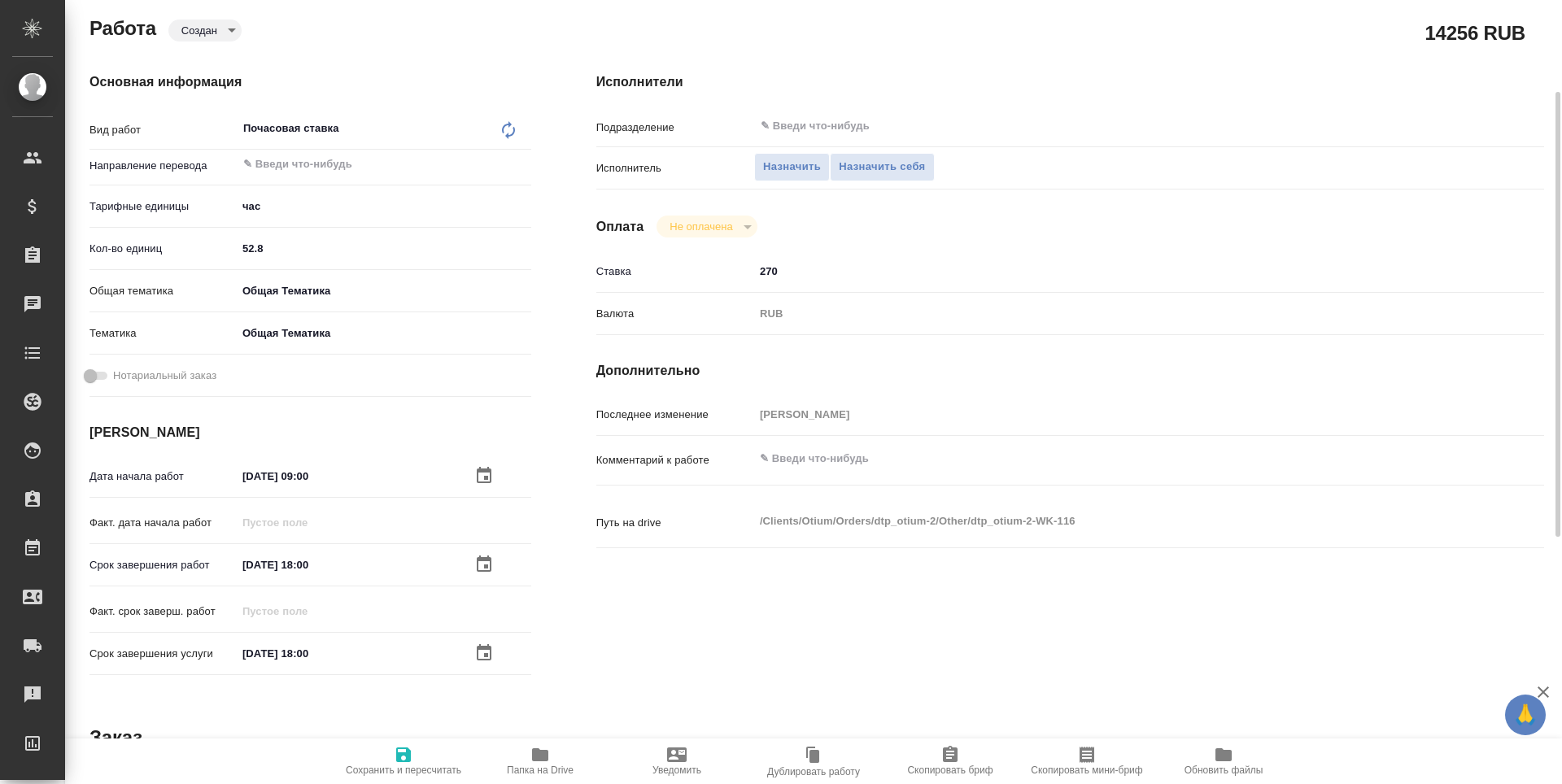
click at [434, 765] on span "Сохранить и пересчитать" at bounding box center [403, 770] width 116 height 12
type textarea "x"
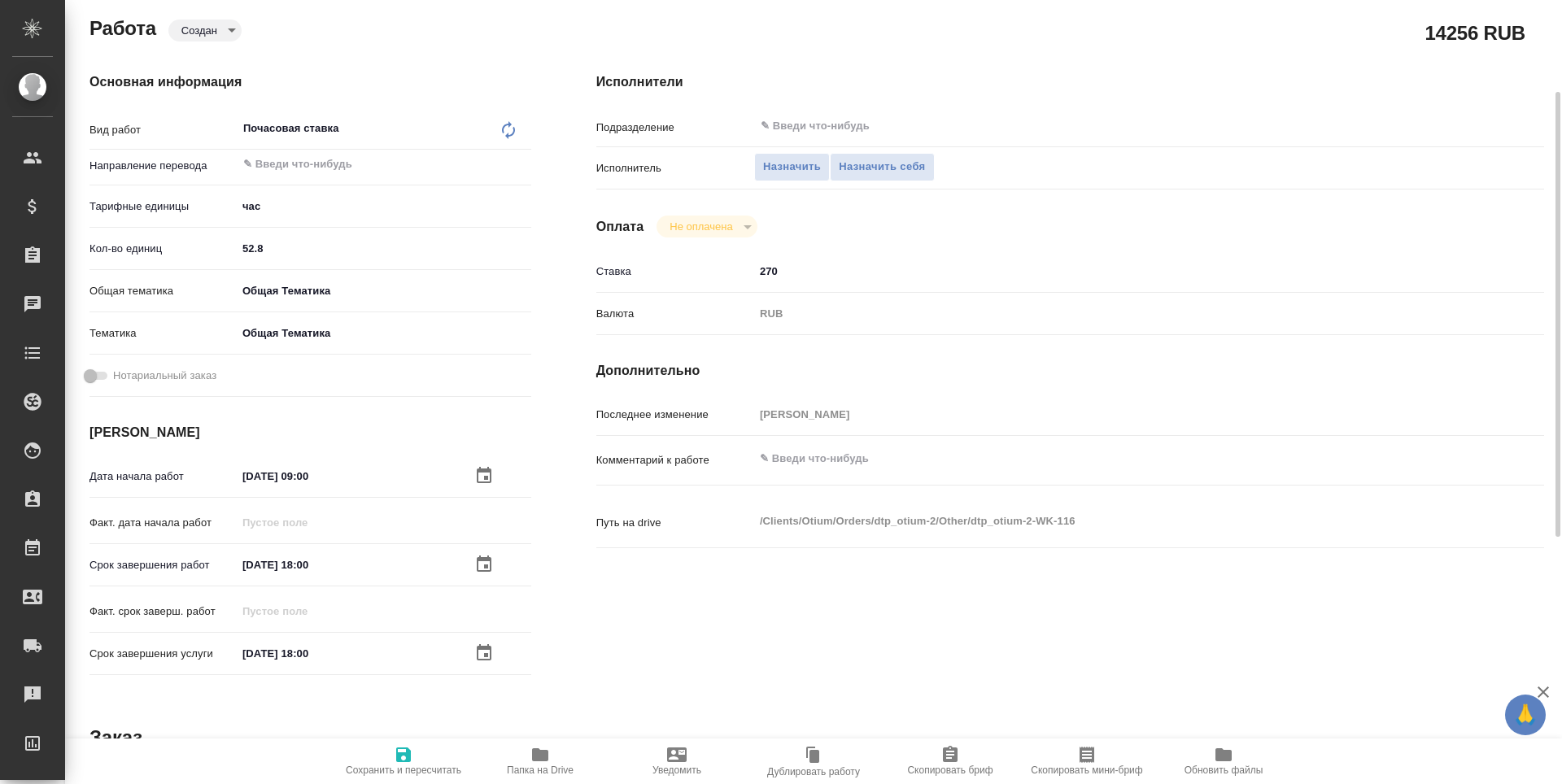
type textarea "x"
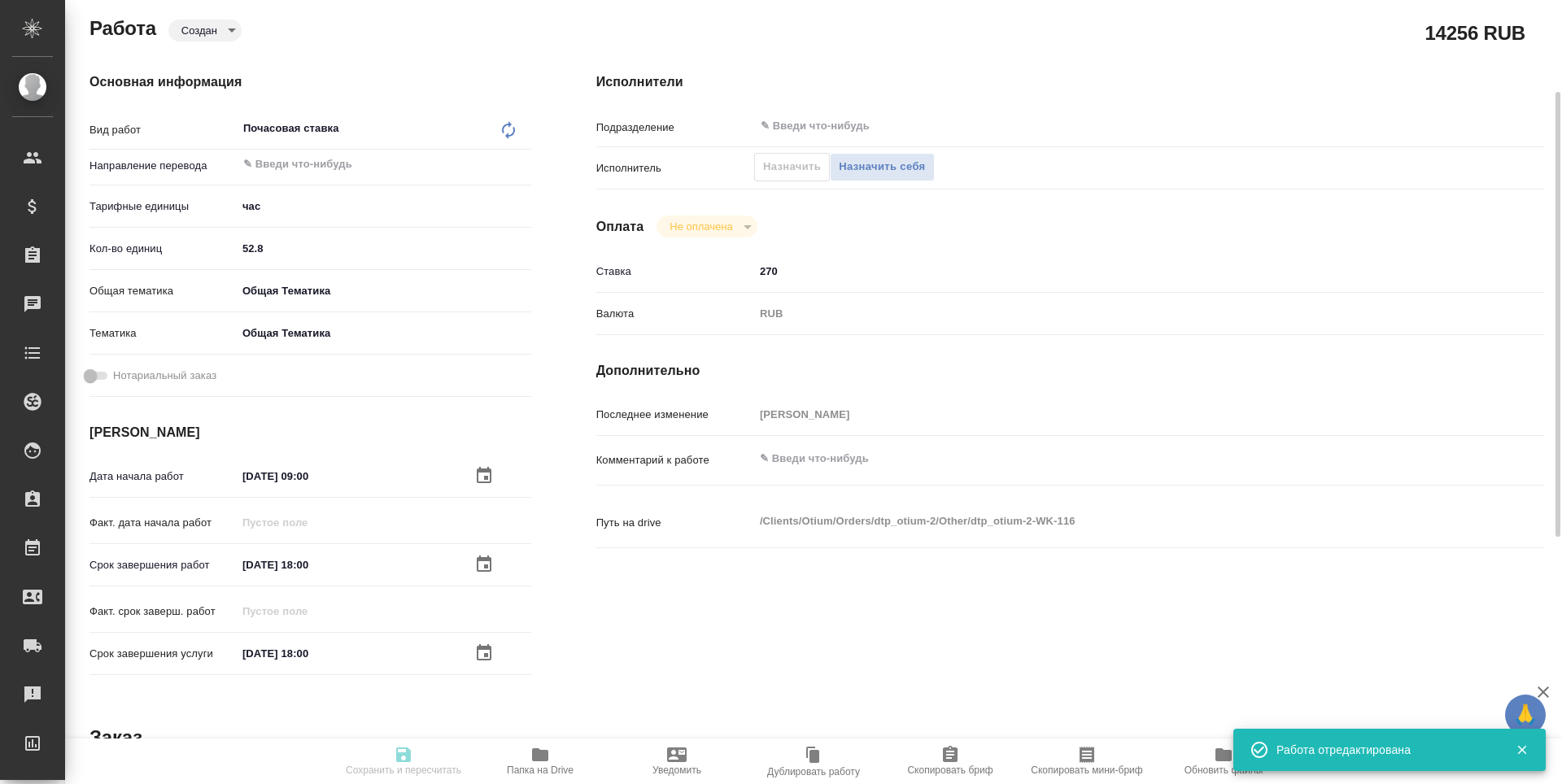
type textarea "x"
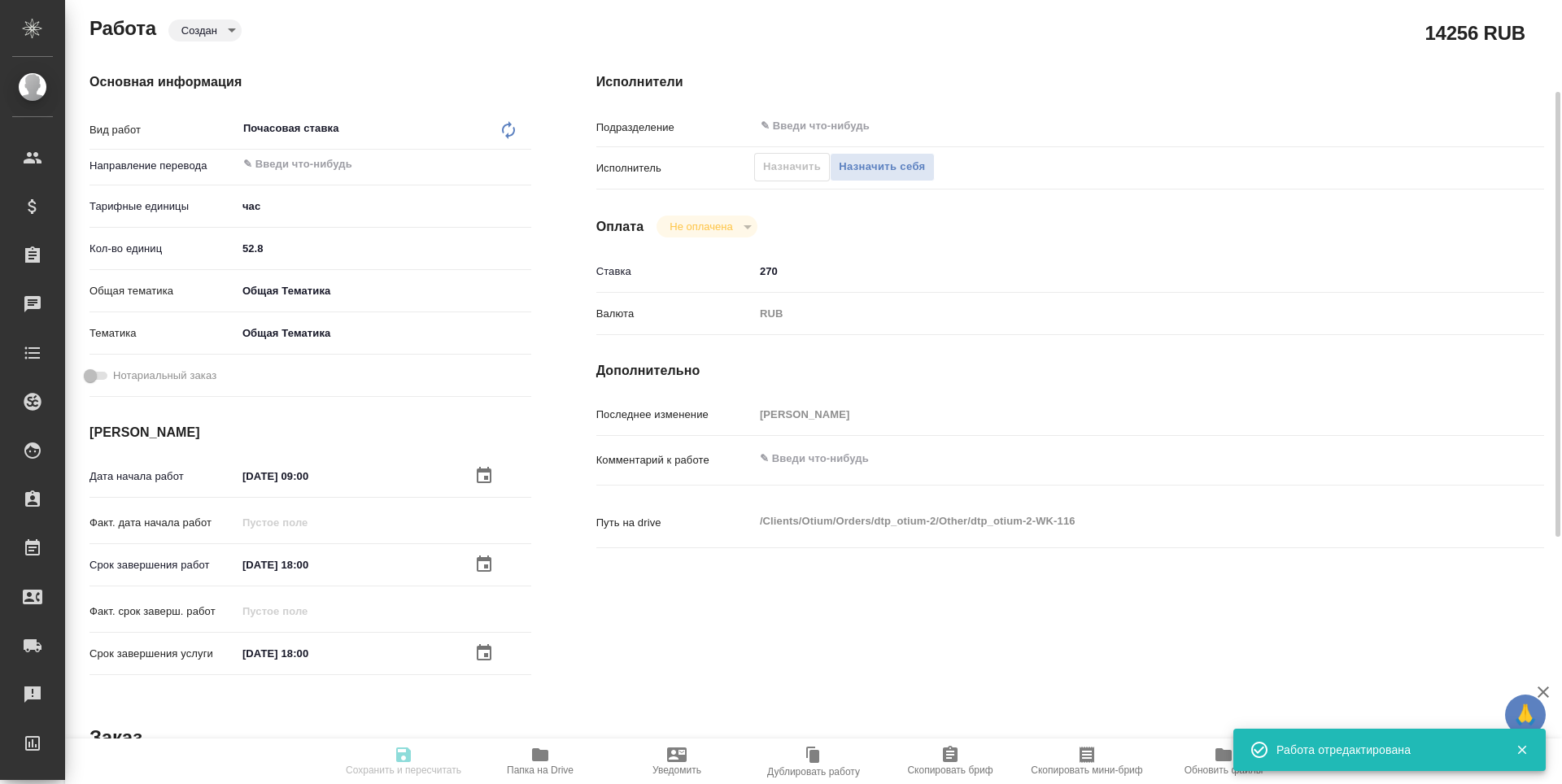
type textarea "x"
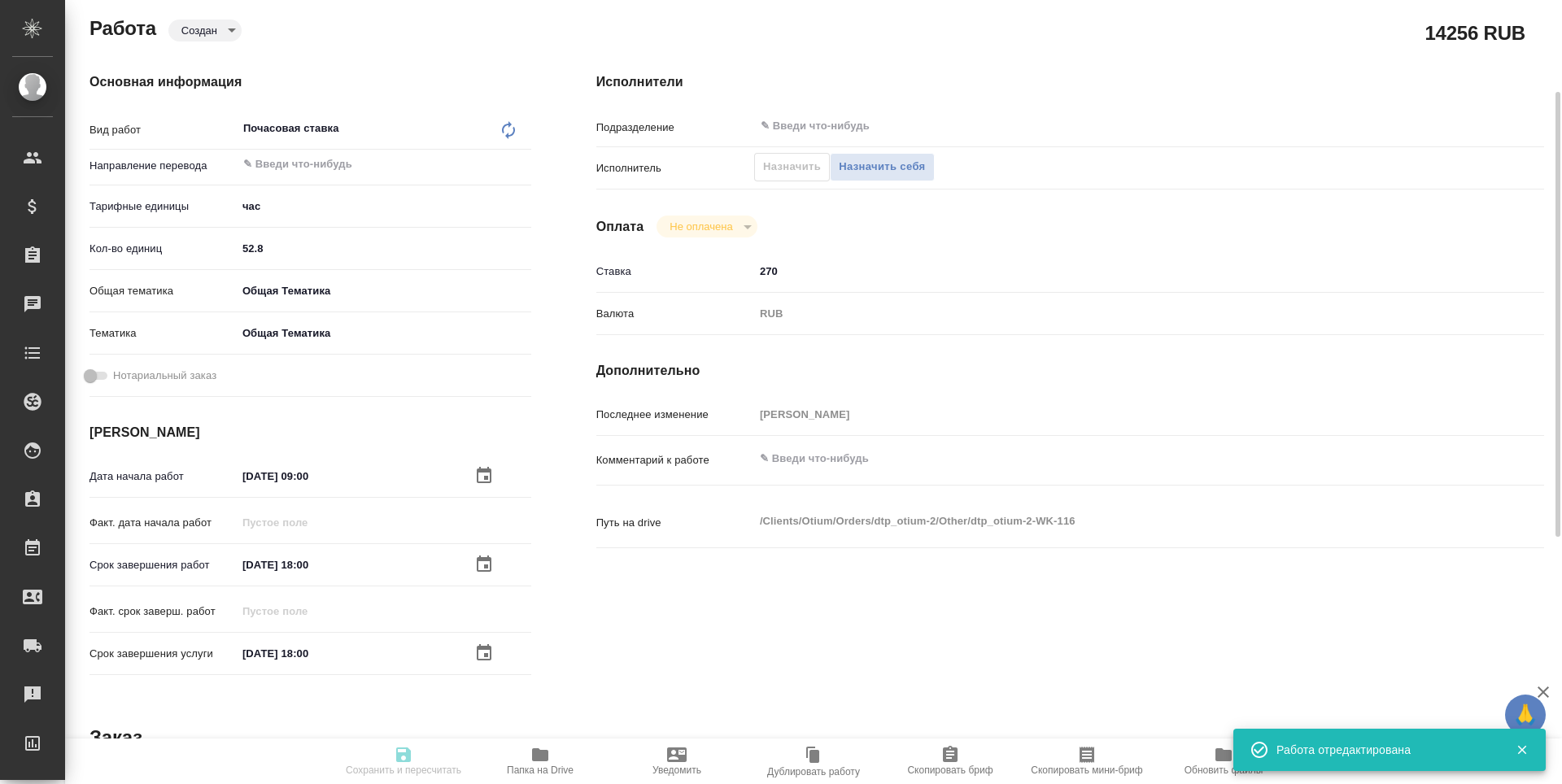
type input "created"
type textarea "Почасовая ставка"
type textarea "x"
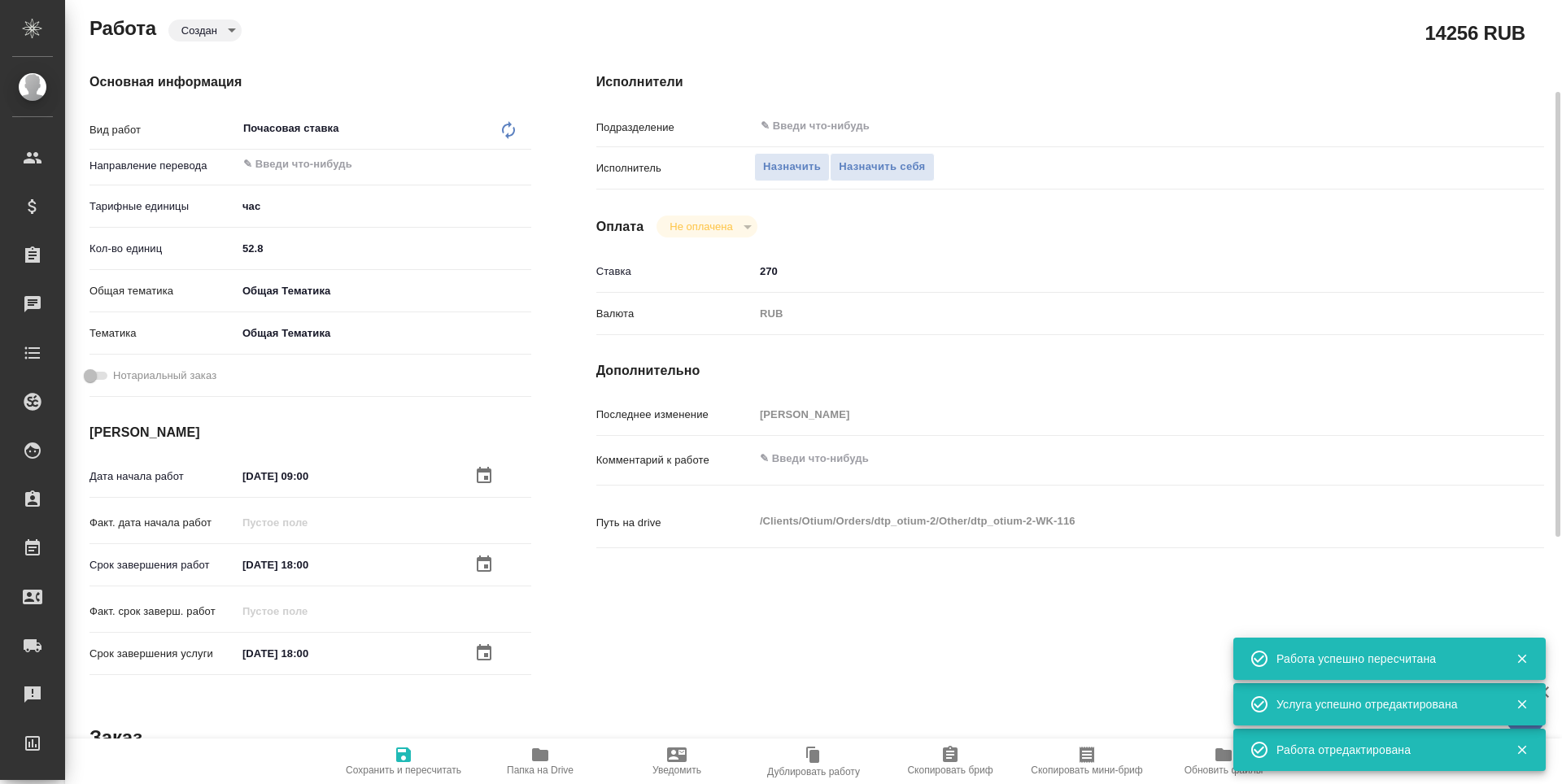
click at [796, 171] on span "Назначить" at bounding box center [792, 166] width 57 height 19
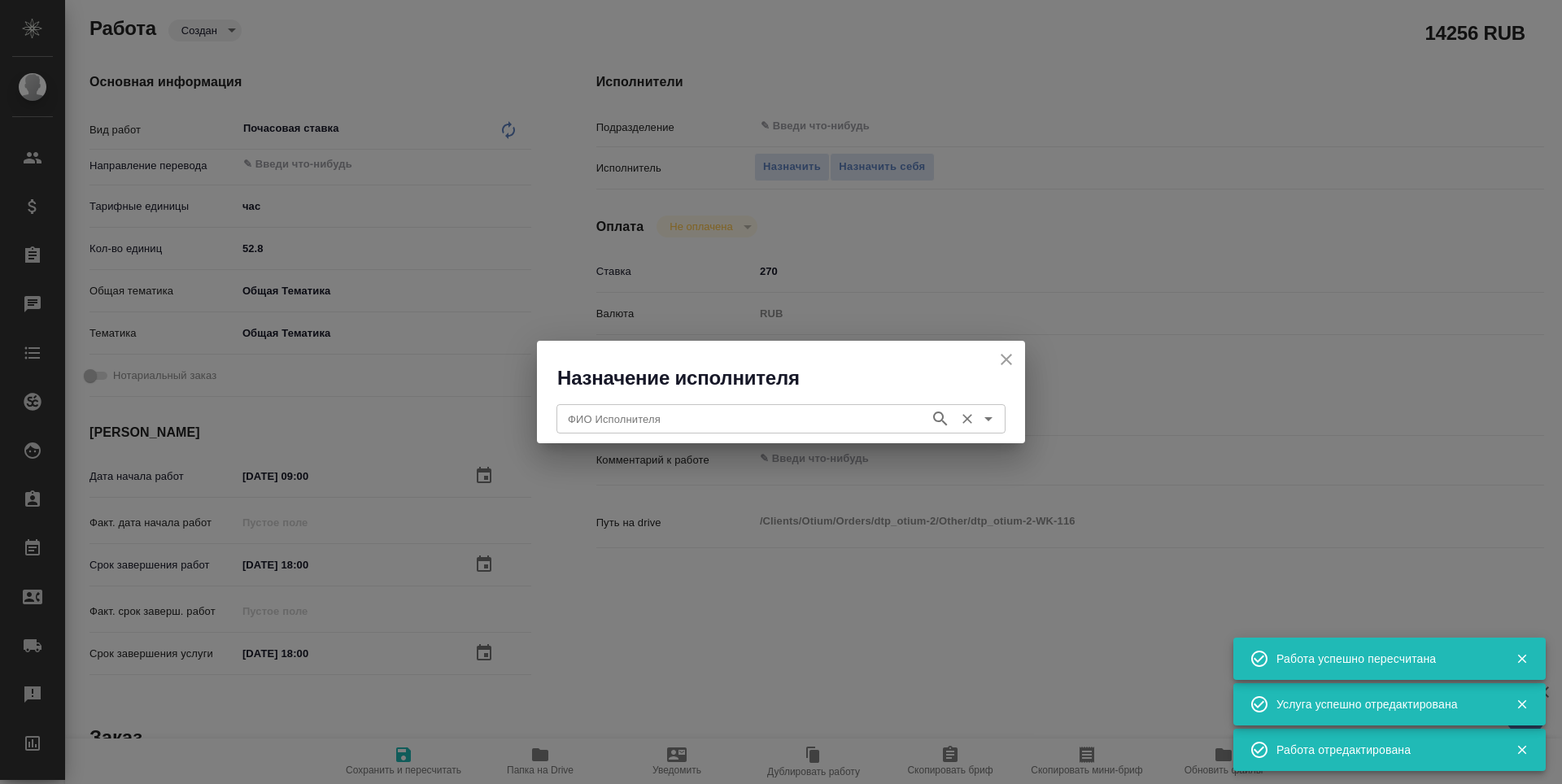
click at [676, 414] on input "ФИО Исполнителя" at bounding box center [742, 419] width 361 height 20
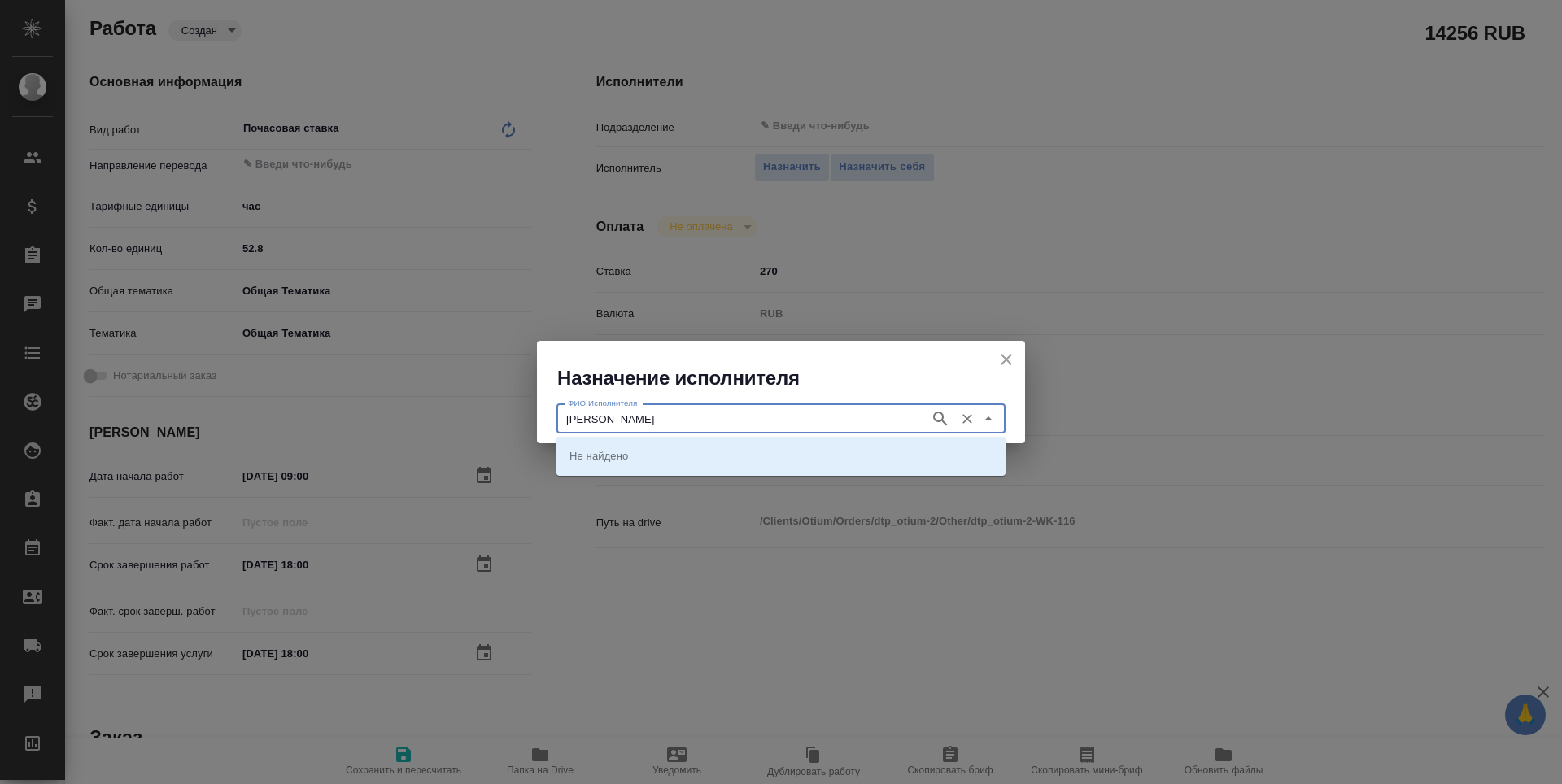
click at [938, 417] on icon "button" at bounding box center [941, 419] width 20 height 20
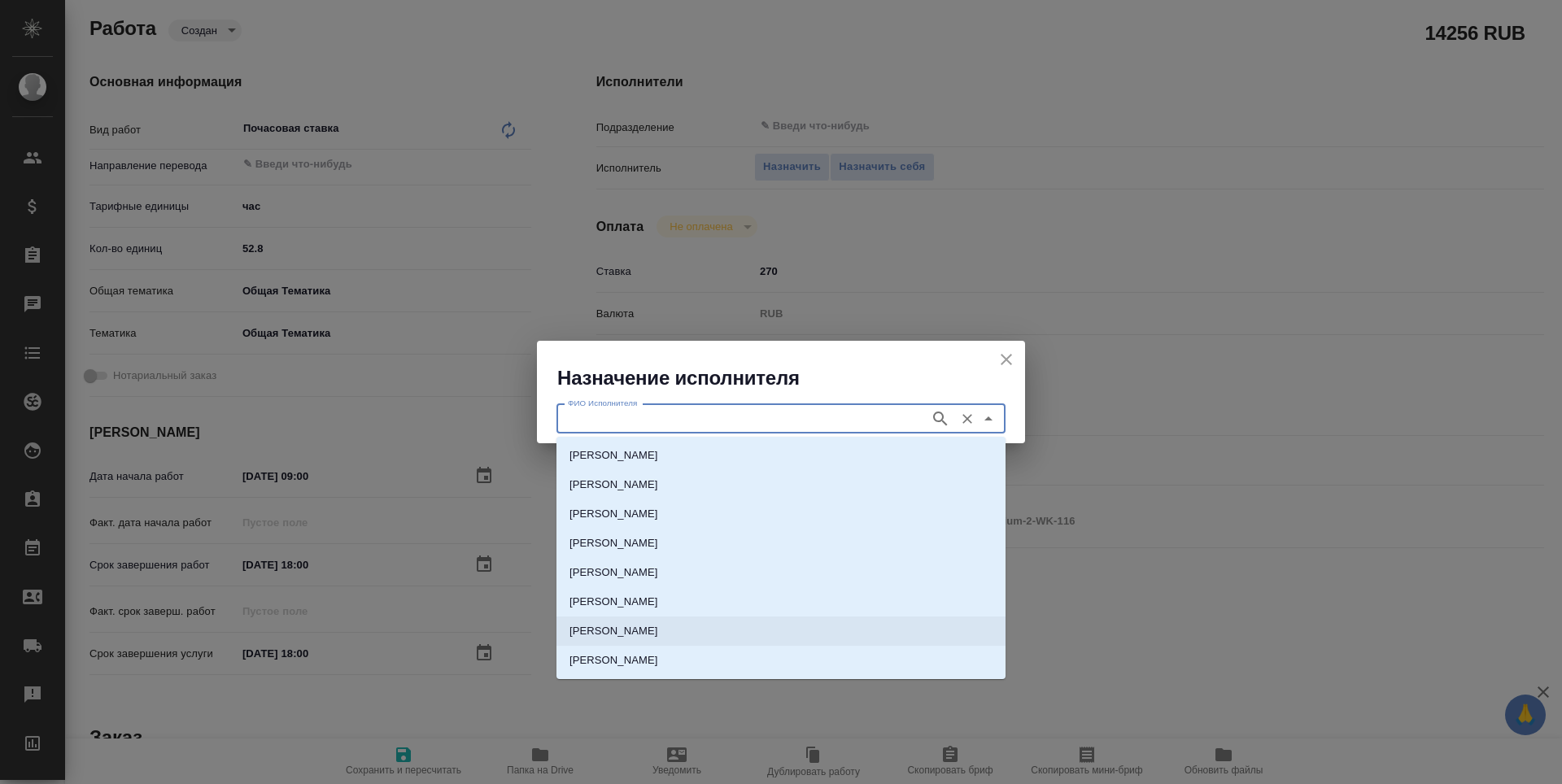
click at [855, 630] on li "Дмитриева Ольга" at bounding box center [781, 632] width 449 height 30
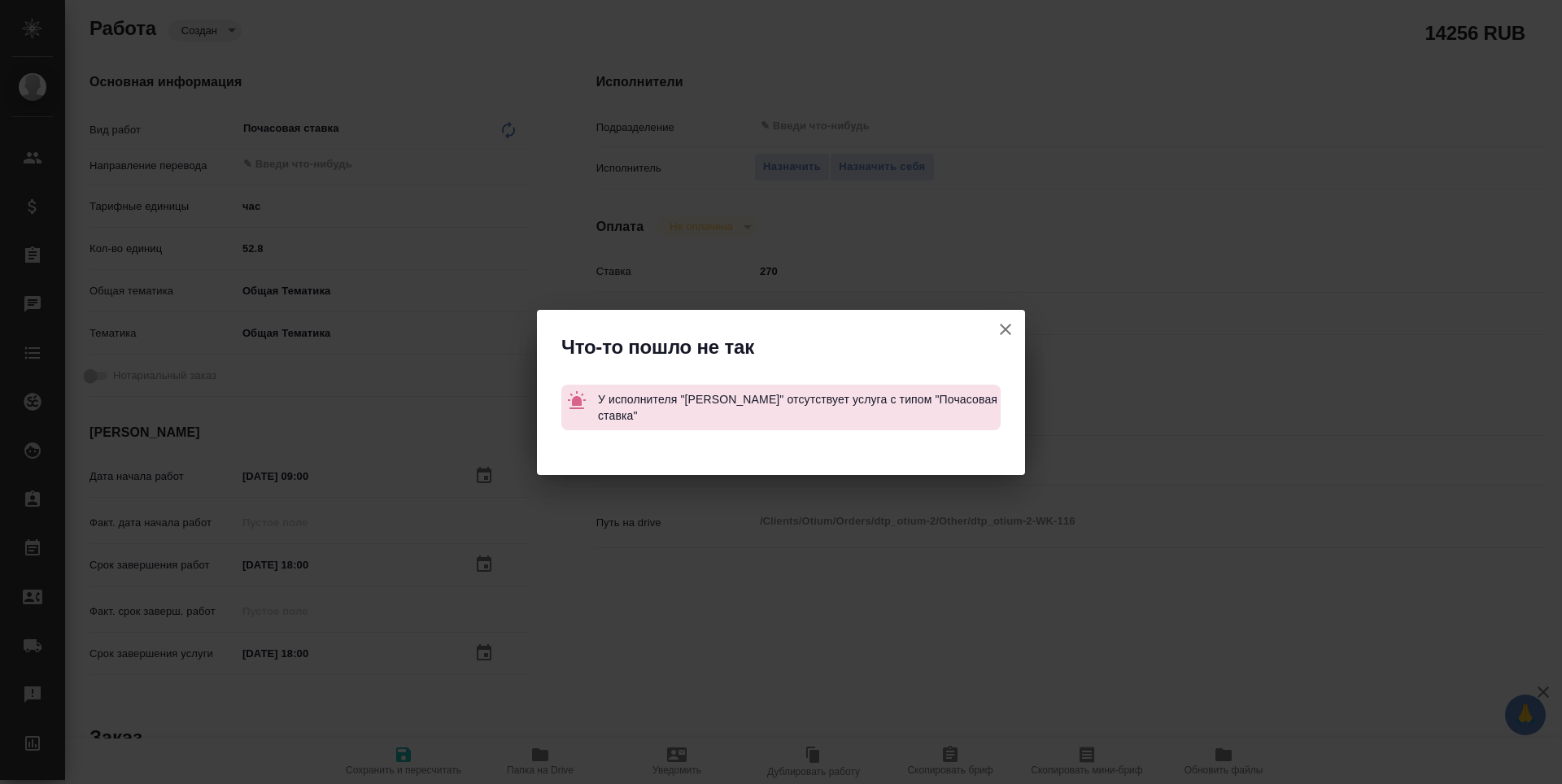
click at [1007, 335] on icon "button" at bounding box center [1005, 330] width 20 height 20
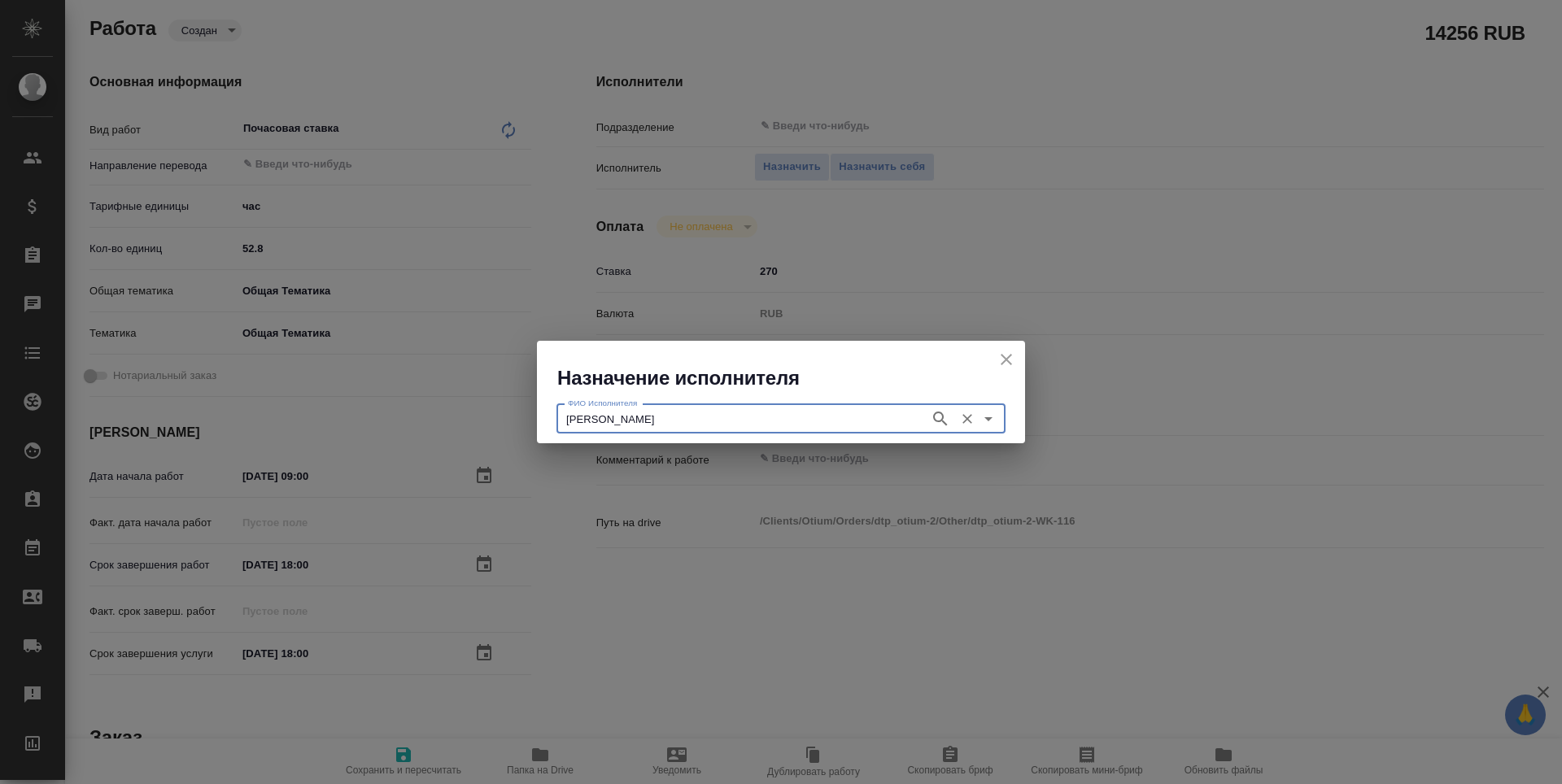
click at [927, 418] on div "Дмитриева Ольга ФИО Исполнителя" at bounding box center [781, 419] width 449 height 30
click at [933, 421] on icon "button" at bounding box center [941, 419] width 20 height 20
click at [974, 415] on icon "Очистить" at bounding box center [967, 419] width 16 height 16
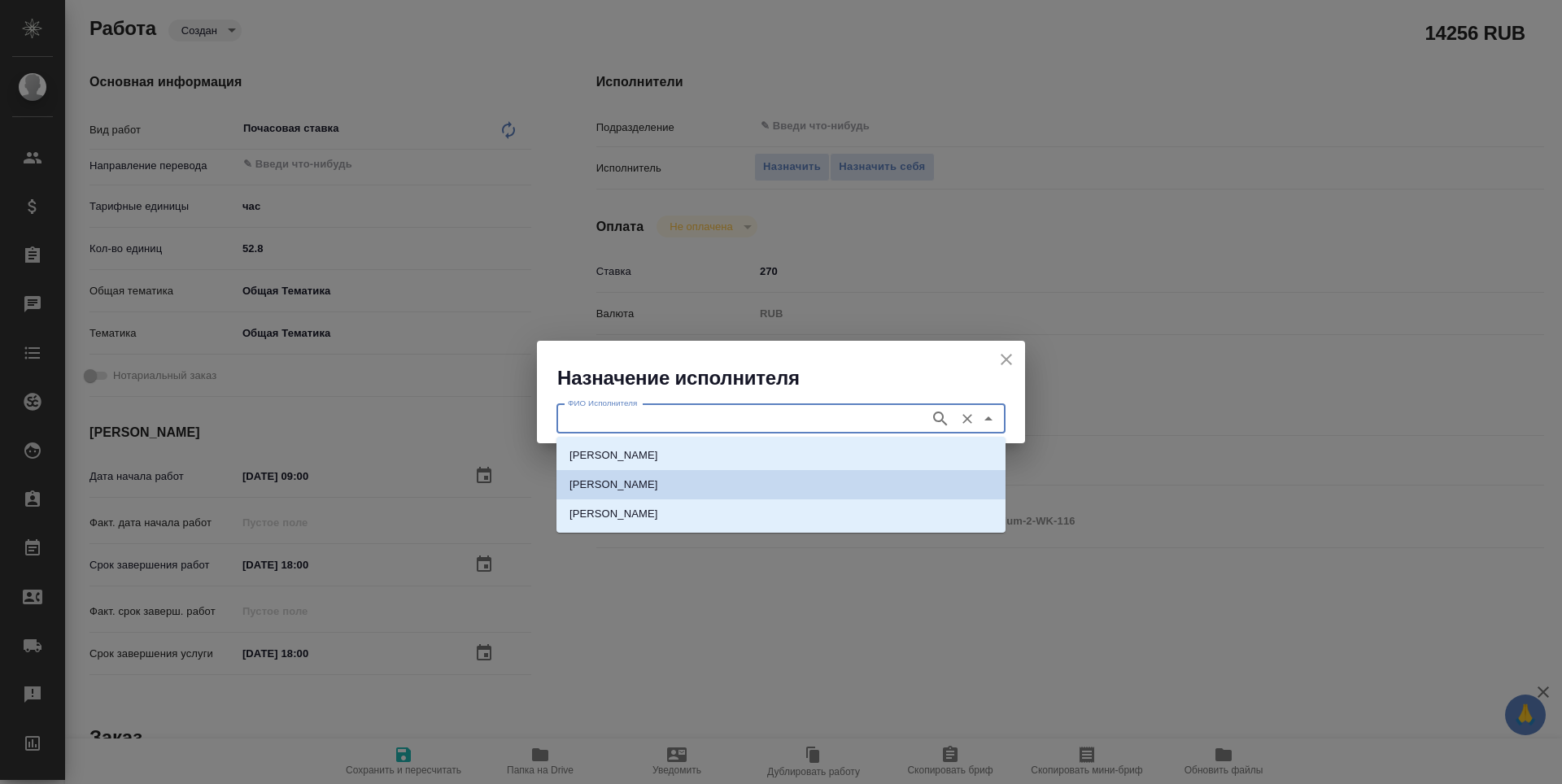
click at [758, 422] on input "ФИО Исполнителя" at bounding box center [742, 419] width 361 height 20
click at [752, 507] on li "Дмитриева Ольга" at bounding box center [781, 514] width 449 height 30
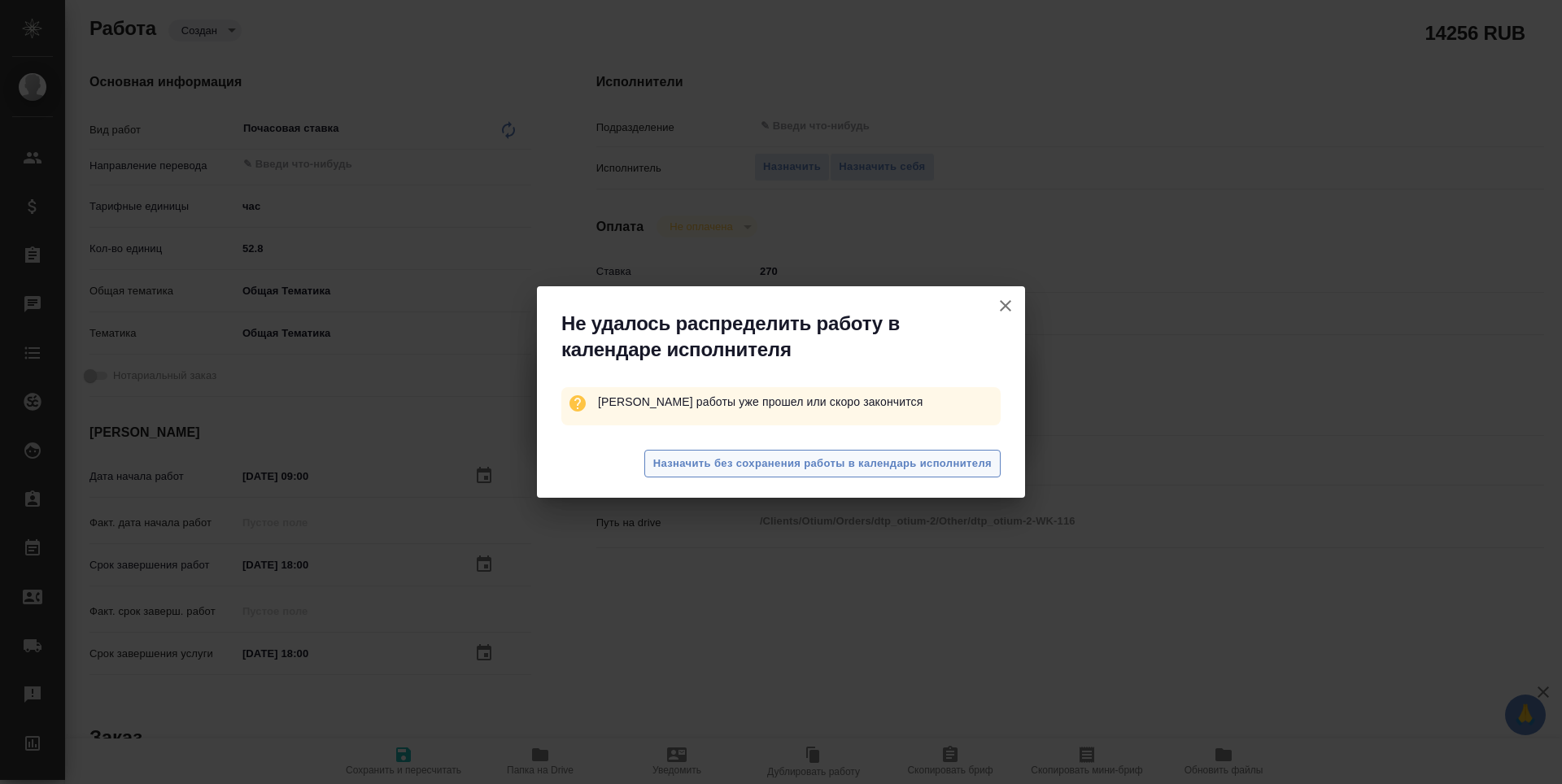
click at [761, 462] on span "Назначить без сохранения работы в календарь исполнителя" at bounding box center [823, 463] width 339 height 19
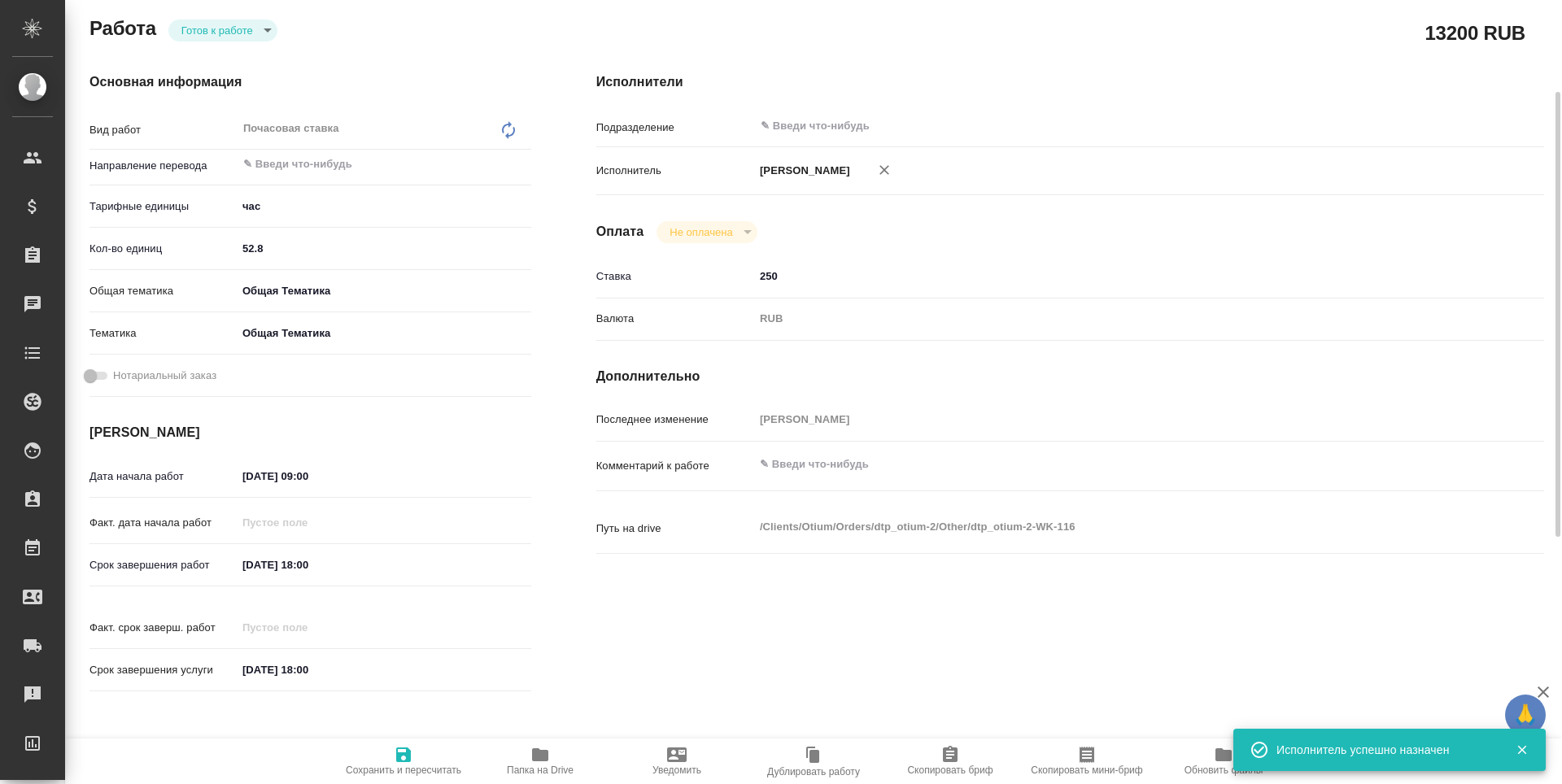
click at [192, 39] on body "🙏 .cls-1 fill:#fff; AWATERA Третьякова Наталия n.tretyakova Клиенты Спецификаци…" at bounding box center [781, 392] width 1562 height 784
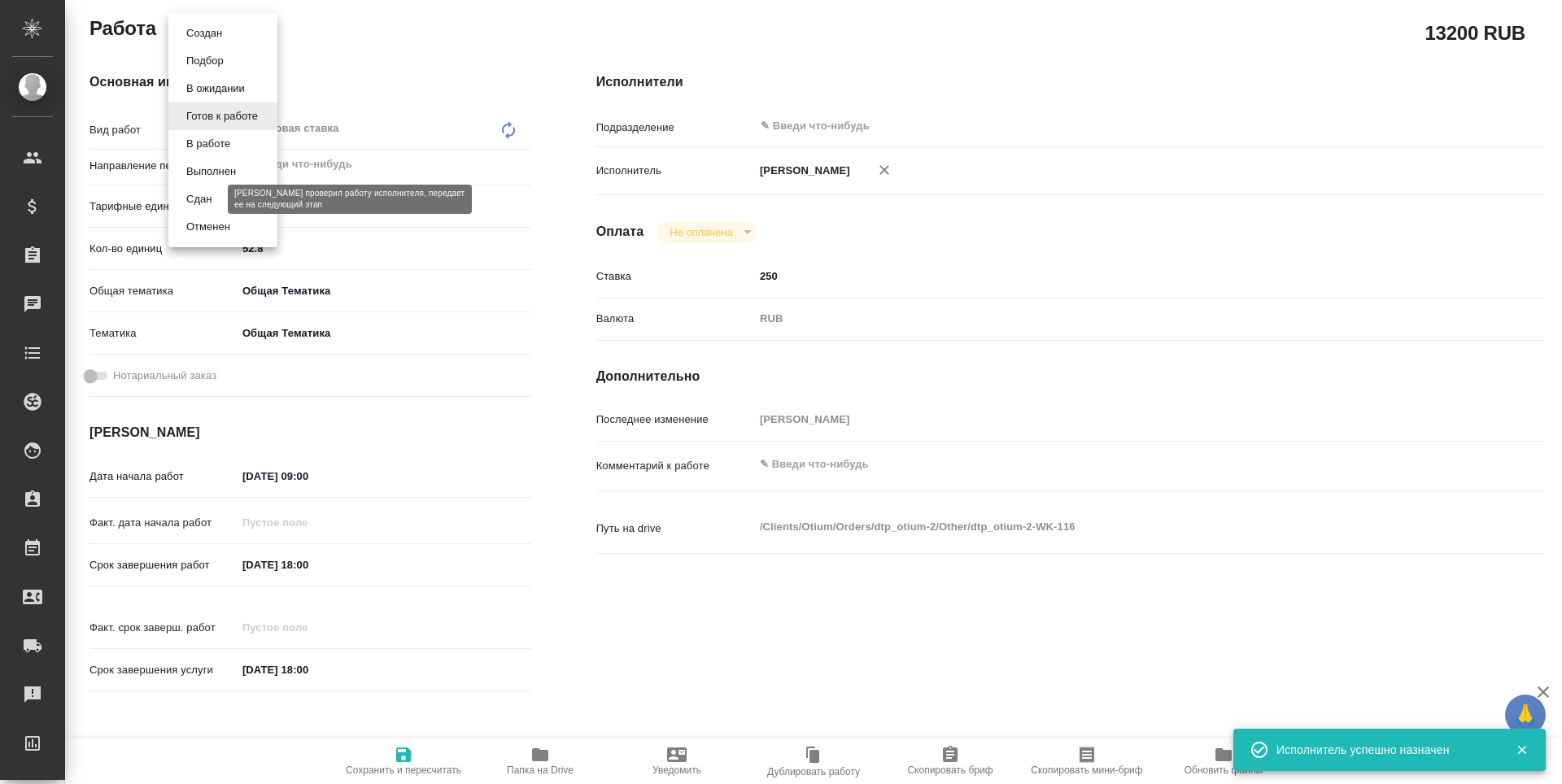
click at [205, 198] on button "Сдан" at bounding box center [198, 199] width 35 height 18
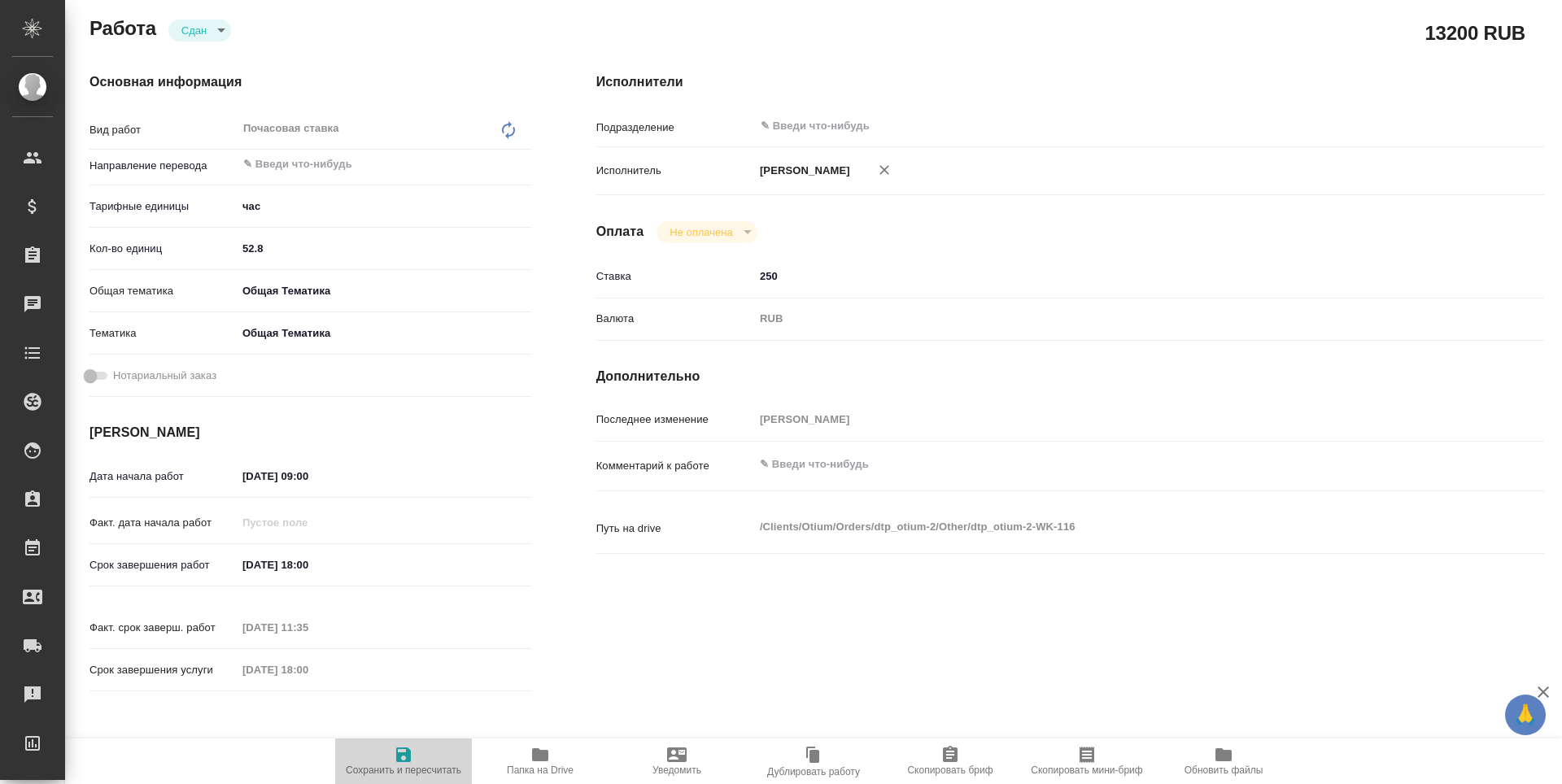
click at [415, 764] on span "Сохранить и пересчитать" at bounding box center [403, 770] width 116 height 12
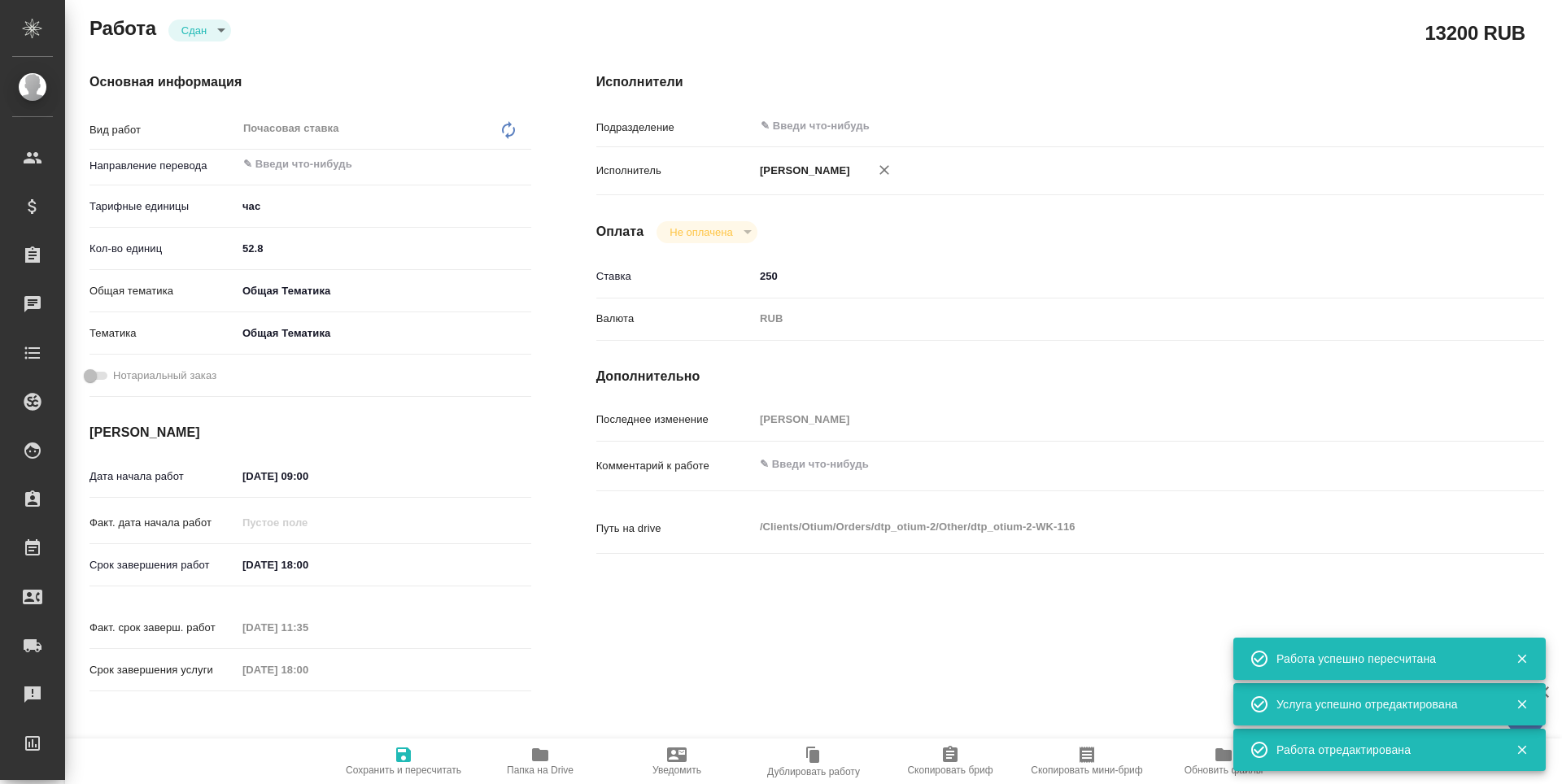
scroll to position [0, 0]
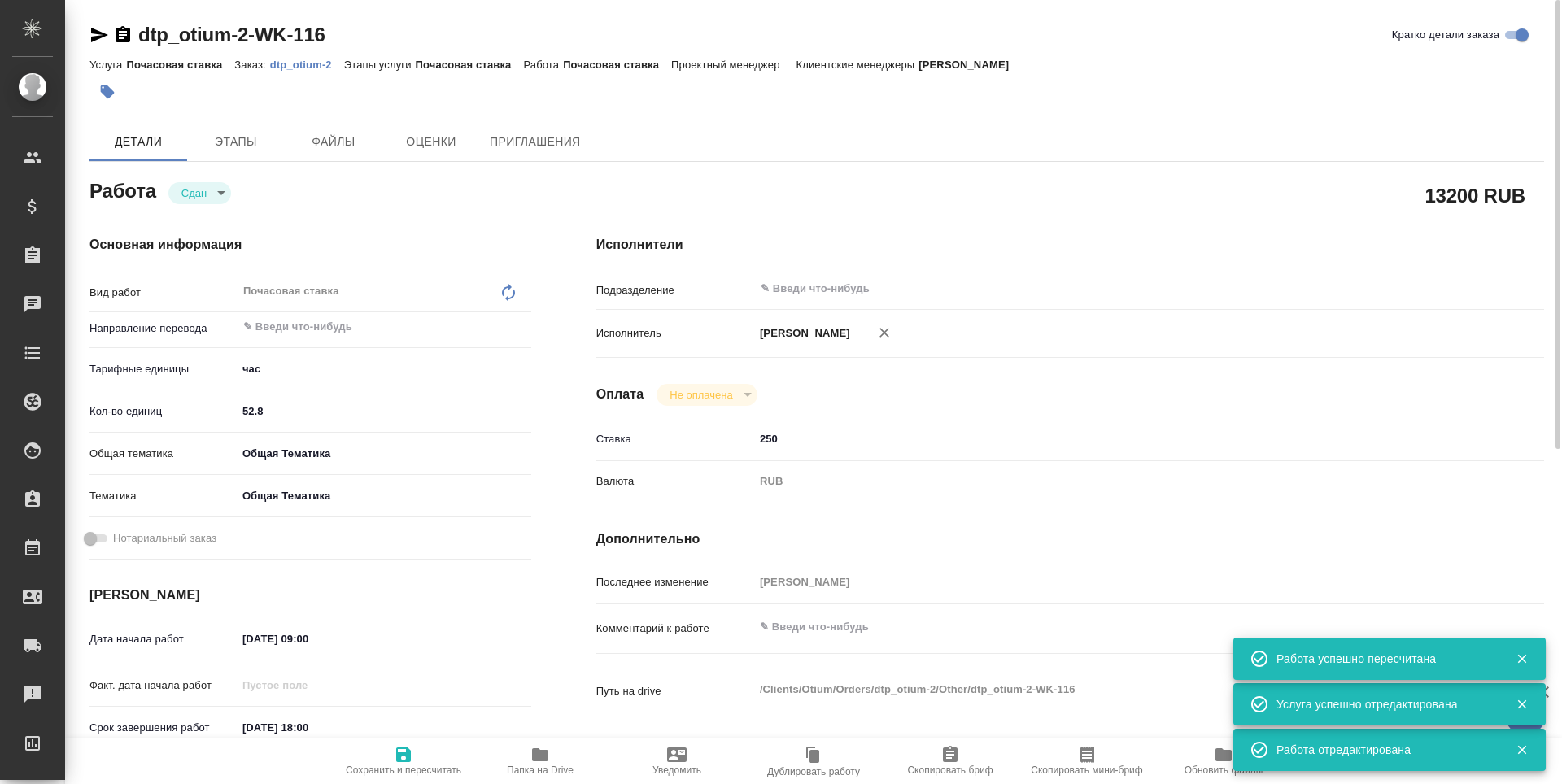
click at [97, 34] on icon "button" at bounding box center [99, 35] width 17 height 15
